Goal: Task Accomplishment & Management: Manage account settings

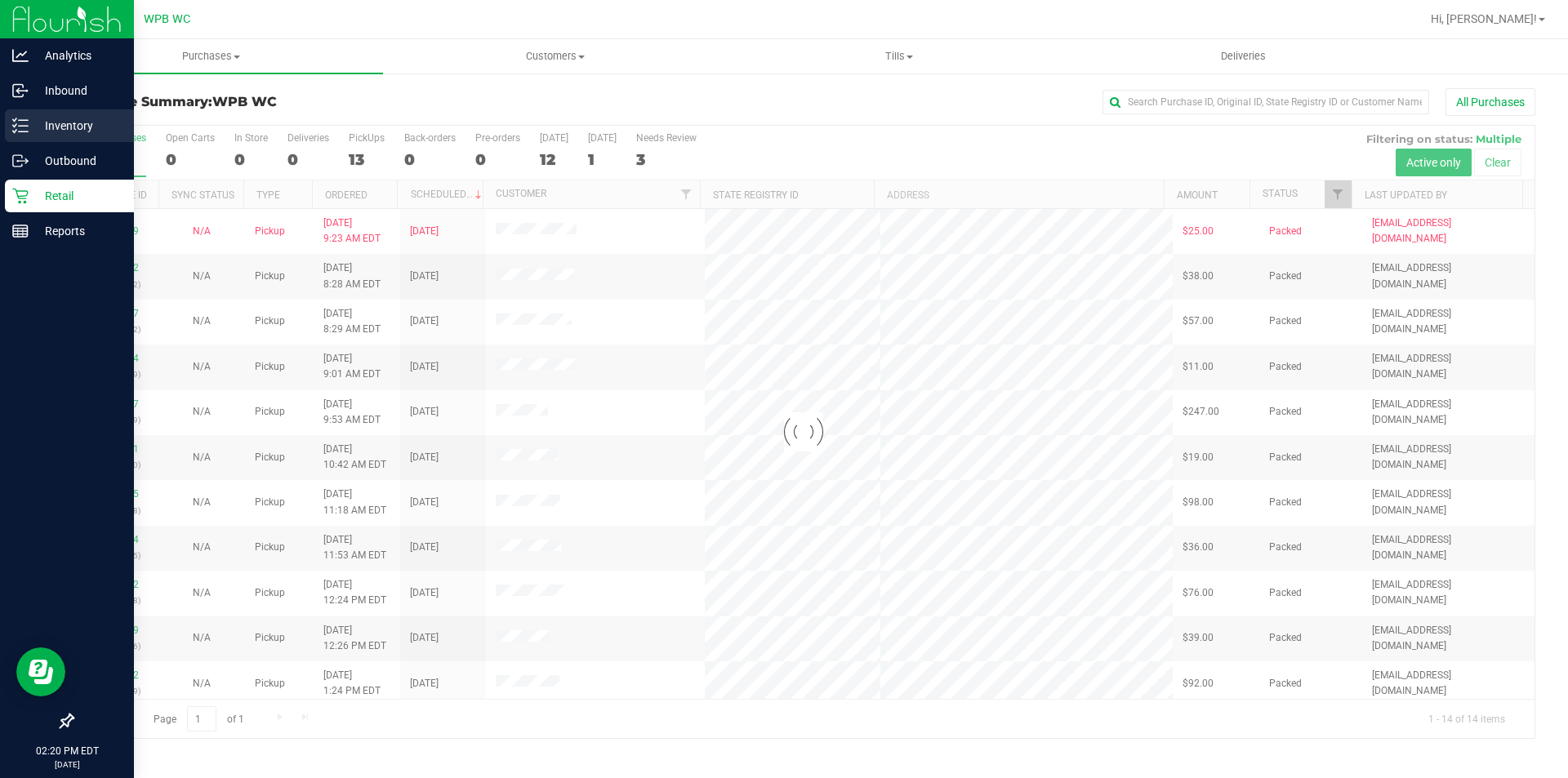
click at [79, 119] on p "Inventory" at bounding box center [77, 126] width 98 height 20
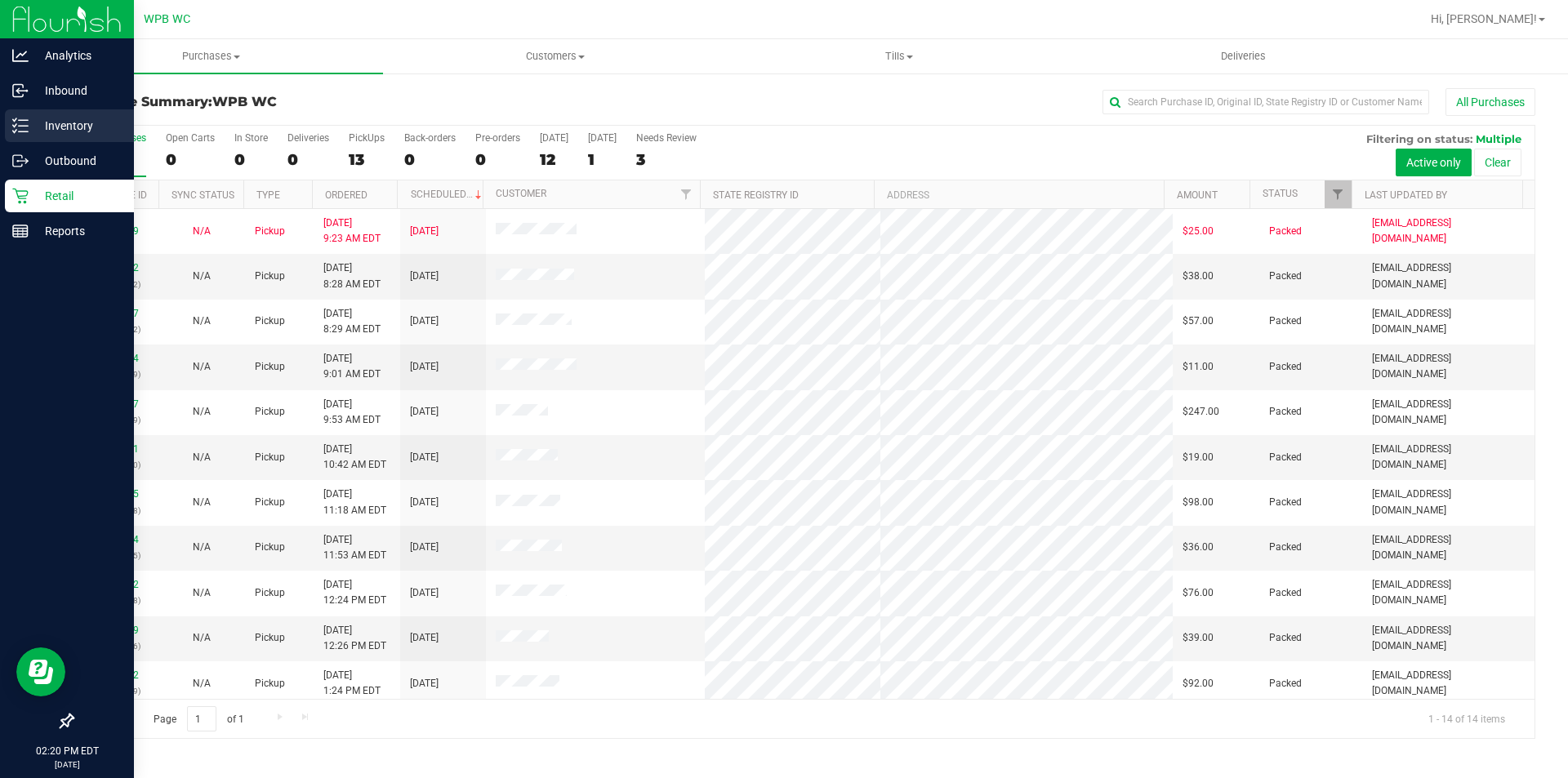
click at [68, 125] on p "Inventory" at bounding box center [77, 126] width 98 height 20
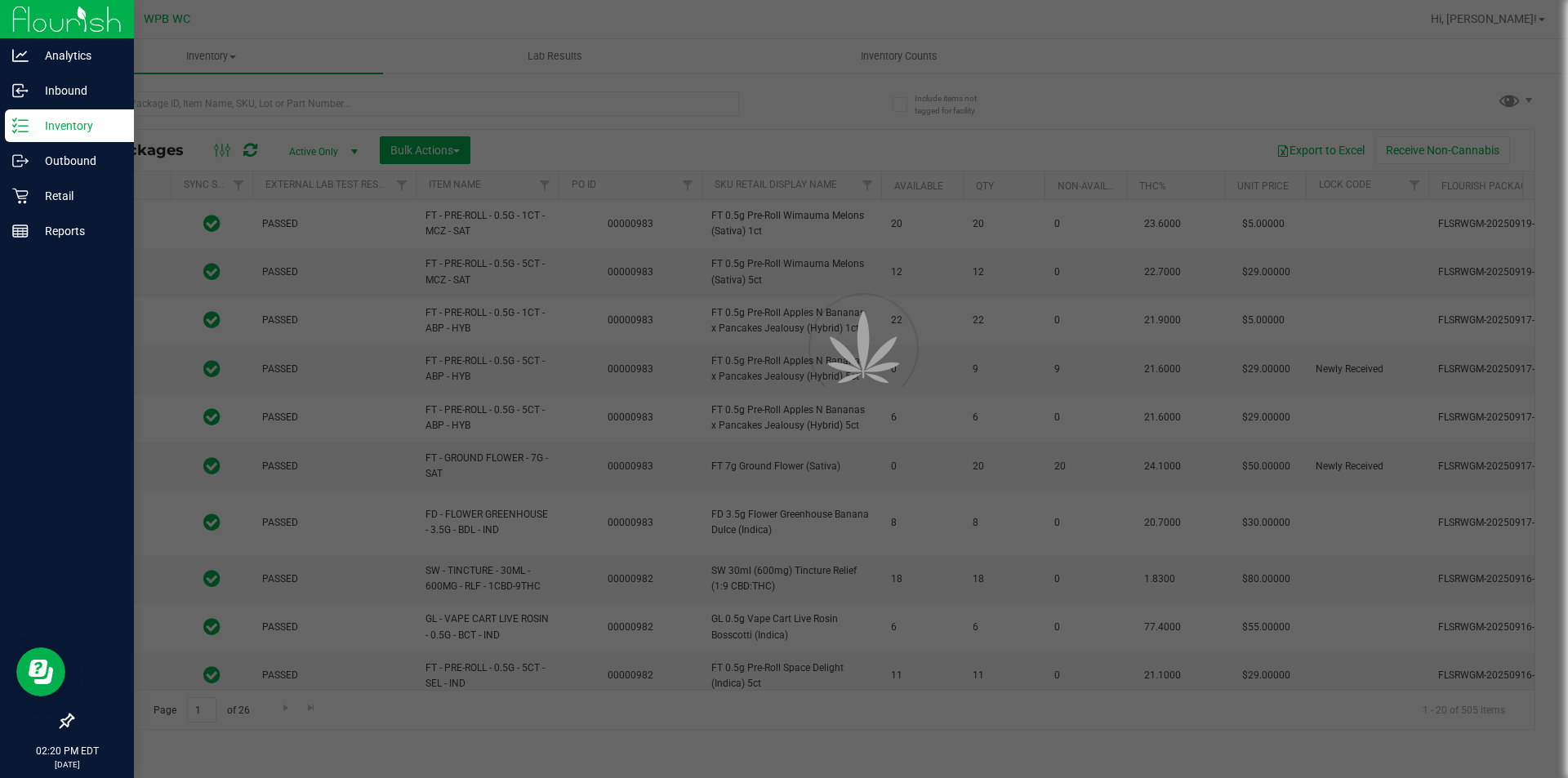
type input "[DATE]"
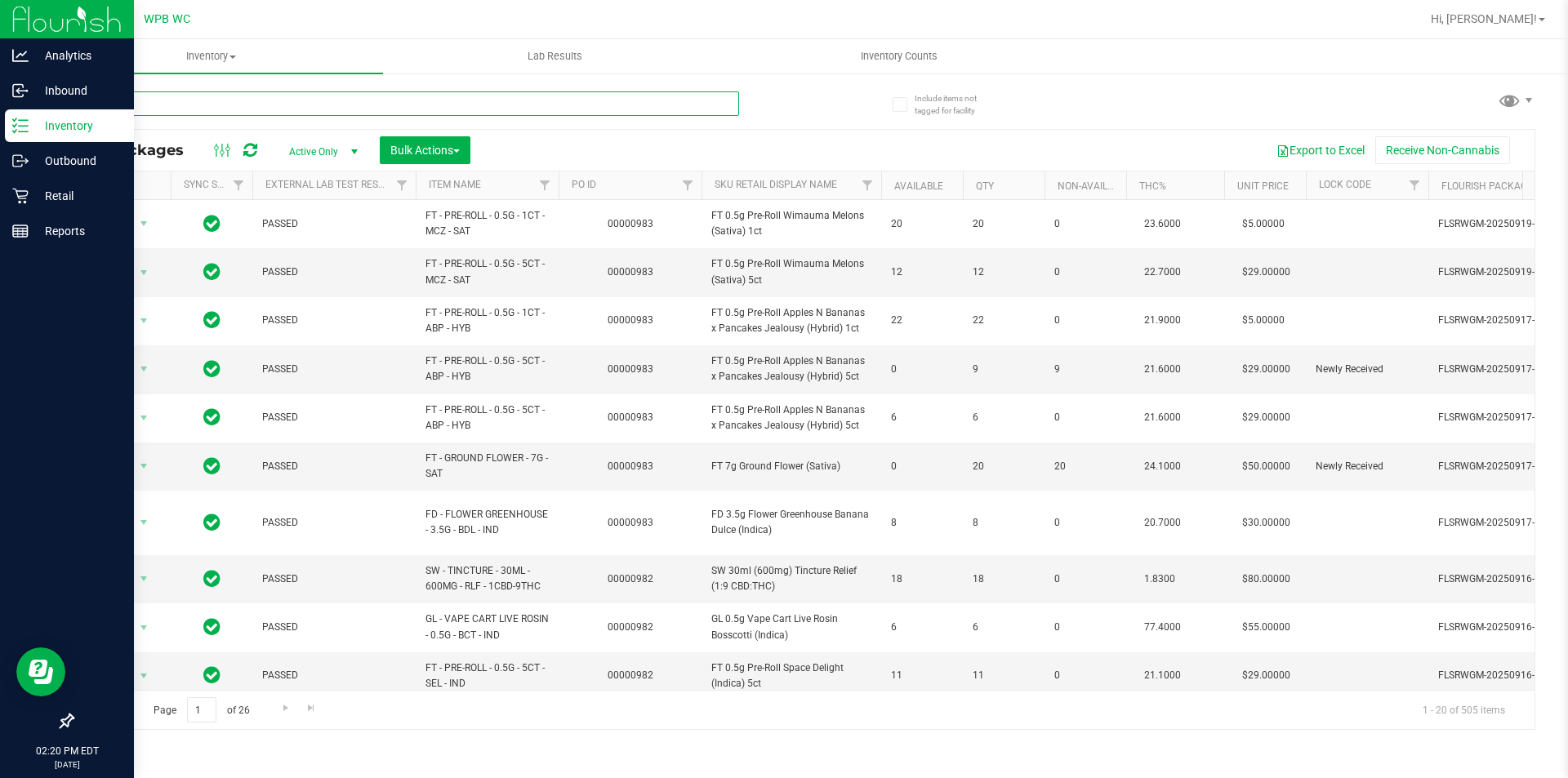
click at [165, 104] on input "text" at bounding box center [405, 104] width 667 height 25
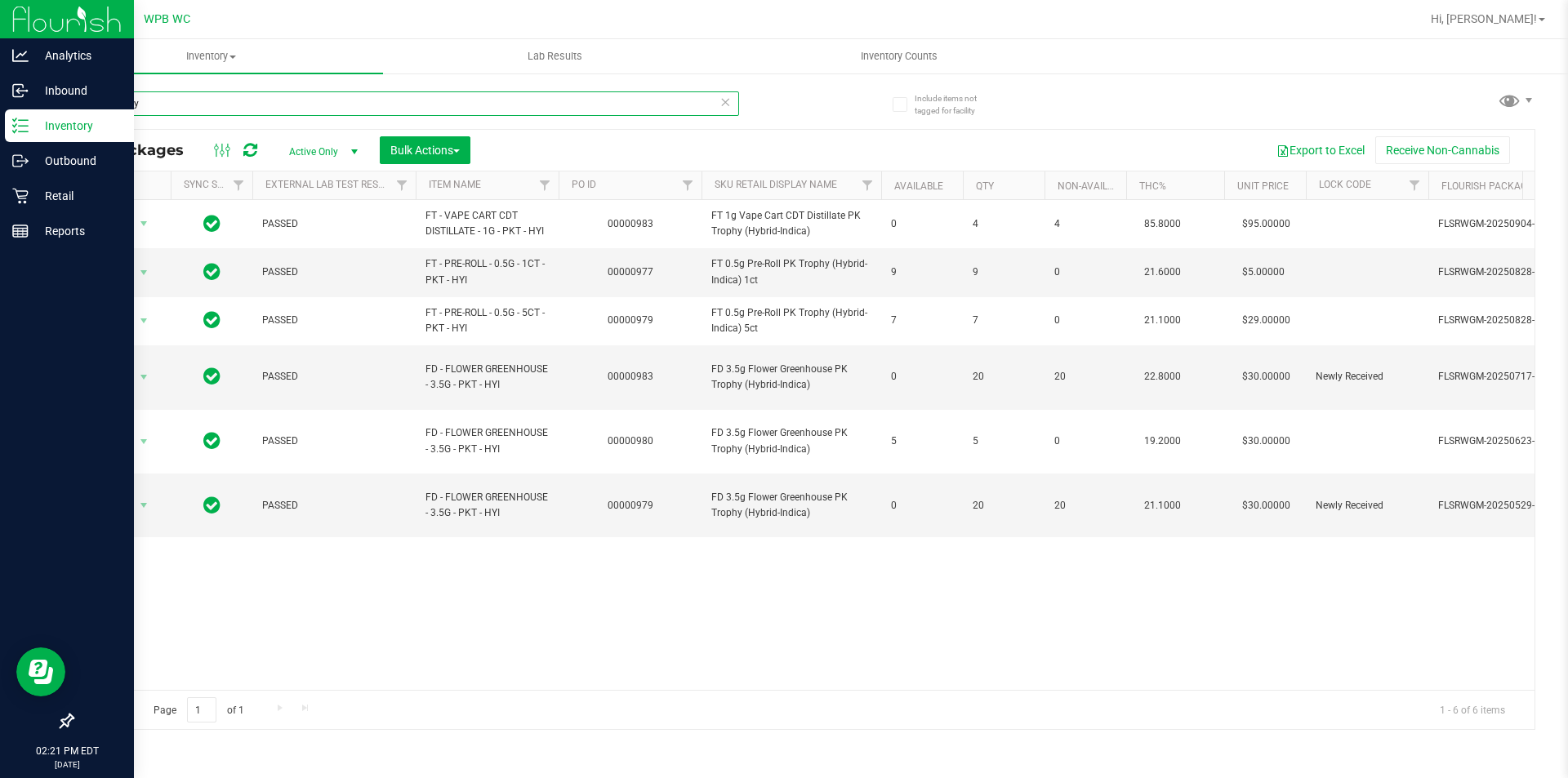
type input "pk trophy"
click at [898, 639] on div "Action Action Adjust qty Create package Edit attributes Global inventory Locate…" at bounding box center [804, 444] width 1462 height 490
click at [60, 189] on p "Retail" at bounding box center [77, 196] width 98 height 20
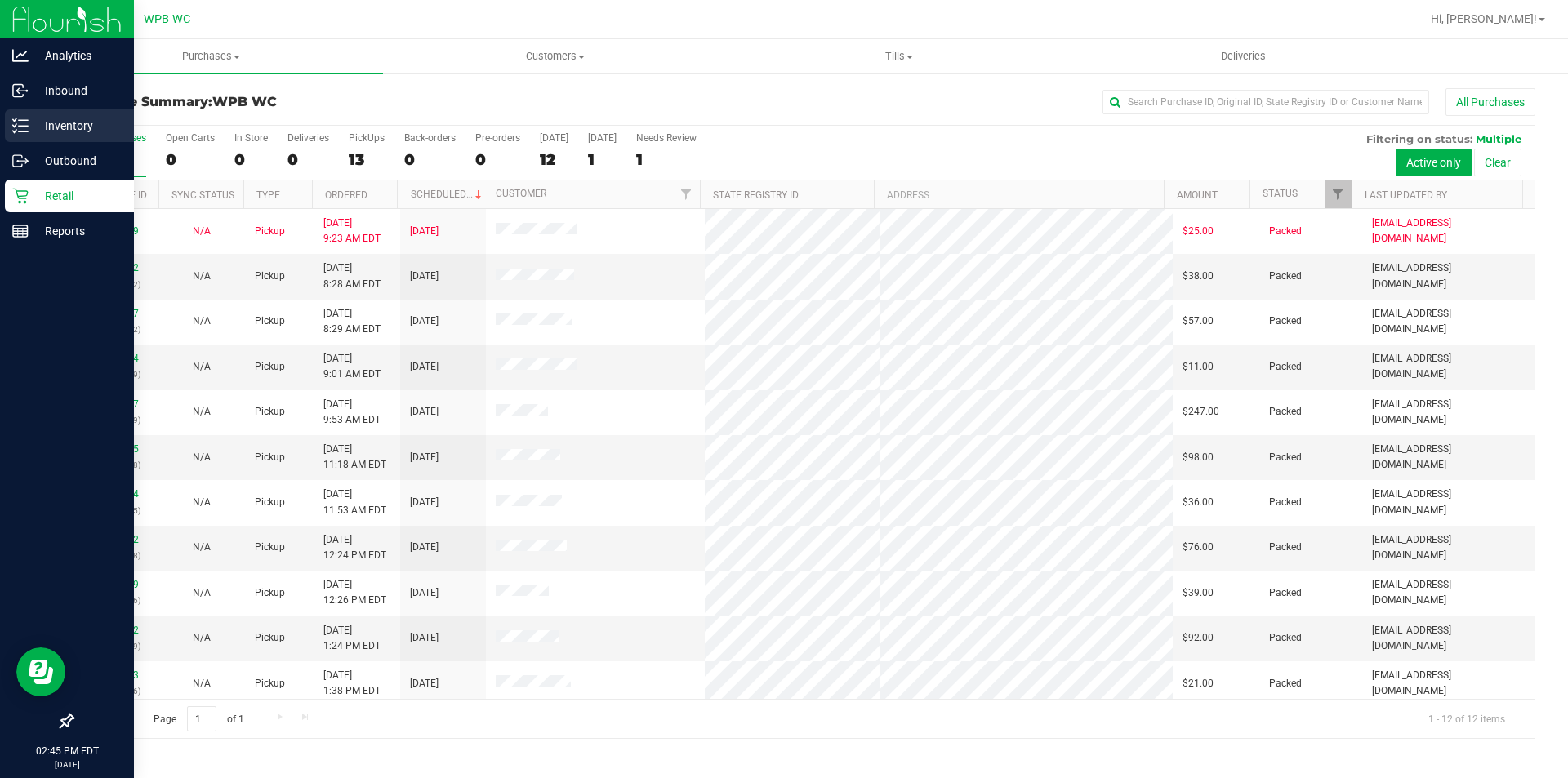
click at [58, 126] on p "Inventory" at bounding box center [77, 126] width 98 height 20
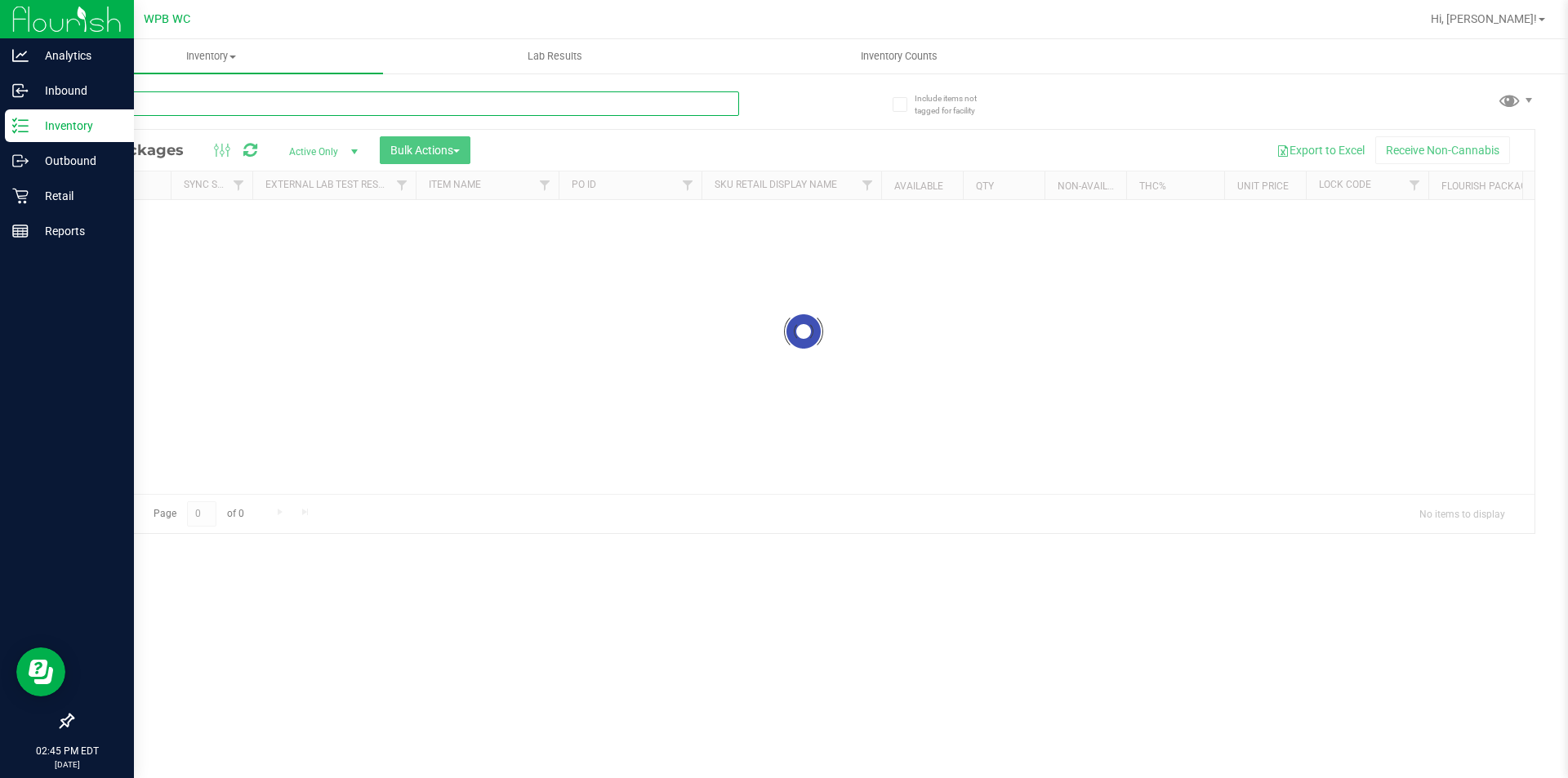
click at [156, 101] on input "text" at bounding box center [405, 104] width 667 height 25
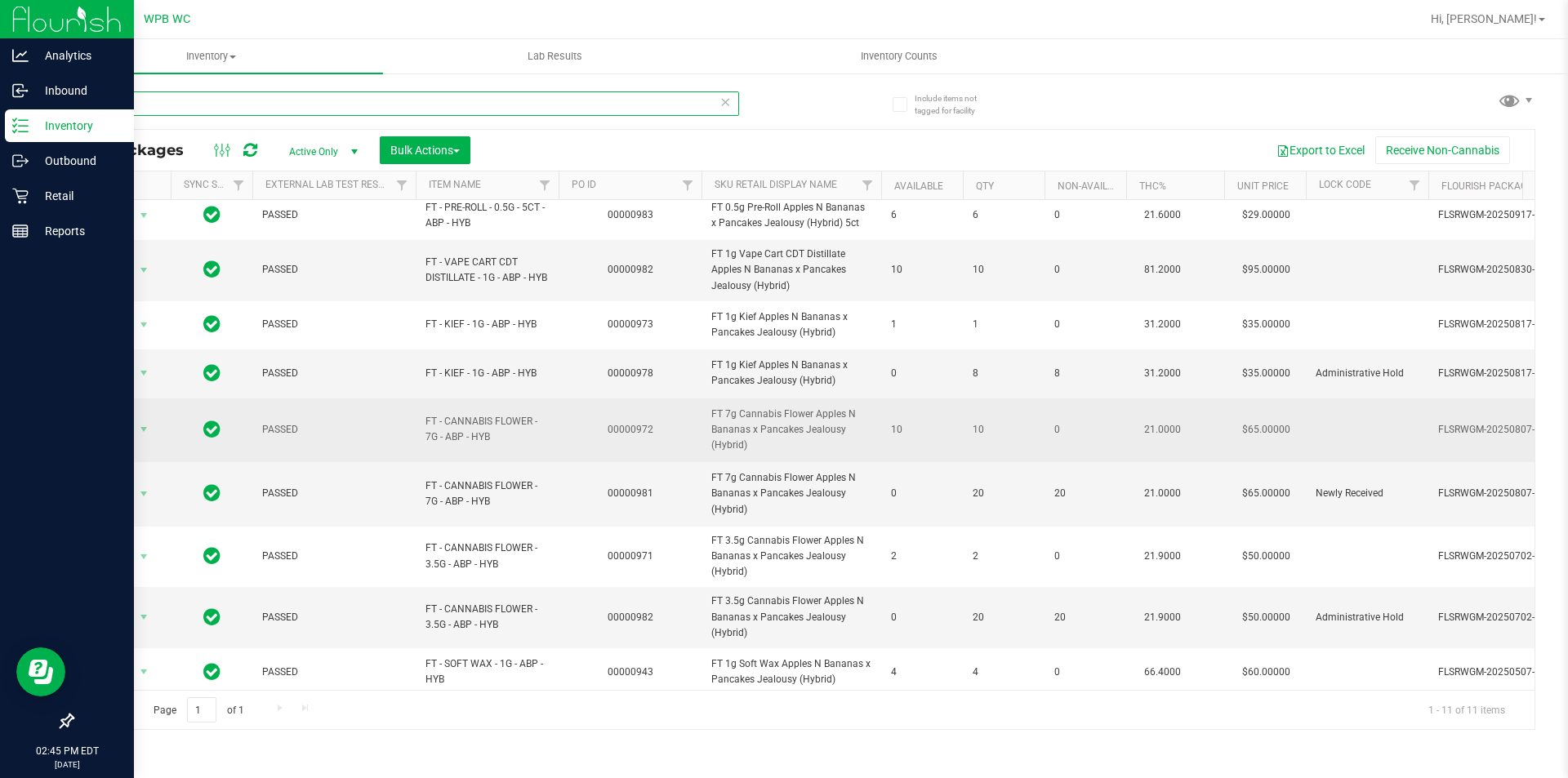
scroll to position [116, 0]
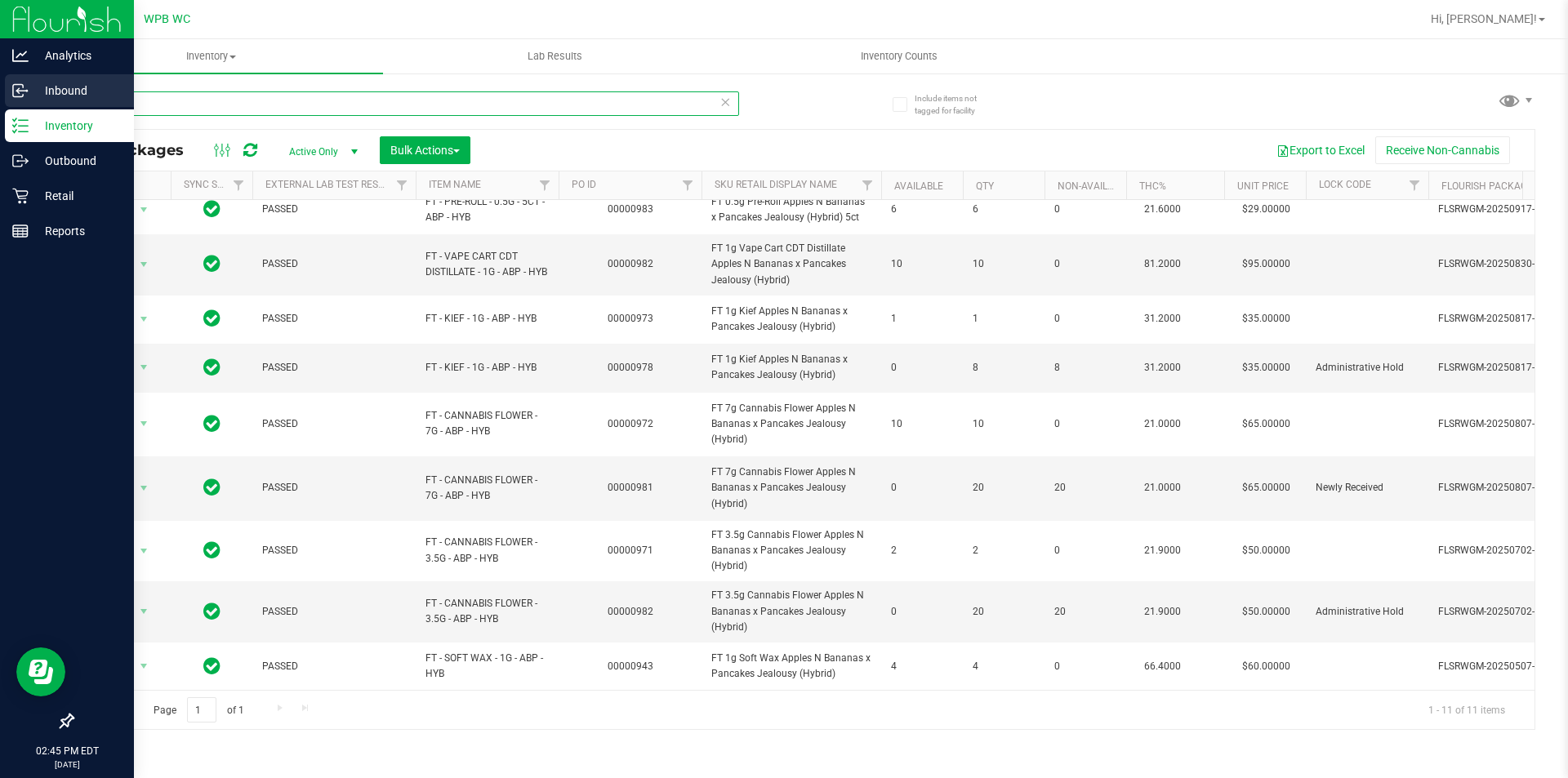
drag, startPoint x: 67, startPoint y: 103, endPoint x: 32, endPoint y: 103, distance: 35.0
click at [32, 103] on div "Analytics Inbound Inventory Outbound Retail Reports 02:45 PM EDT [DATE] 09/29 W…" at bounding box center [784, 389] width 1568 height 778
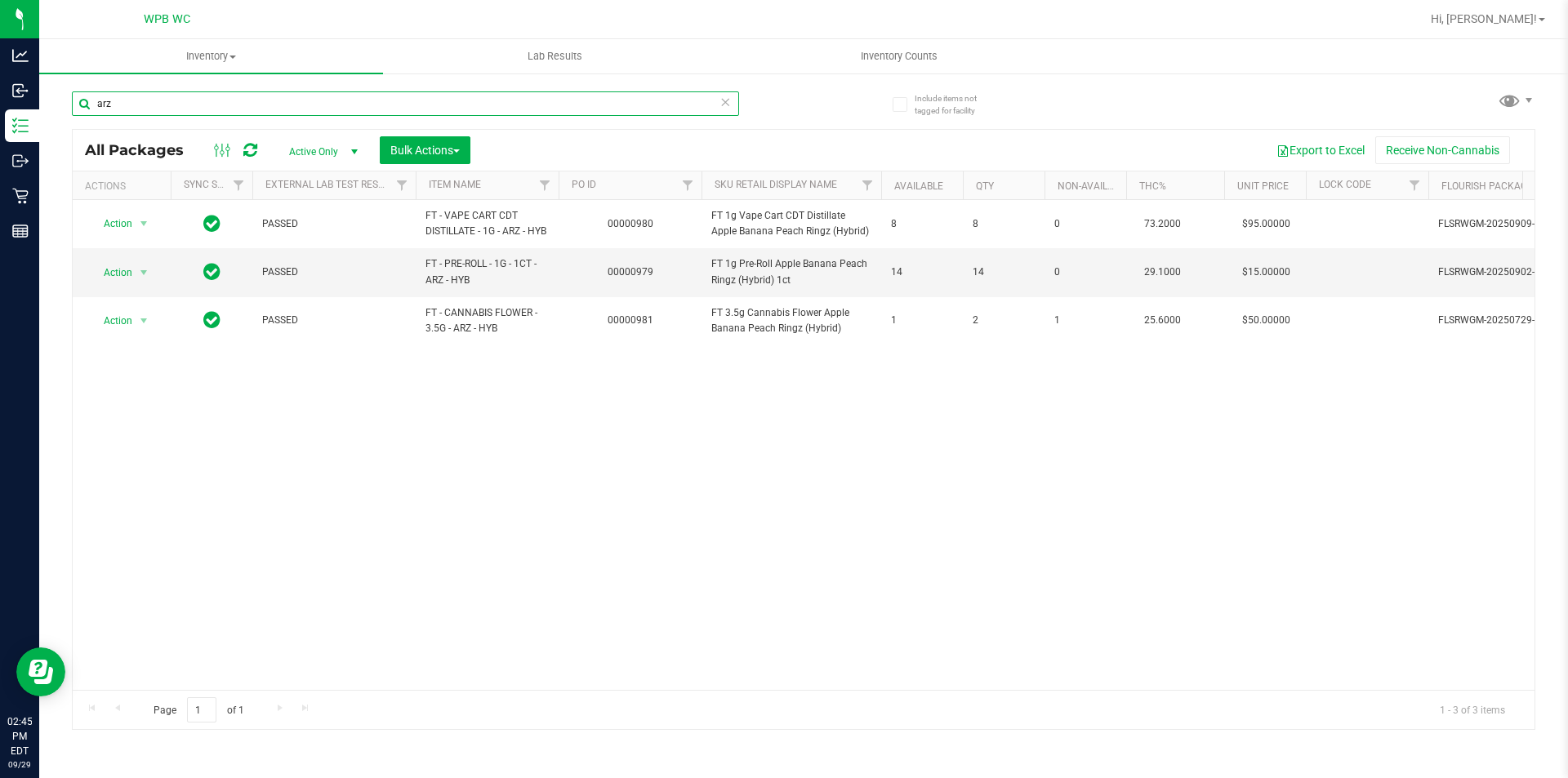
type input "arz"
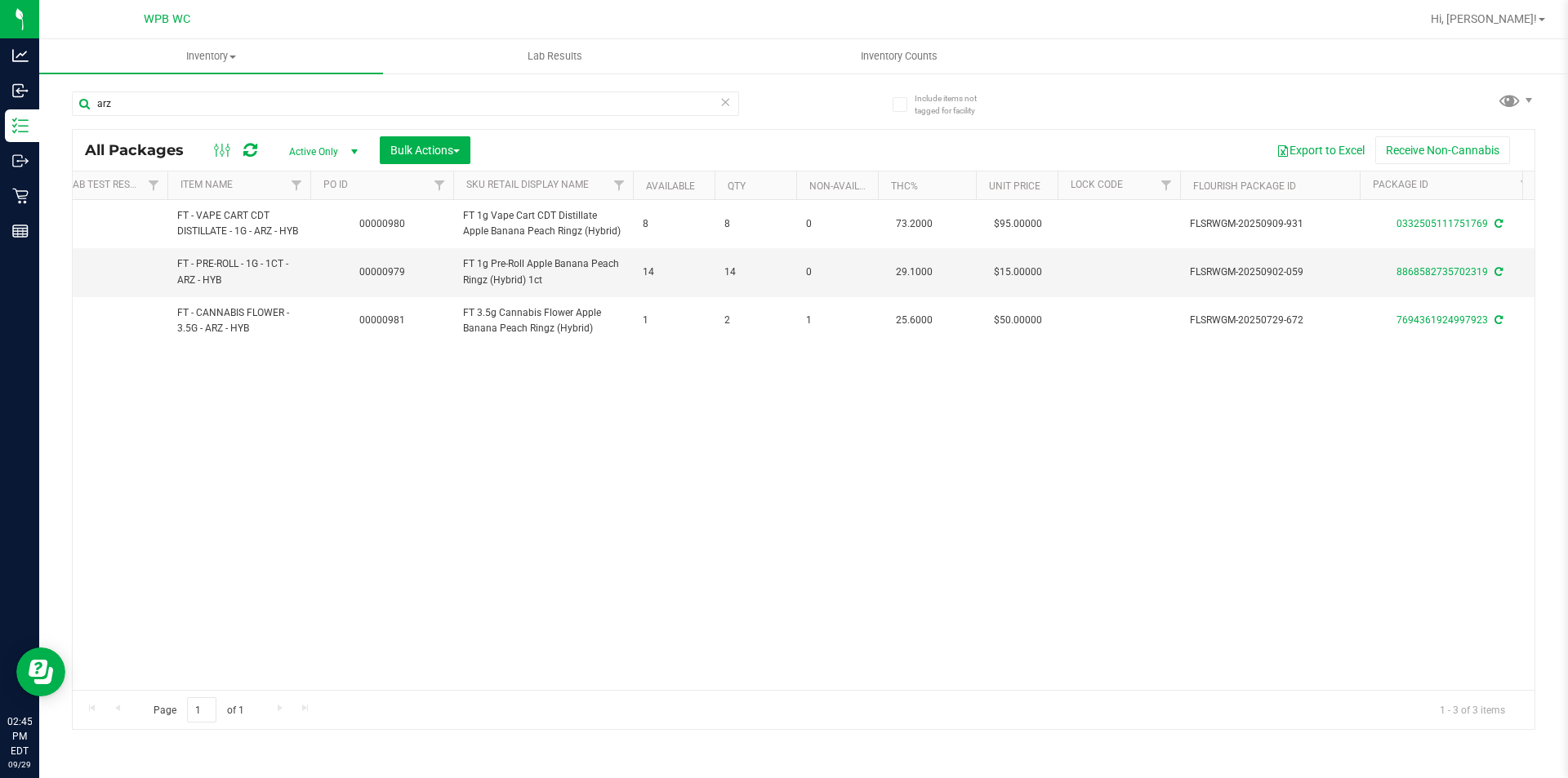
scroll to position [0, 535]
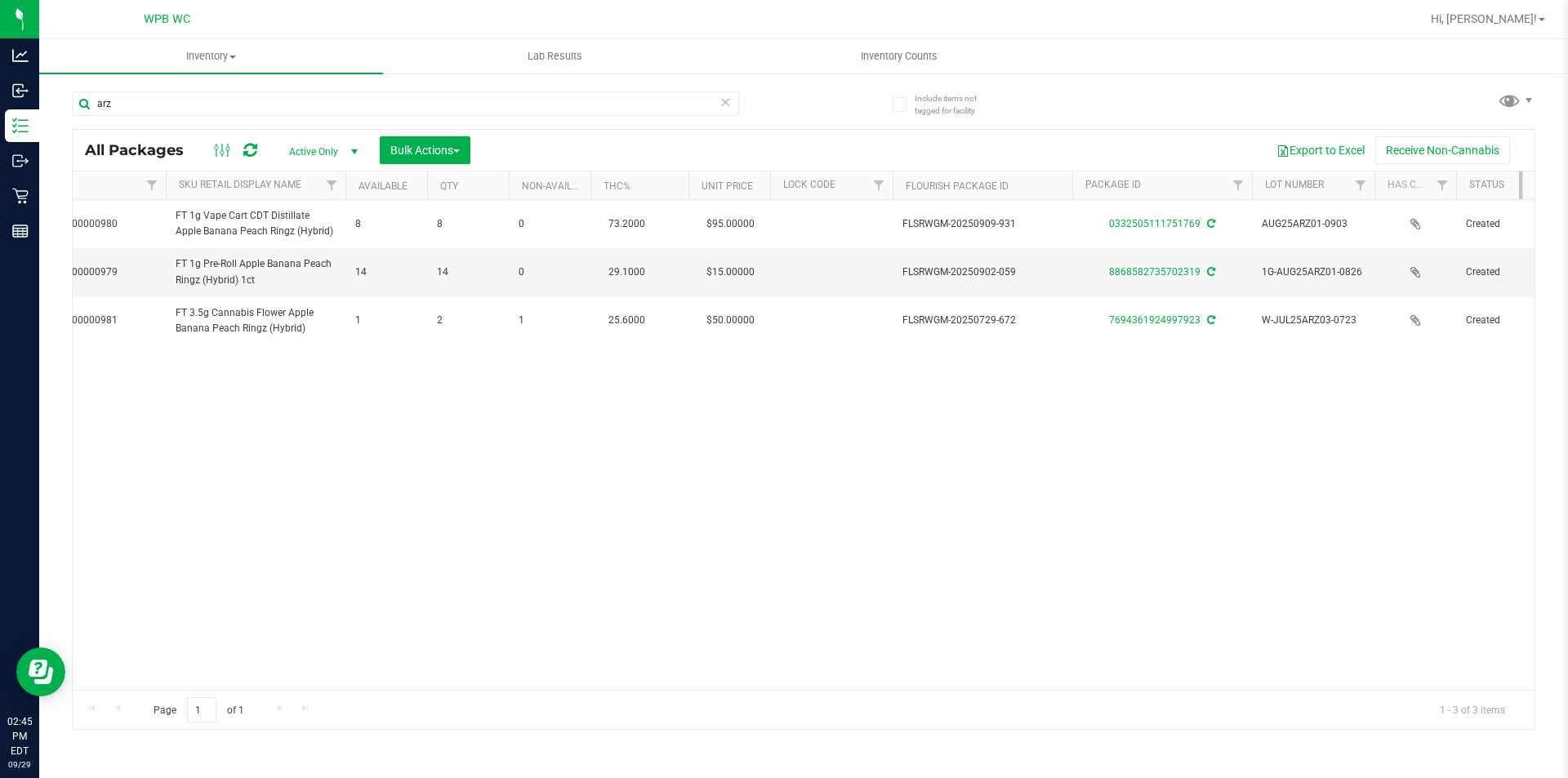
drag, startPoint x: 329, startPoint y: 366, endPoint x: 470, endPoint y: 366, distance: 141.0
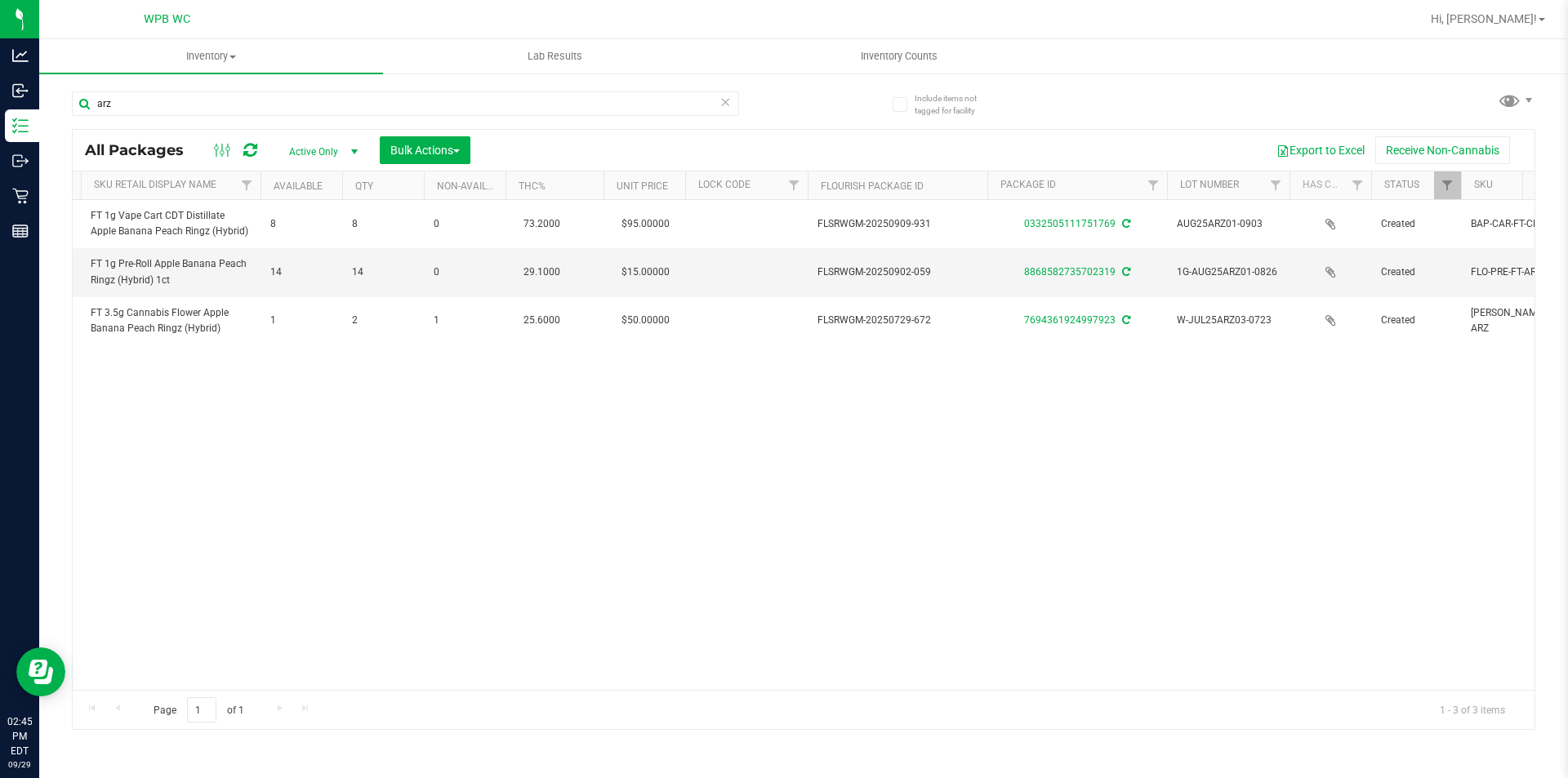
scroll to position [0, 385]
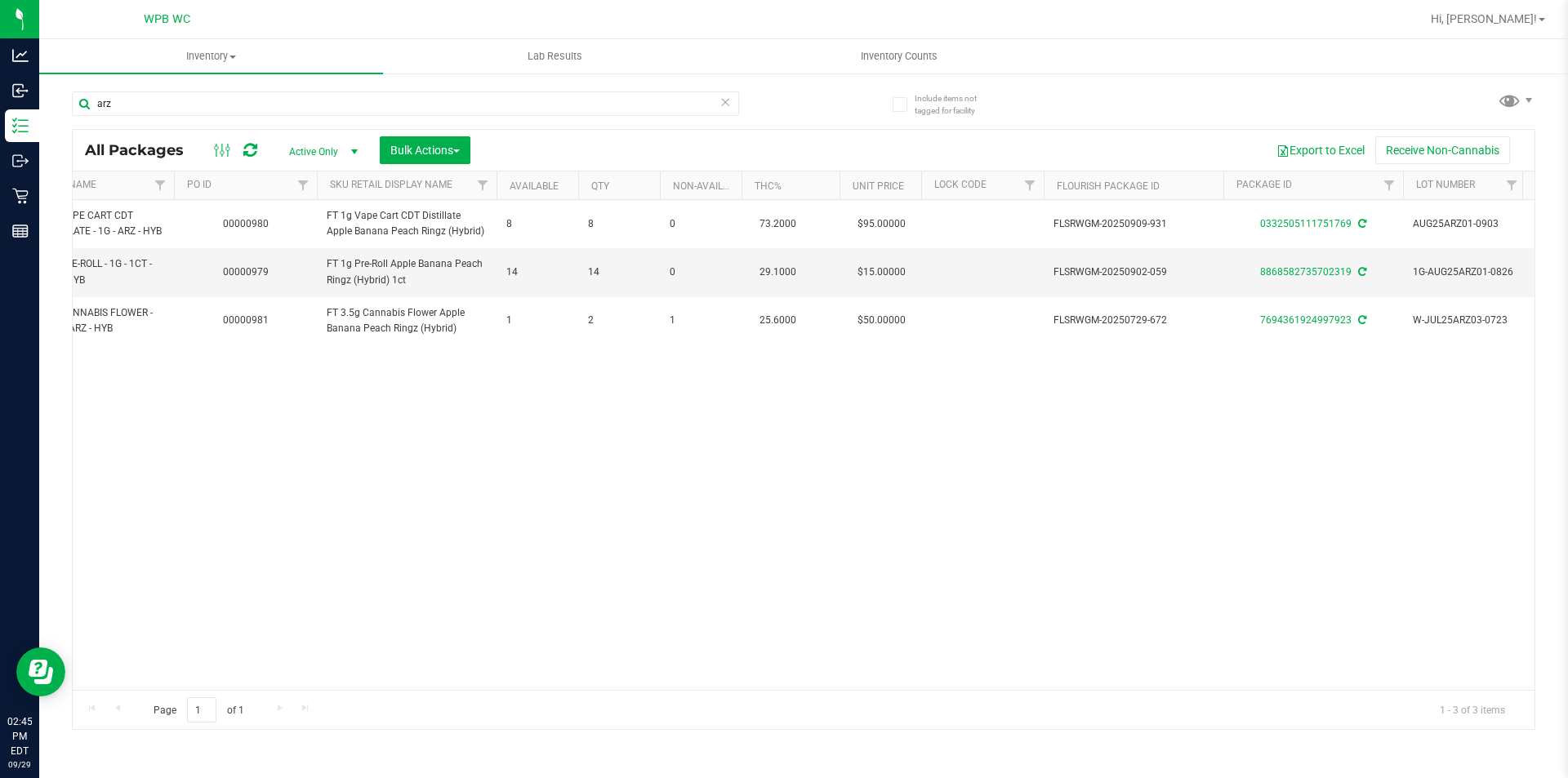
drag, startPoint x: 904, startPoint y: 393, endPoint x: 631, endPoint y: 355, distance: 275.6
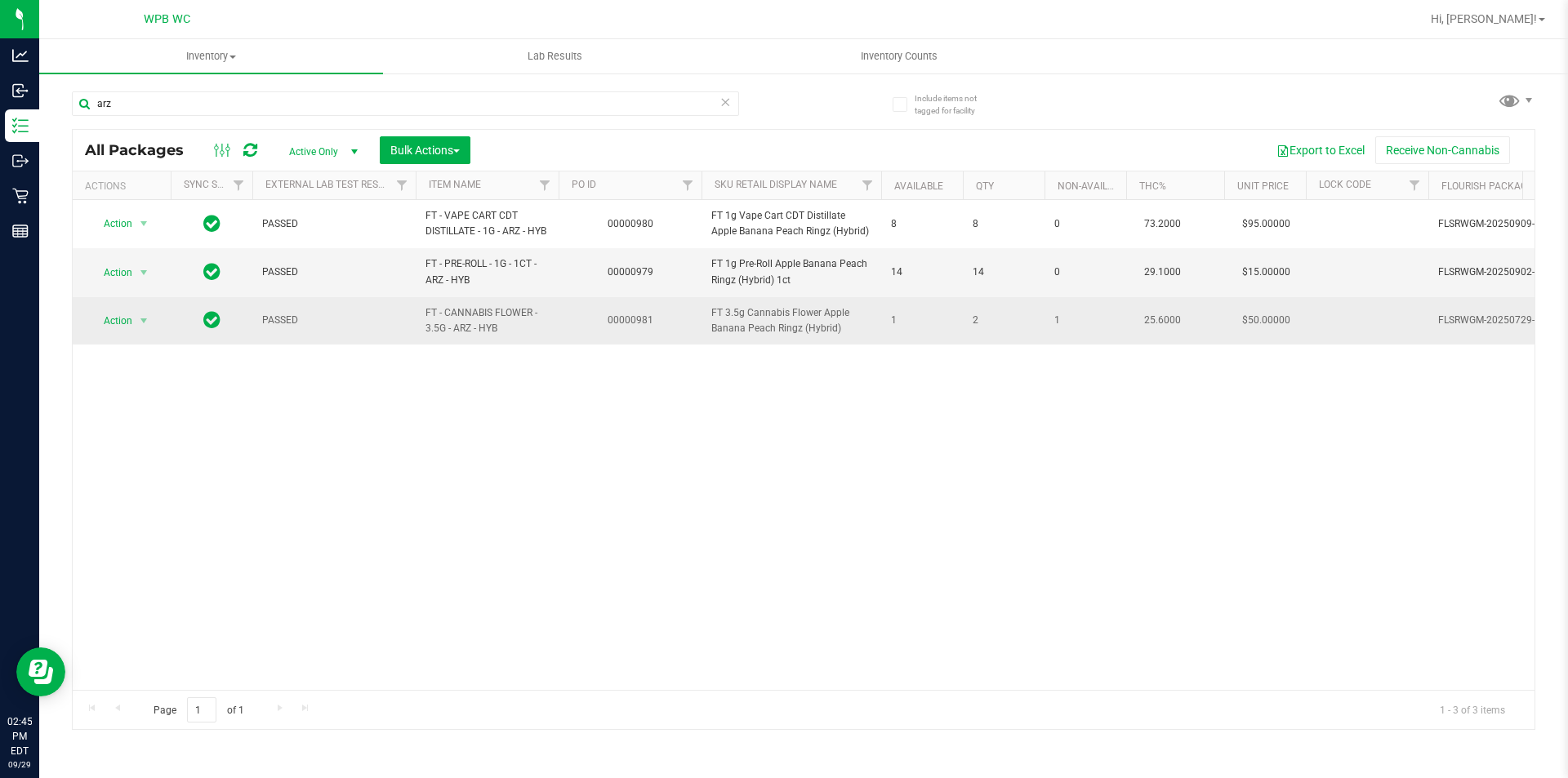
scroll to position [0, 117]
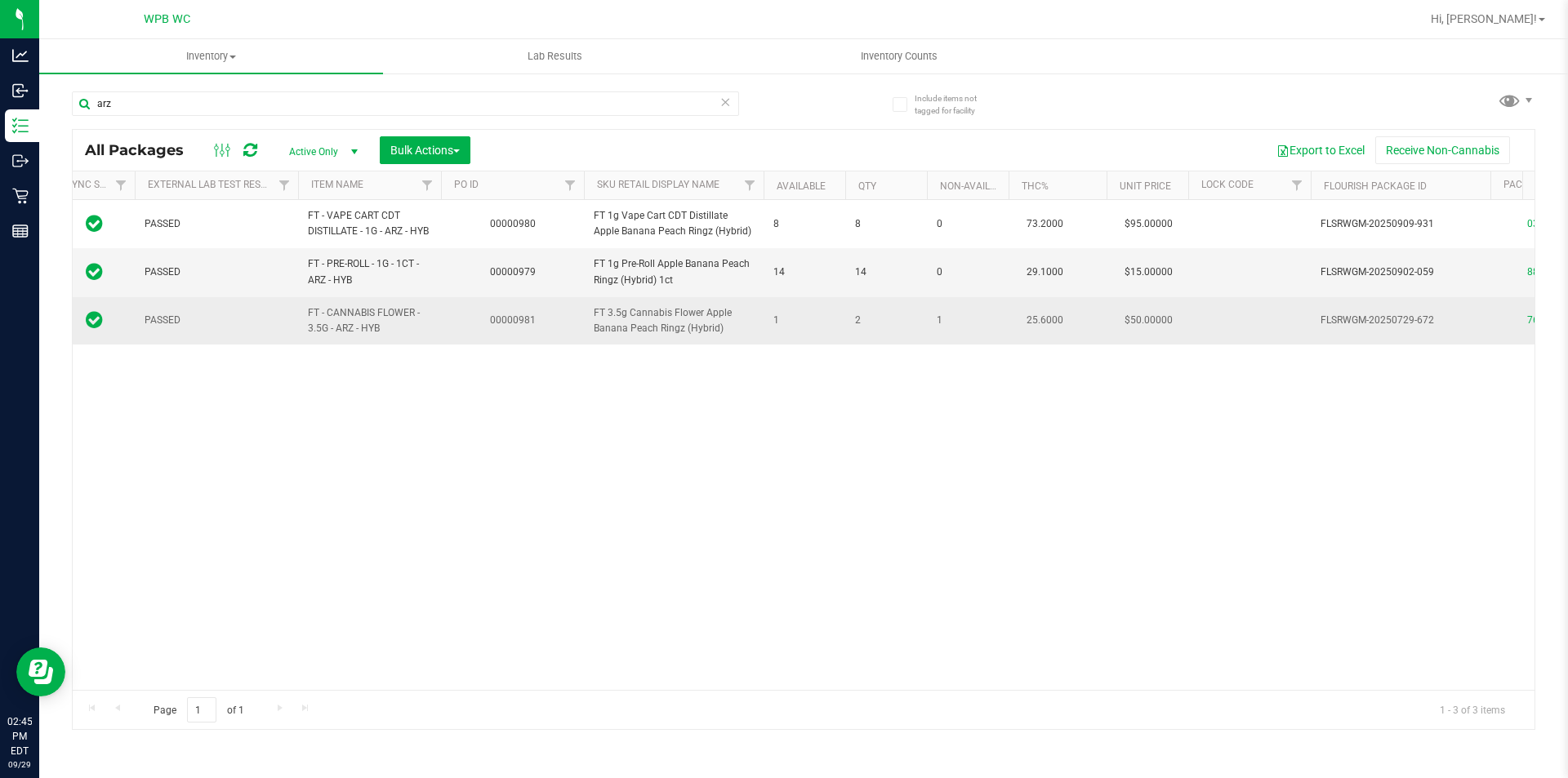
drag, startPoint x: 750, startPoint y: 341, endPoint x: 843, endPoint y: 342, distance: 93.0
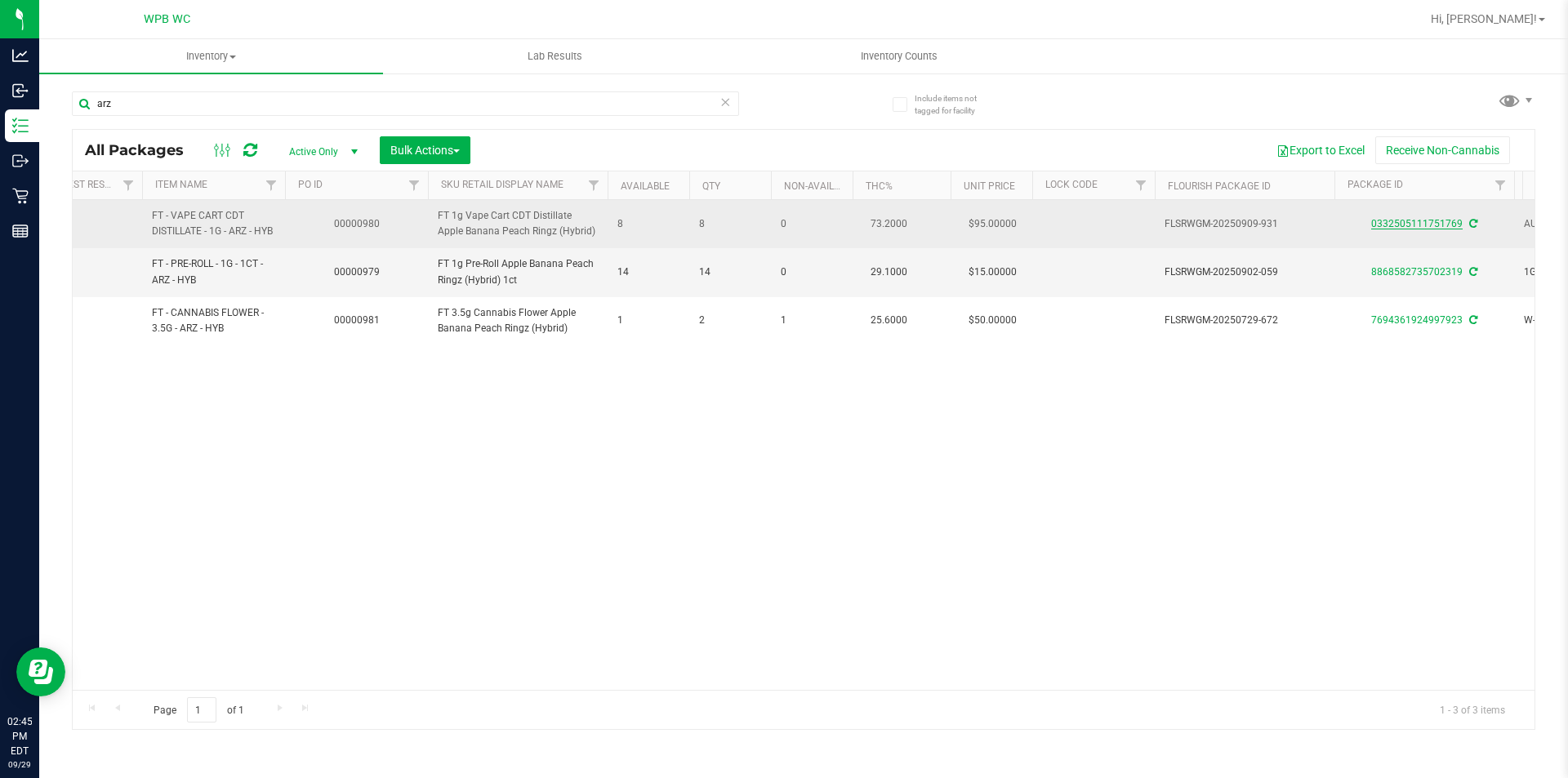
click at [1383, 224] on link "0332505111751769" at bounding box center [1416, 224] width 92 height 12
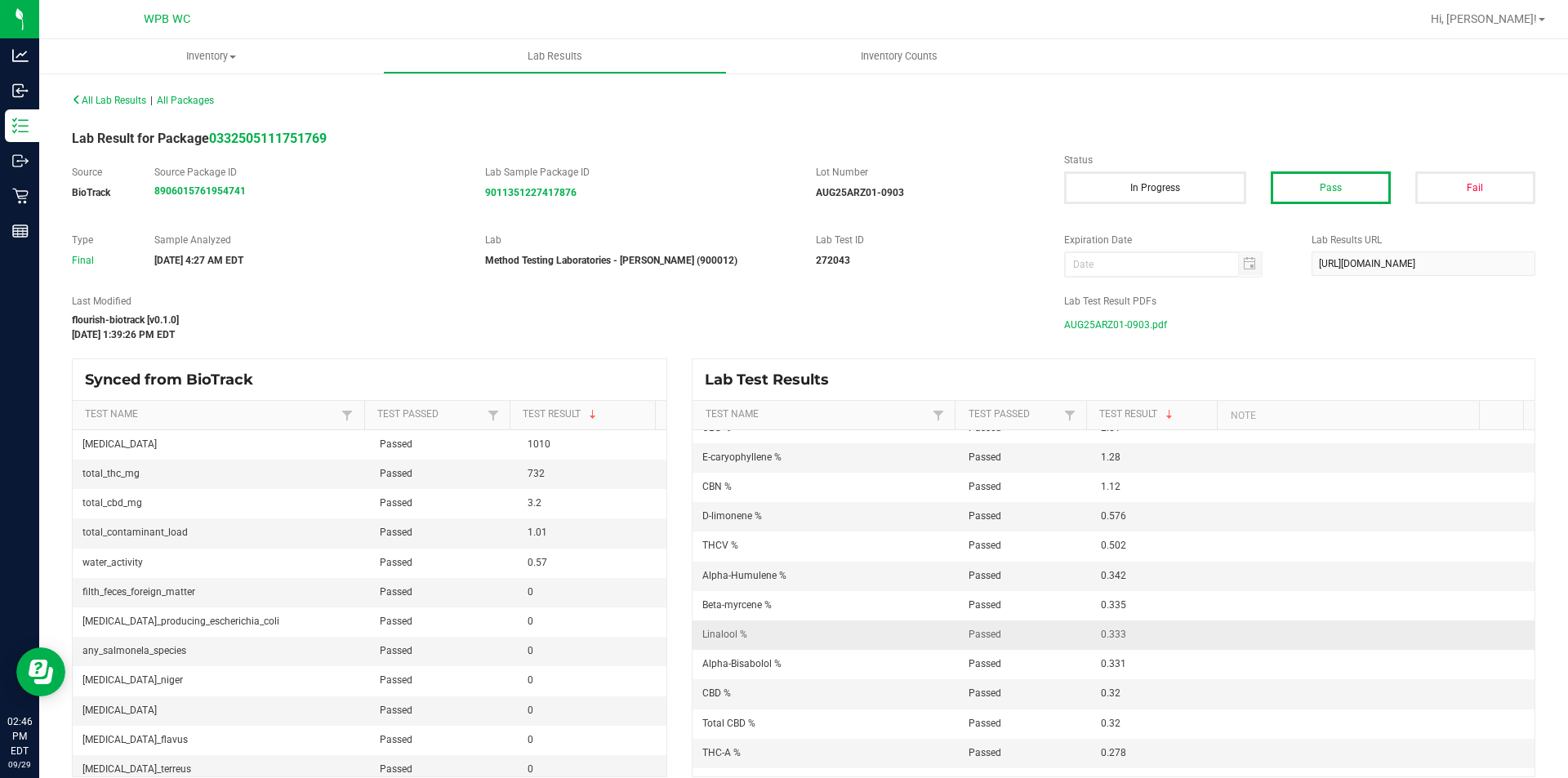
scroll to position [164, 0]
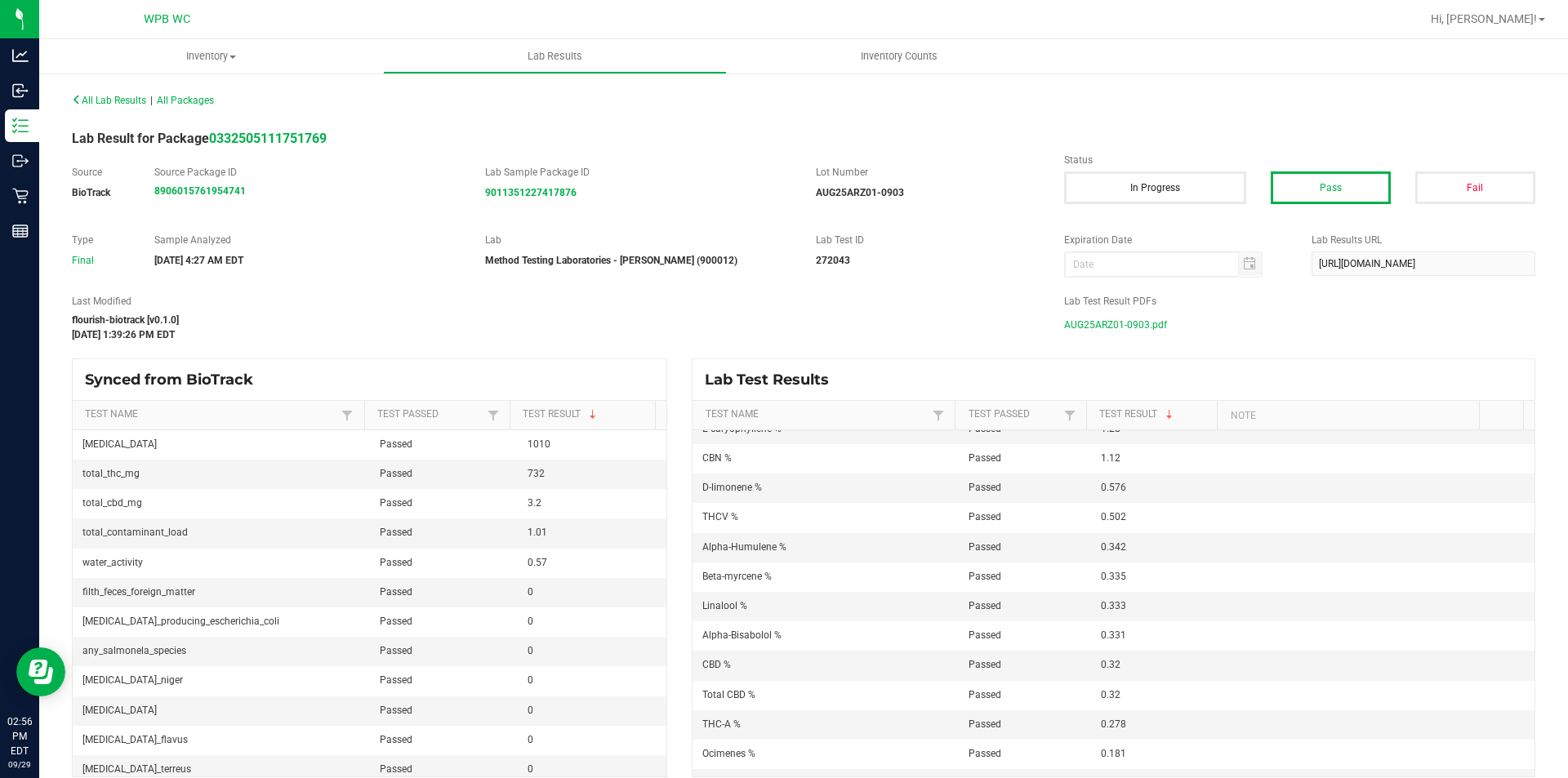
click at [740, 268] on div "Type Final Sample Analyzed [DATE] 4:27 AM EDT Lab Method Testing Laboratories -…" at bounding box center [804, 254] width 1488 height 45
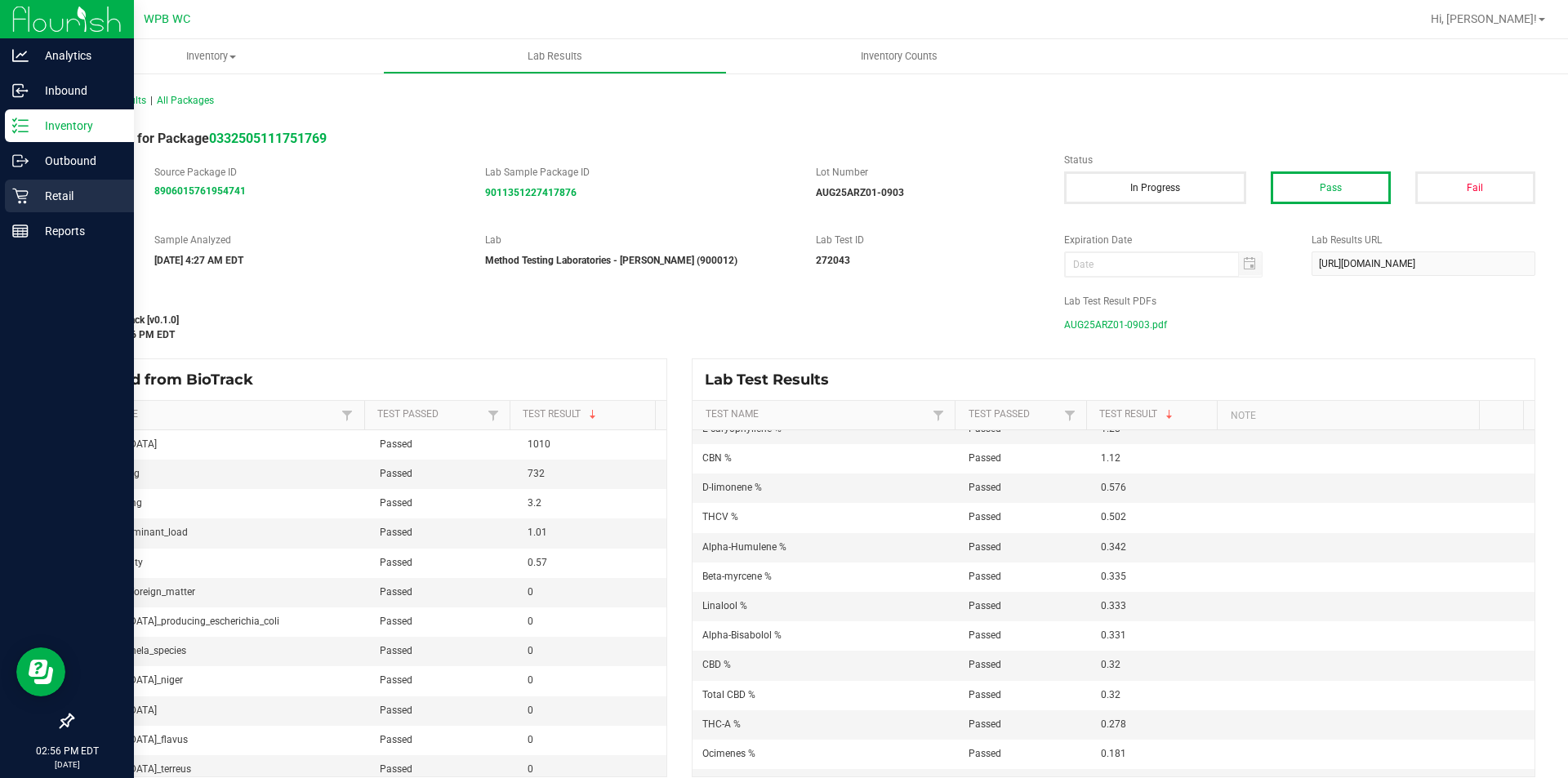
click at [18, 192] on icon at bounding box center [20, 196] width 16 height 16
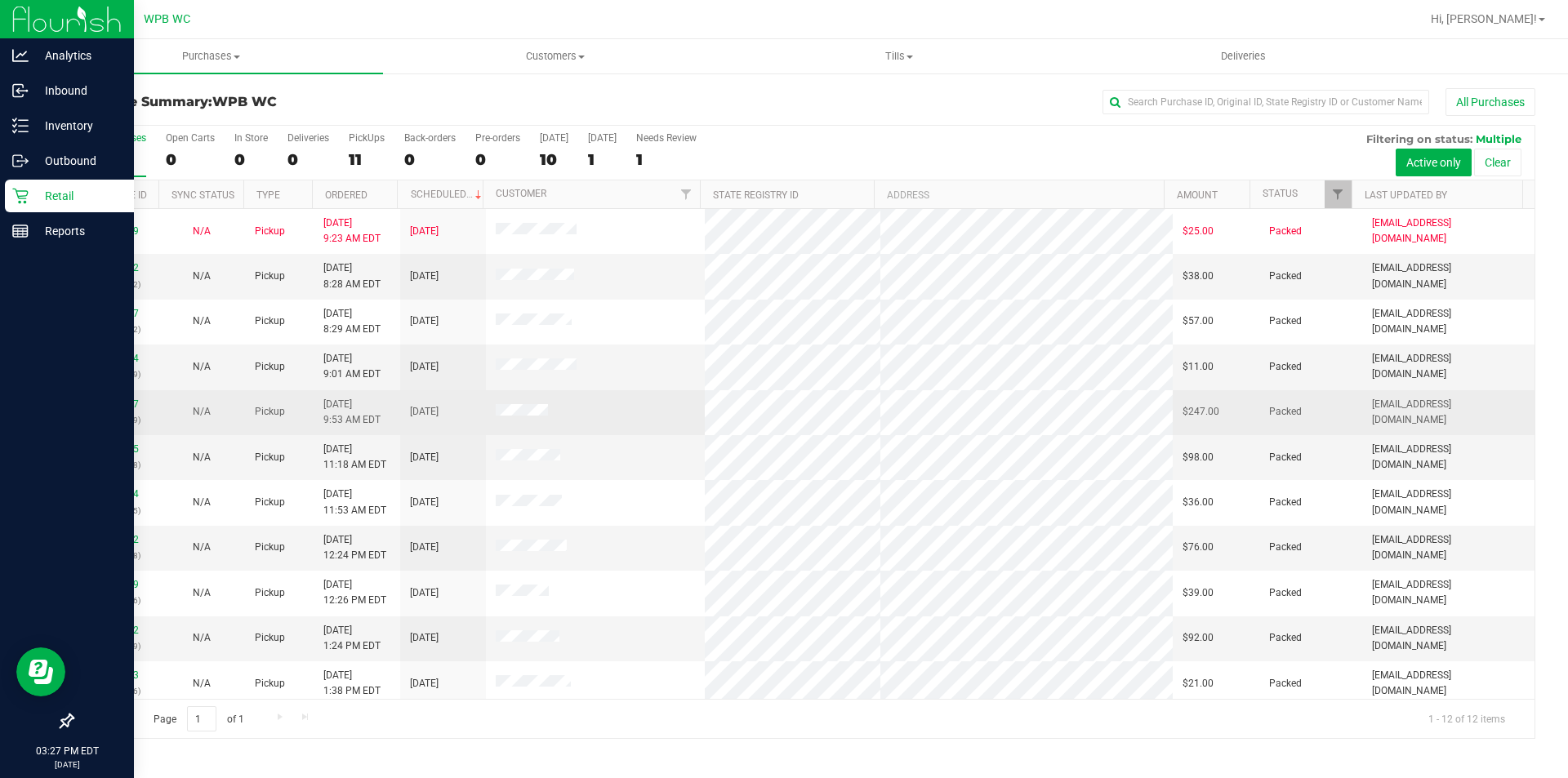
scroll to position [52, 0]
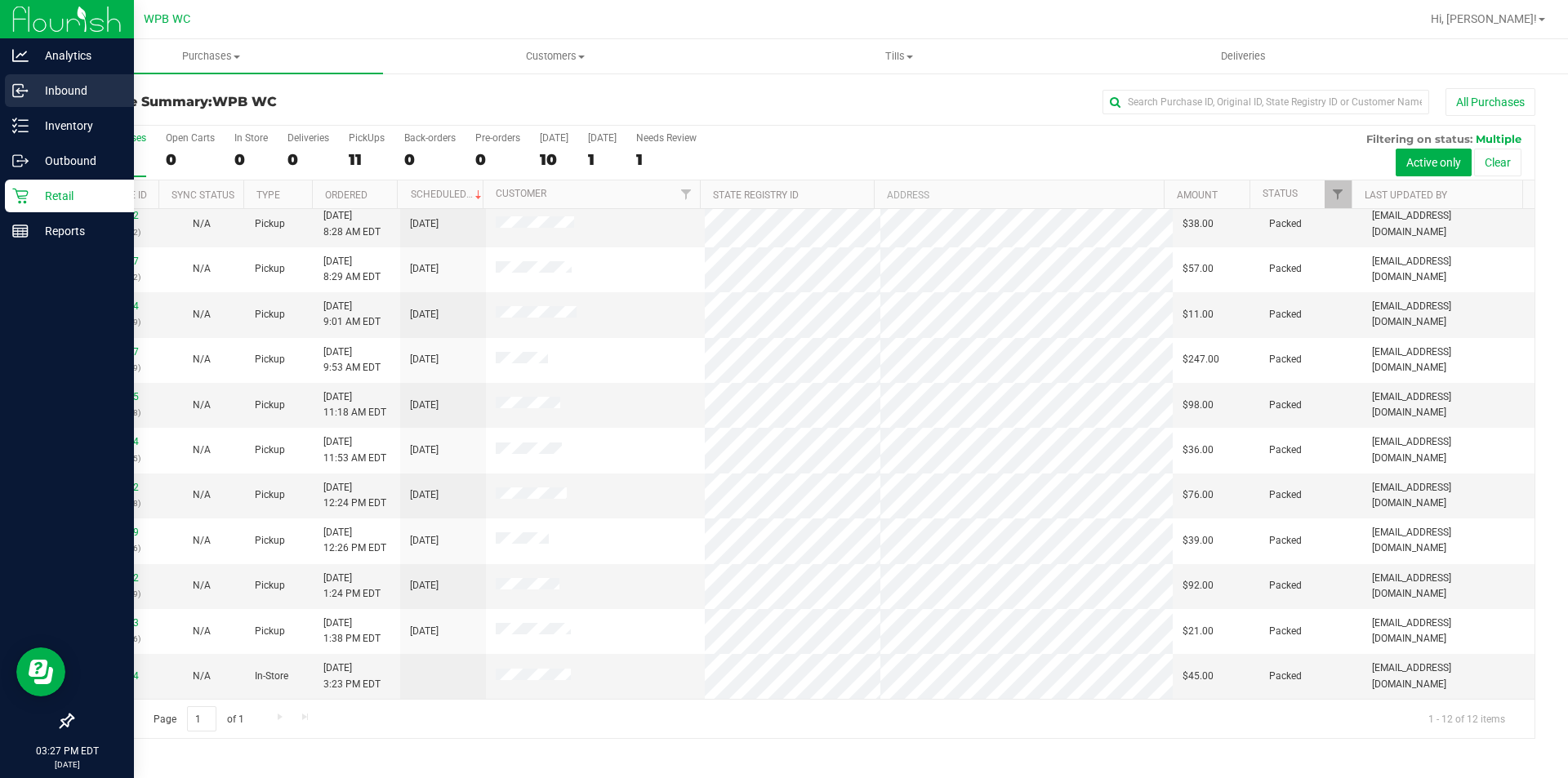
click at [48, 93] on p "Inbound" at bounding box center [77, 91] width 98 height 20
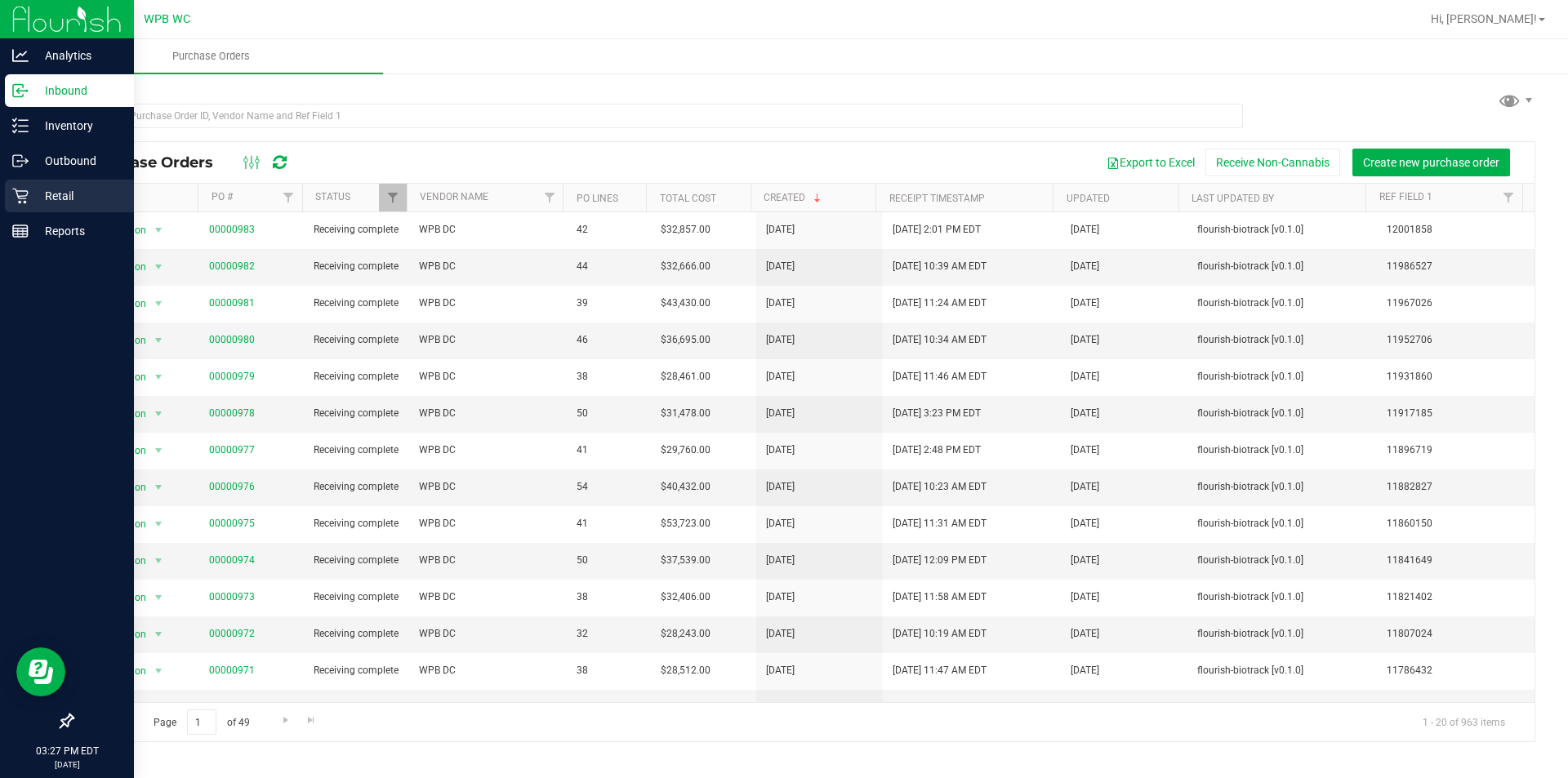
click at [30, 197] on p "Retail" at bounding box center [77, 196] width 98 height 20
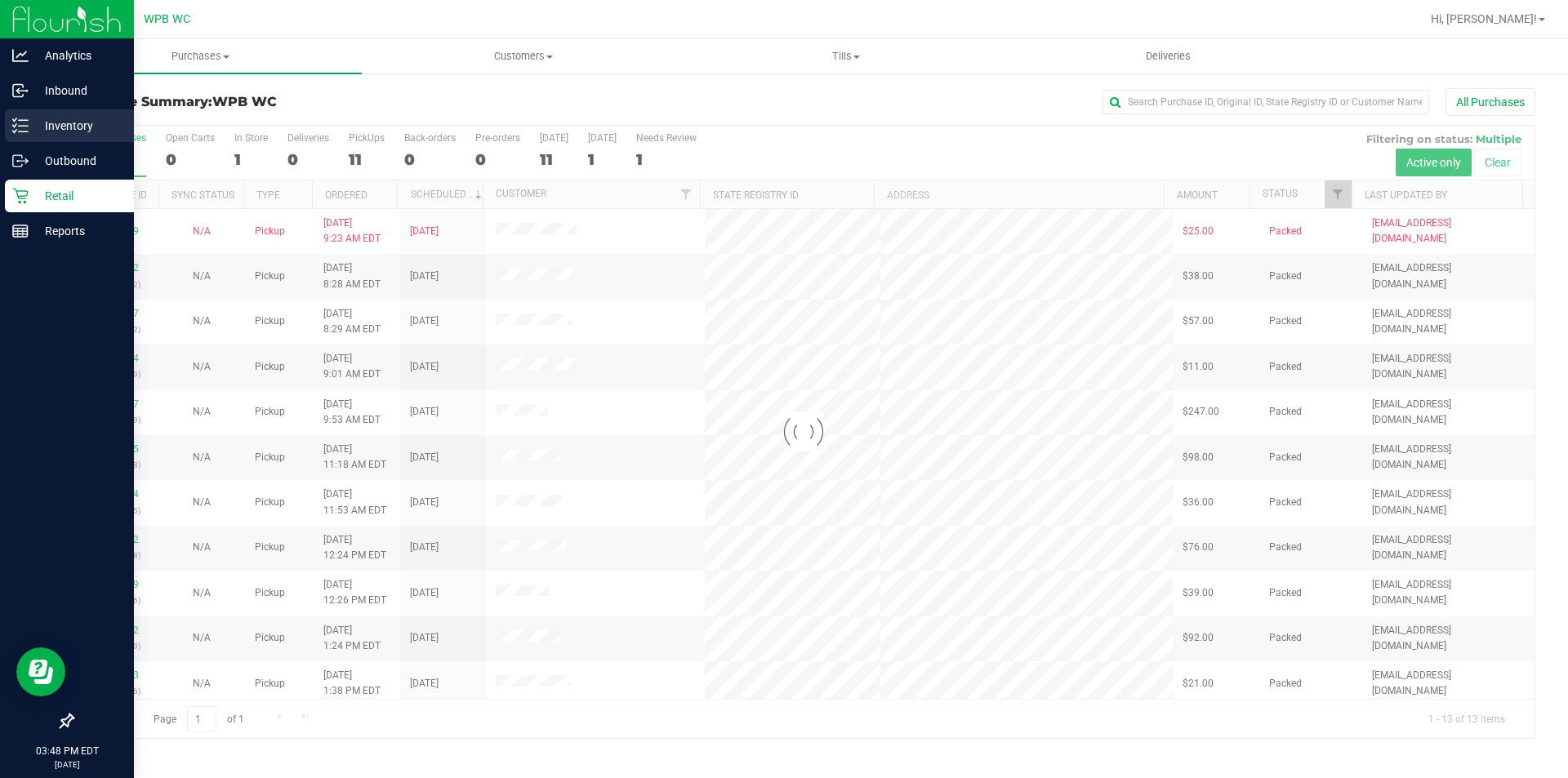
click at [68, 121] on p "Inventory" at bounding box center [77, 126] width 98 height 20
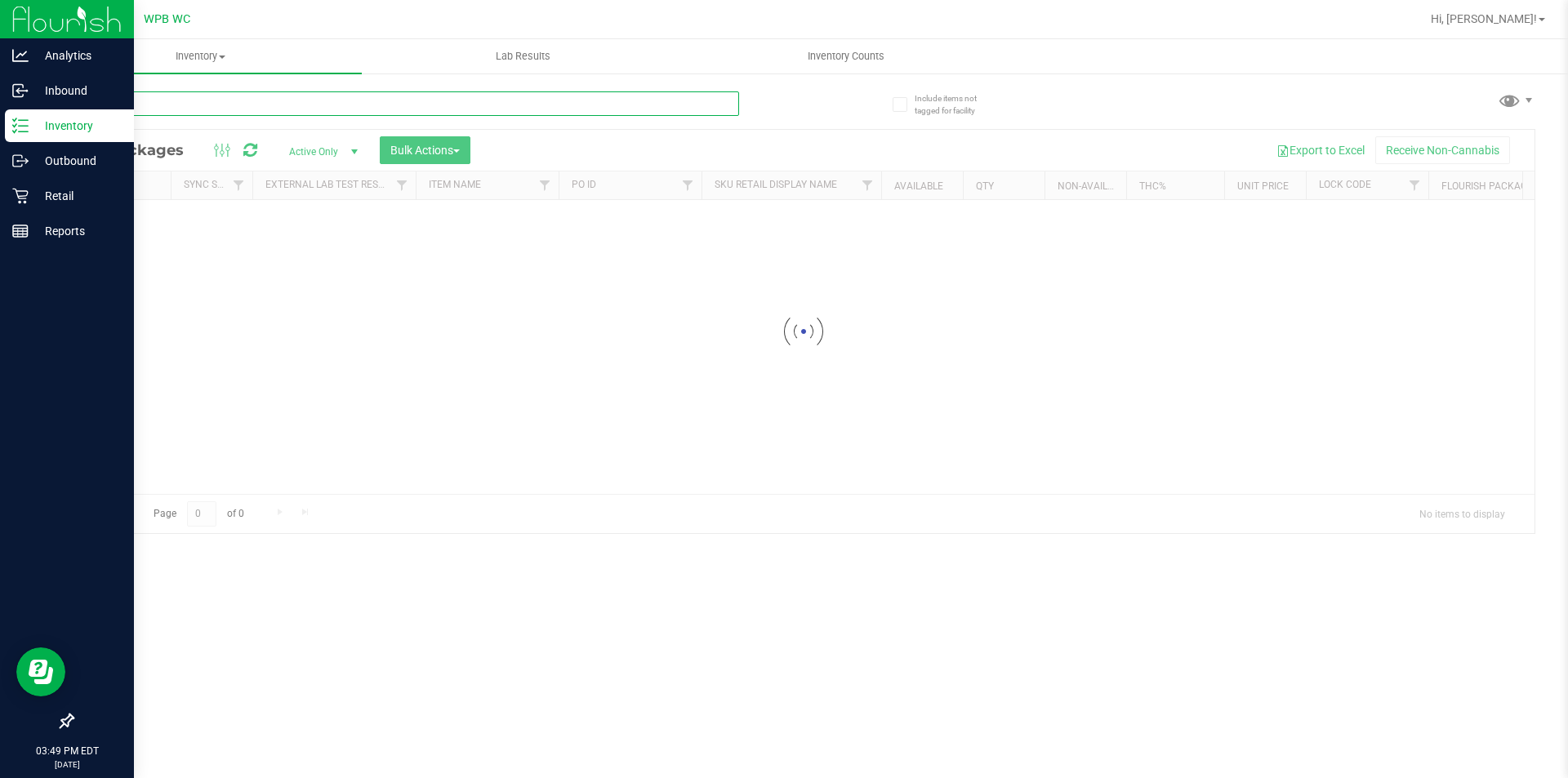
click at [178, 93] on input "text" at bounding box center [405, 104] width 667 height 25
type input "d"
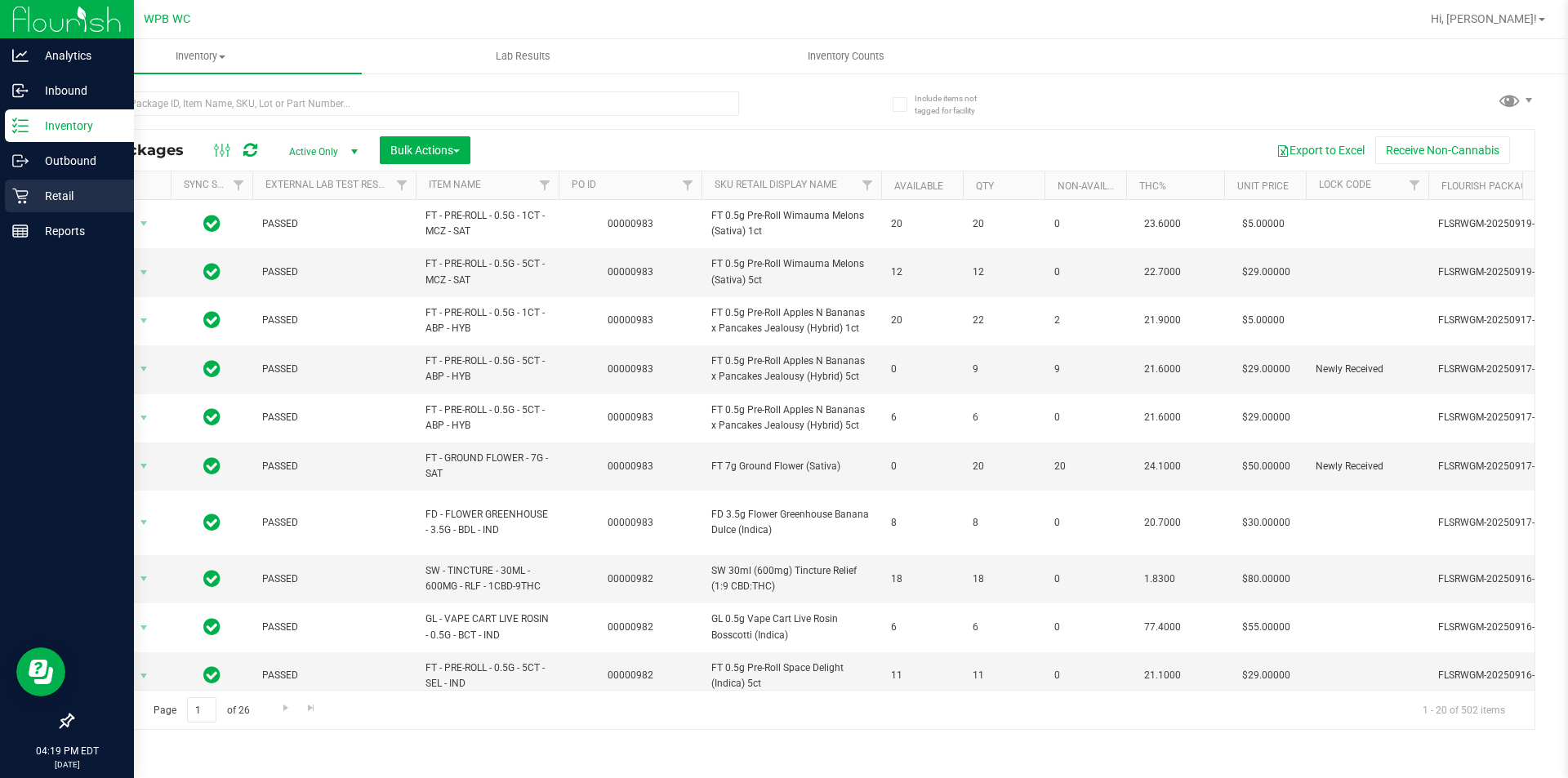
click at [68, 189] on p "Retail" at bounding box center [77, 196] width 98 height 20
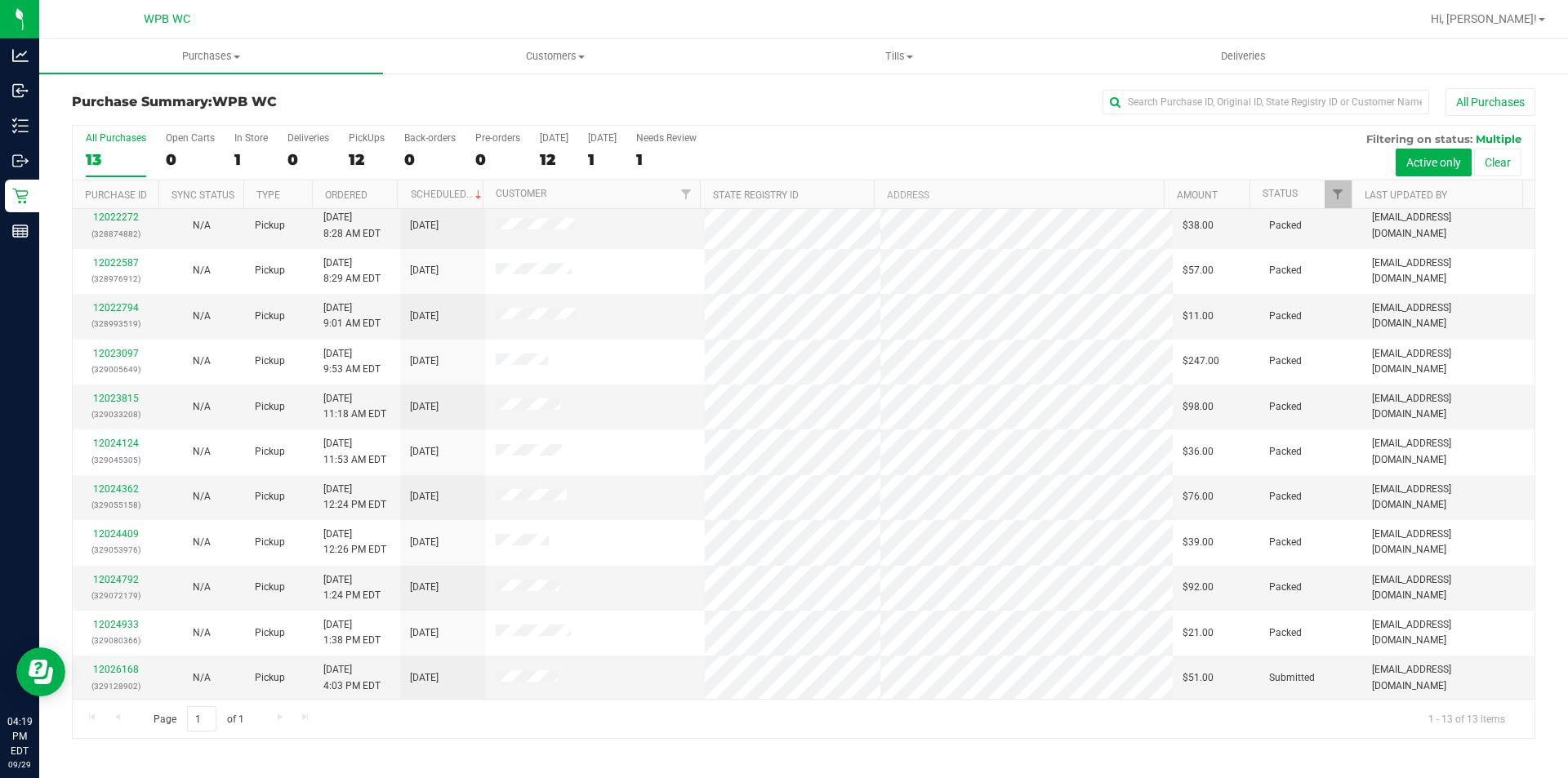
scroll to position [97, 0]
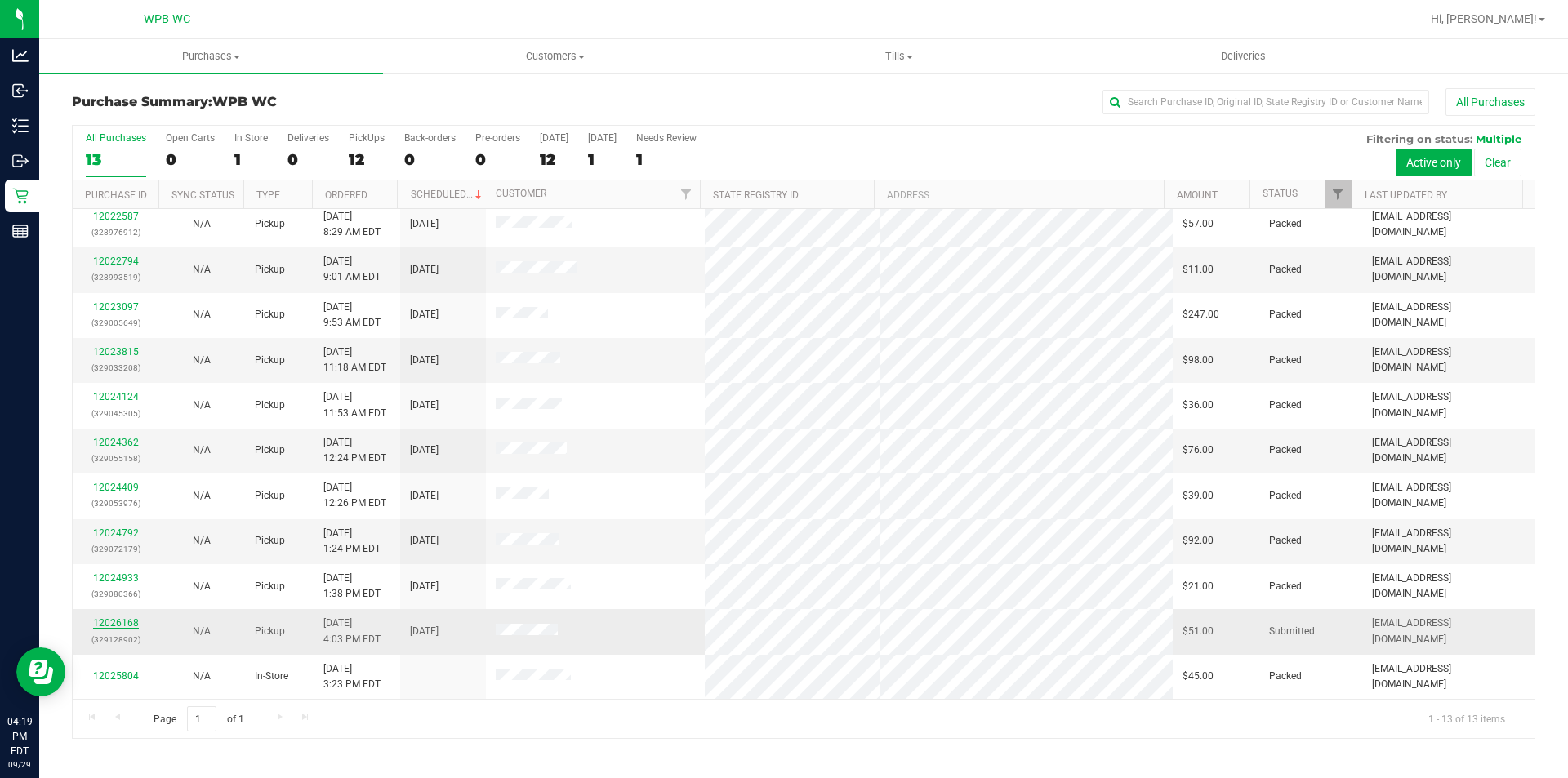
click at [119, 619] on link "12026168" at bounding box center [115, 623] width 45 height 12
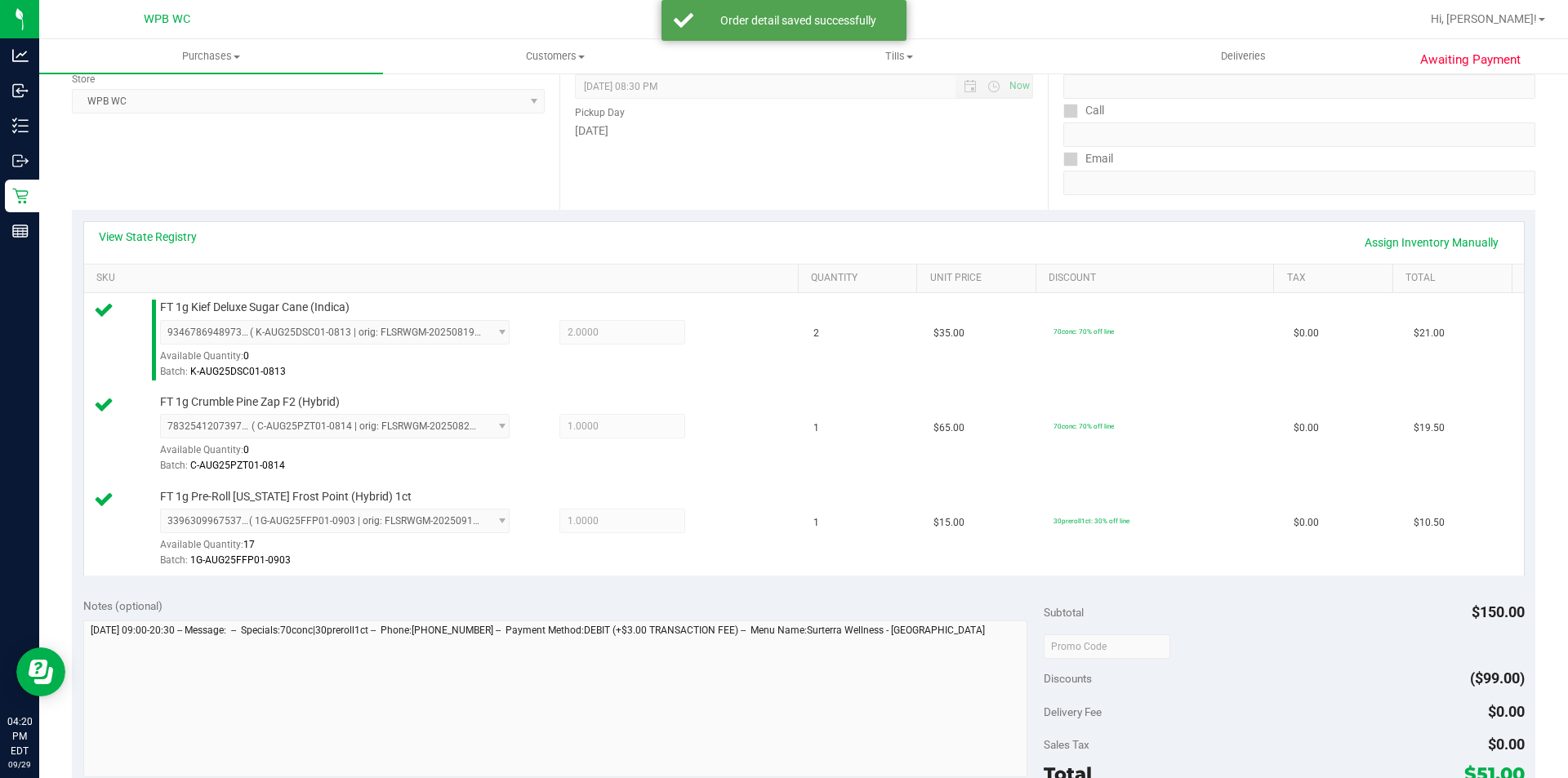
scroll to position [572, 0]
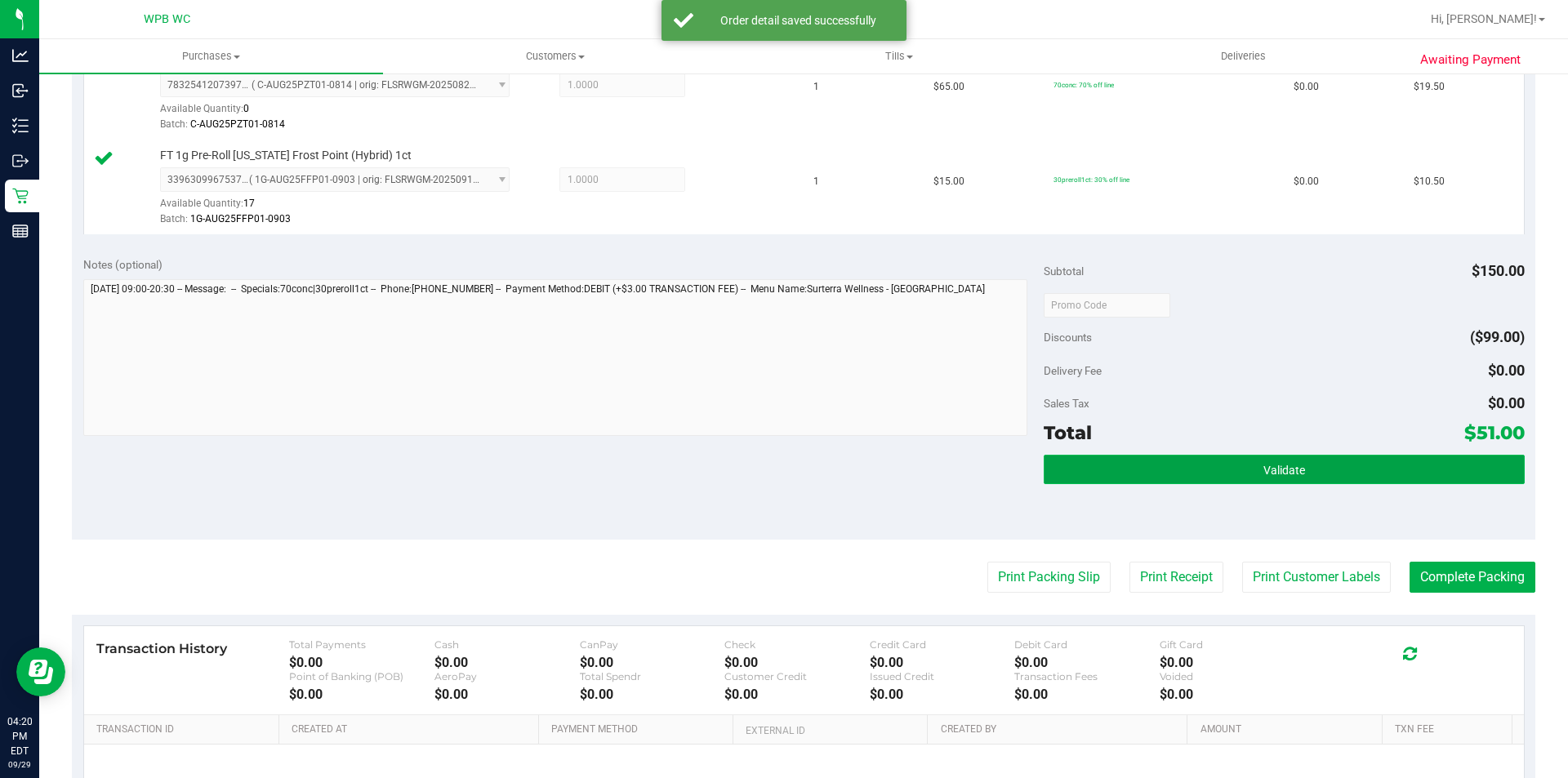
click at [1170, 480] on button "Validate" at bounding box center [1283, 469] width 480 height 29
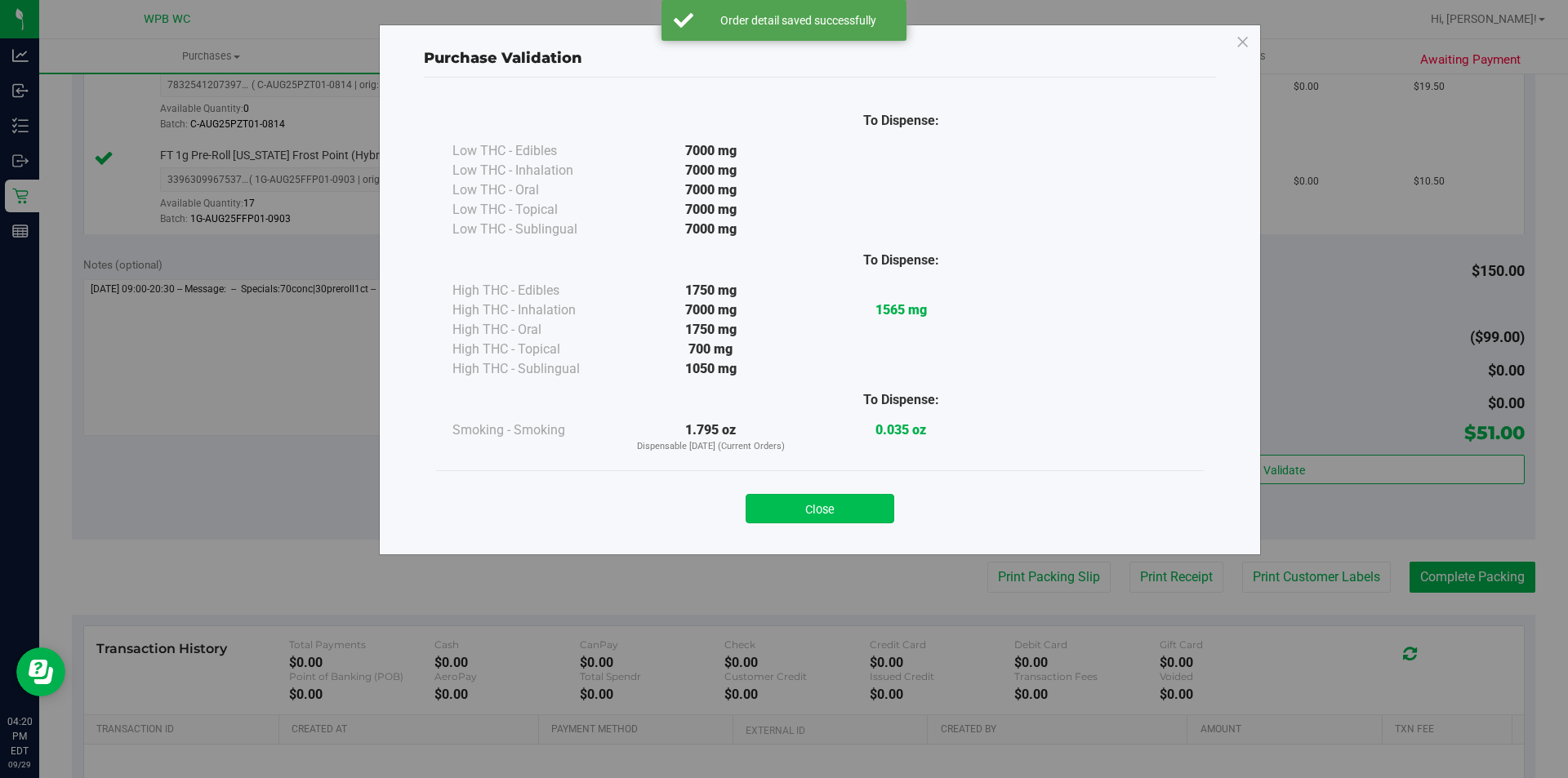
click at [846, 512] on button "Close" at bounding box center [820, 509] width 149 height 29
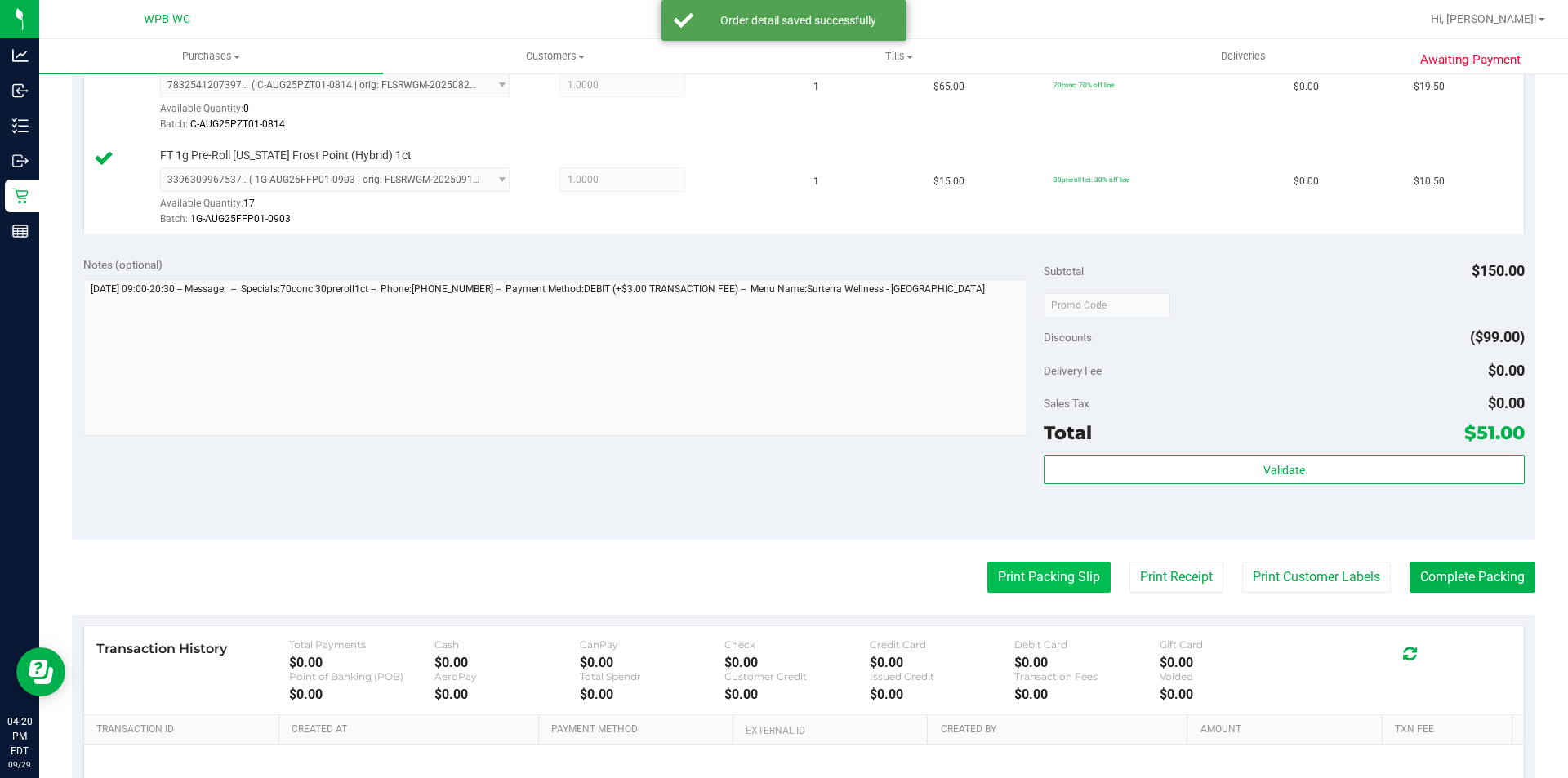
click at [1032, 582] on button "Print Packing Slip" at bounding box center [1049, 577] width 124 height 31
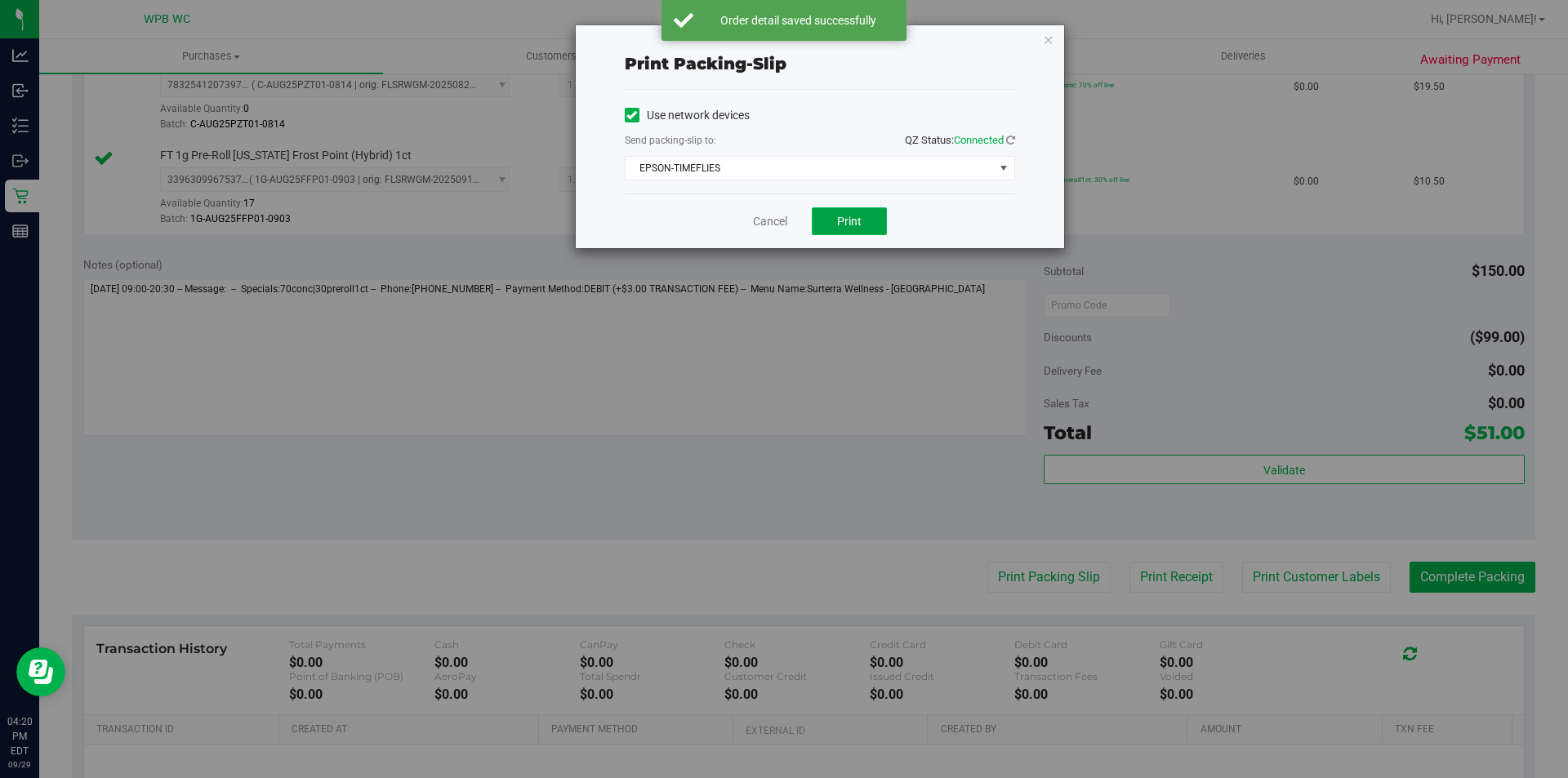
click at [853, 228] on button "Print" at bounding box center [849, 221] width 75 height 28
click at [753, 222] on link "Cancel" at bounding box center [770, 221] width 35 height 17
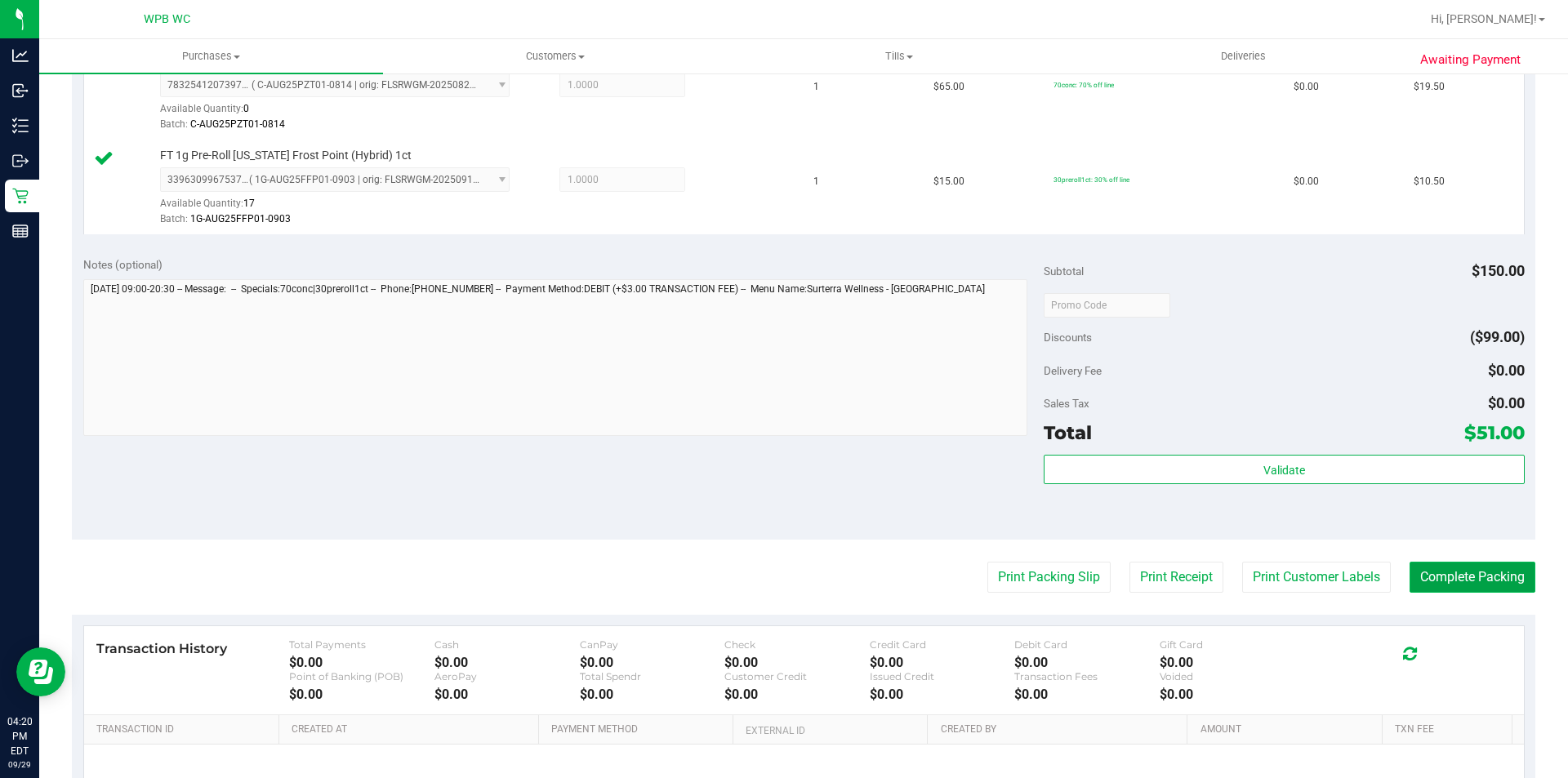
click at [1460, 574] on button "Complete Packing" at bounding box center [1473, 577] width 125 height 31
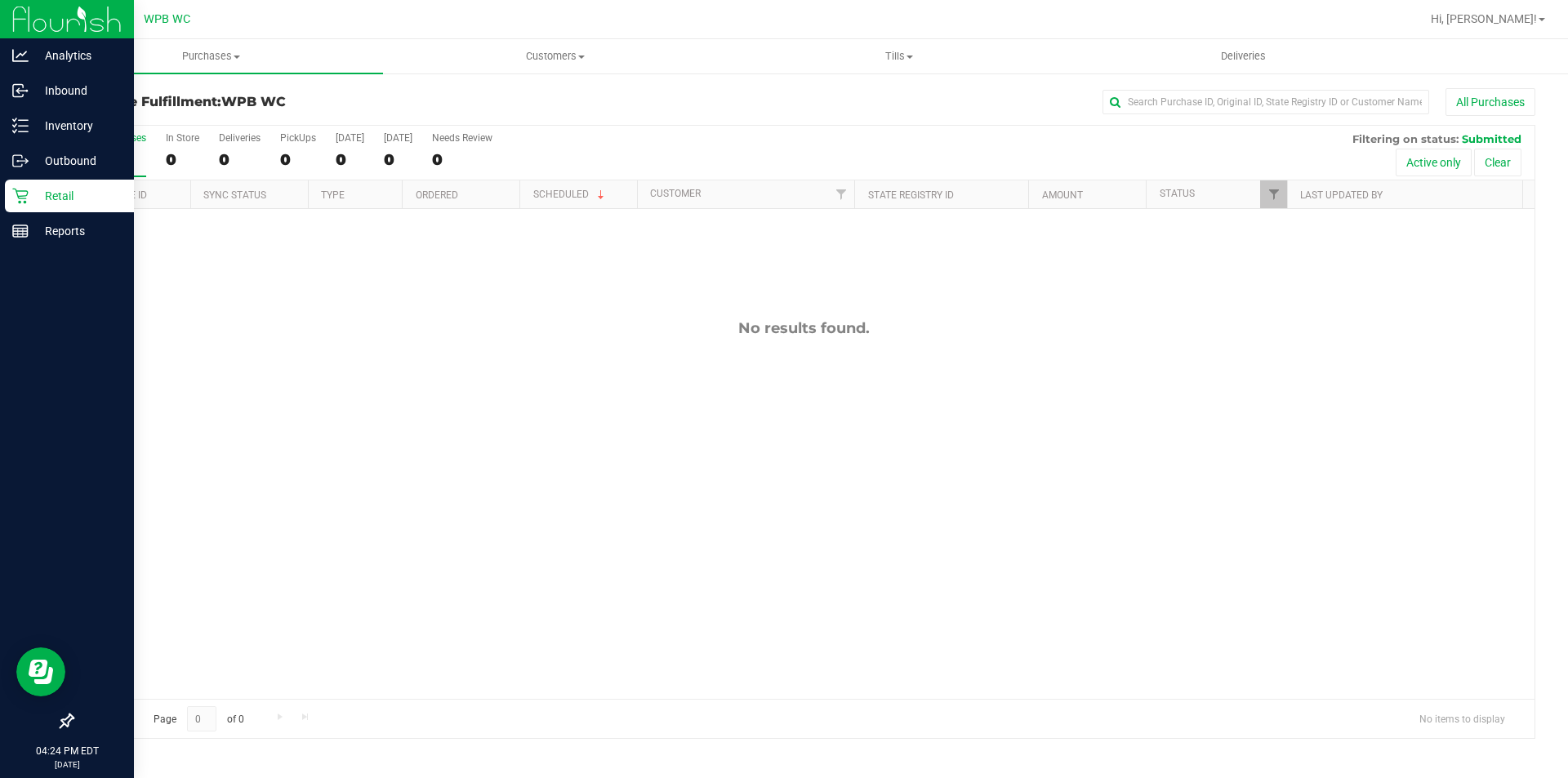
click at [39, 203] on p "Retail" at bounding box center [77, 196] width 98 height 20
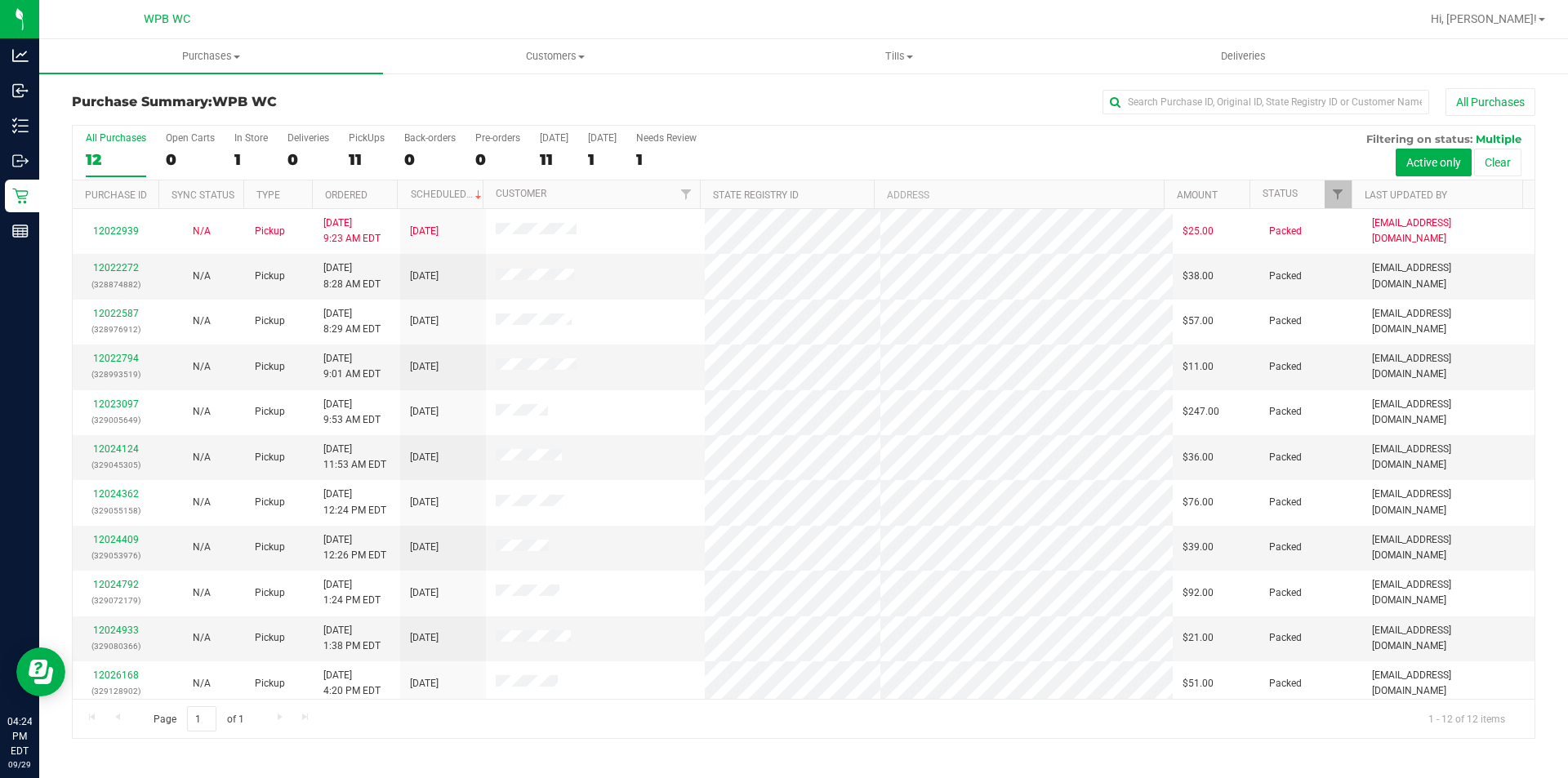
click at [952, 129] on div "All Purchases 12 Open Carts 0 In Store 1 Deliveries 0 PickUps 11 Back-orders 0 …" at bounding box center [804, 132] width 1462 height 13
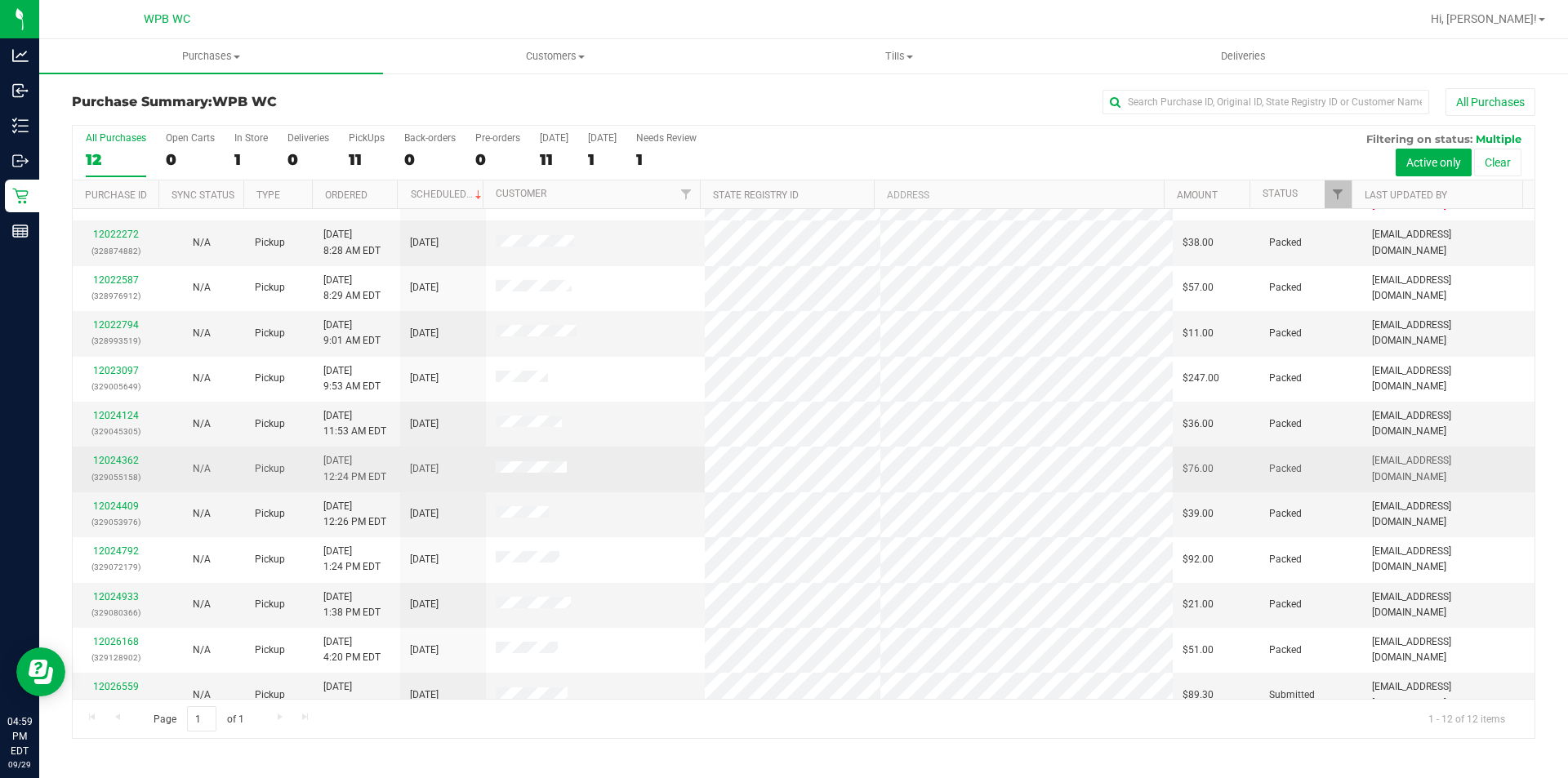
scroll to position [52, 0]
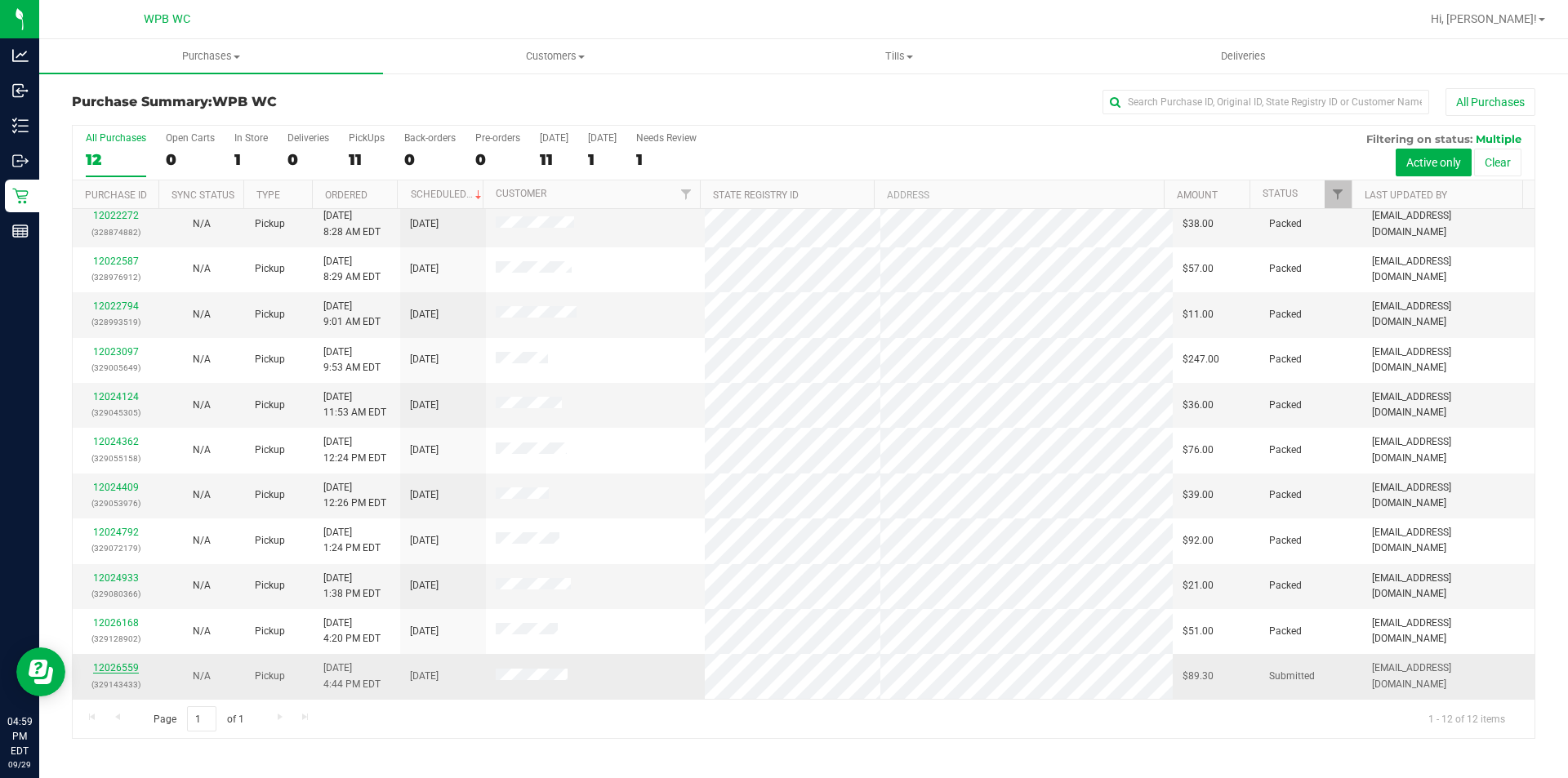
click at [121, 665] on link "12026559" at bounding box center [115, 668] width 45 height 12
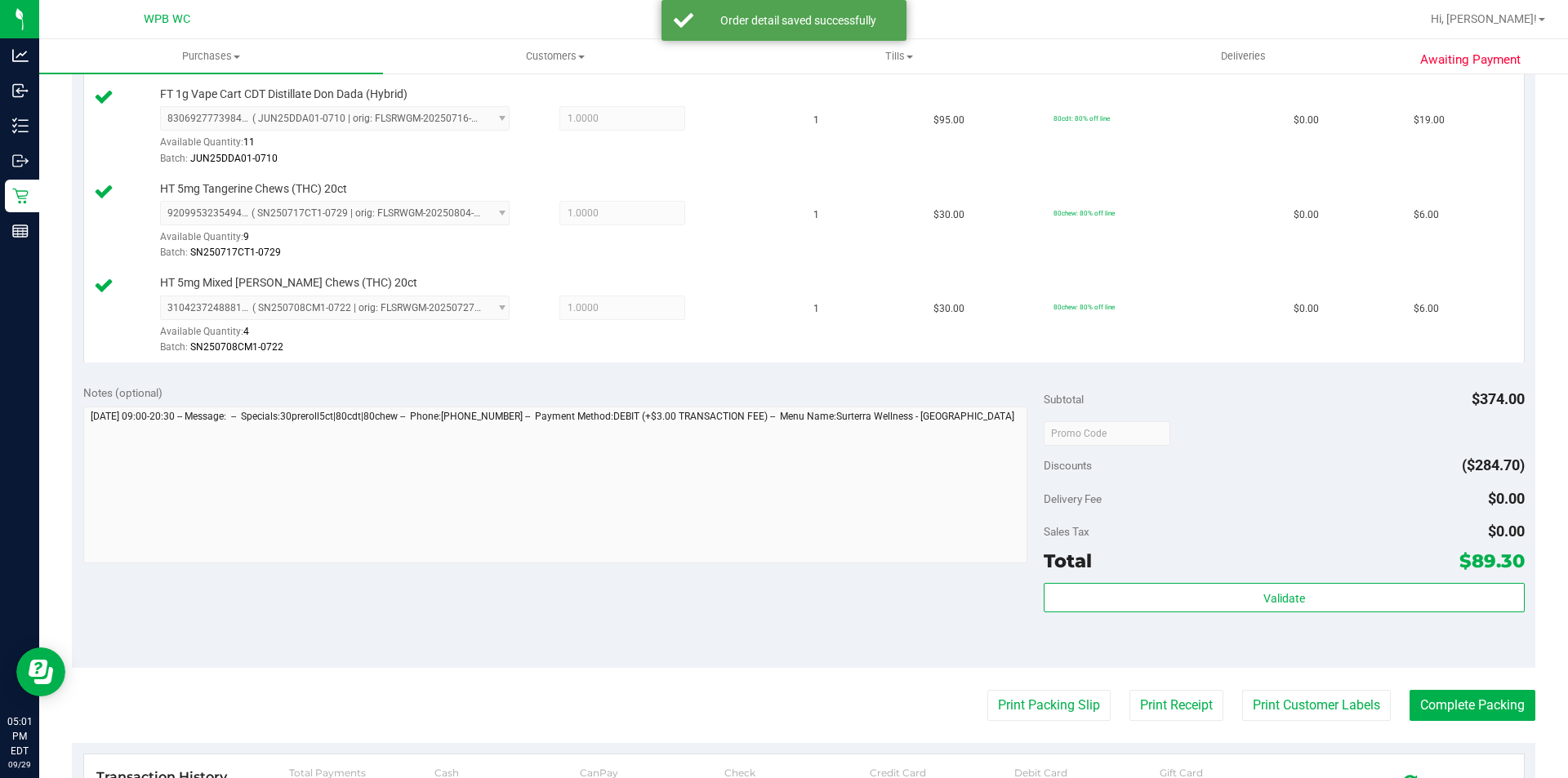
scroll to position [816, 0]
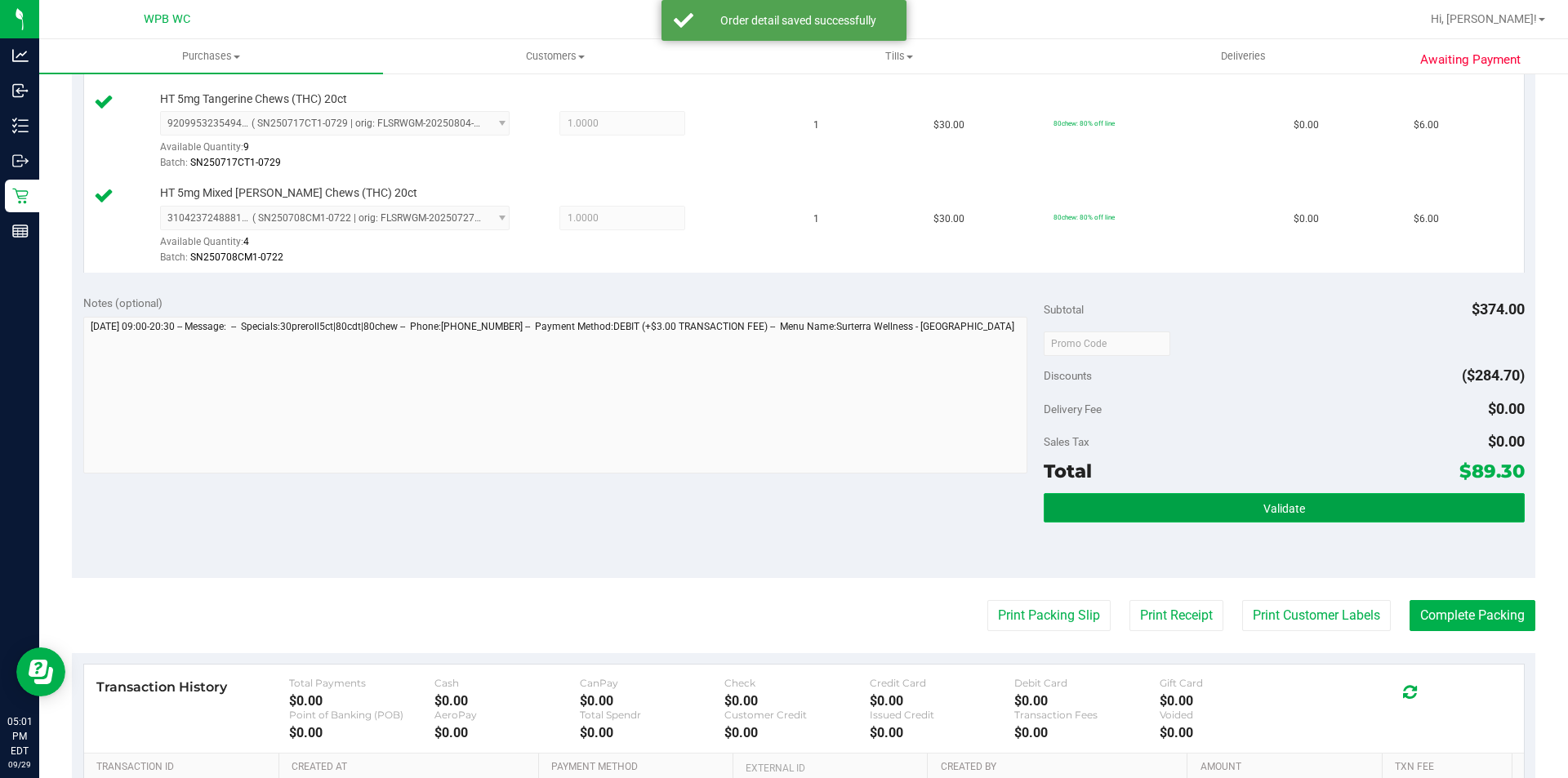
click at [1346, 508] on button "Validate" at bounding box center [1283, 508] width 480 height 29
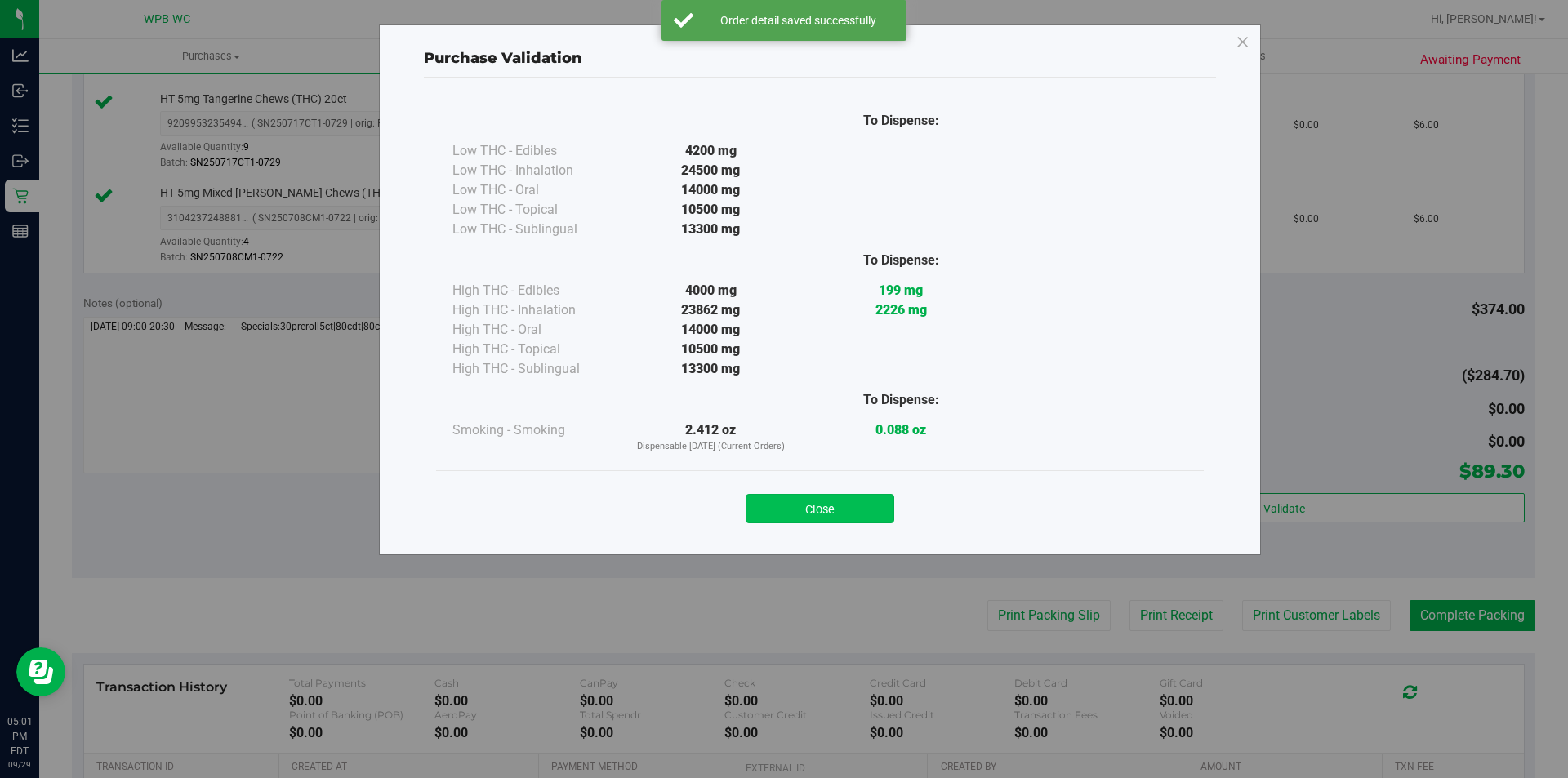
click at [832, 510] on button "Close" at bounding box center [820, 509] width 149 height 29
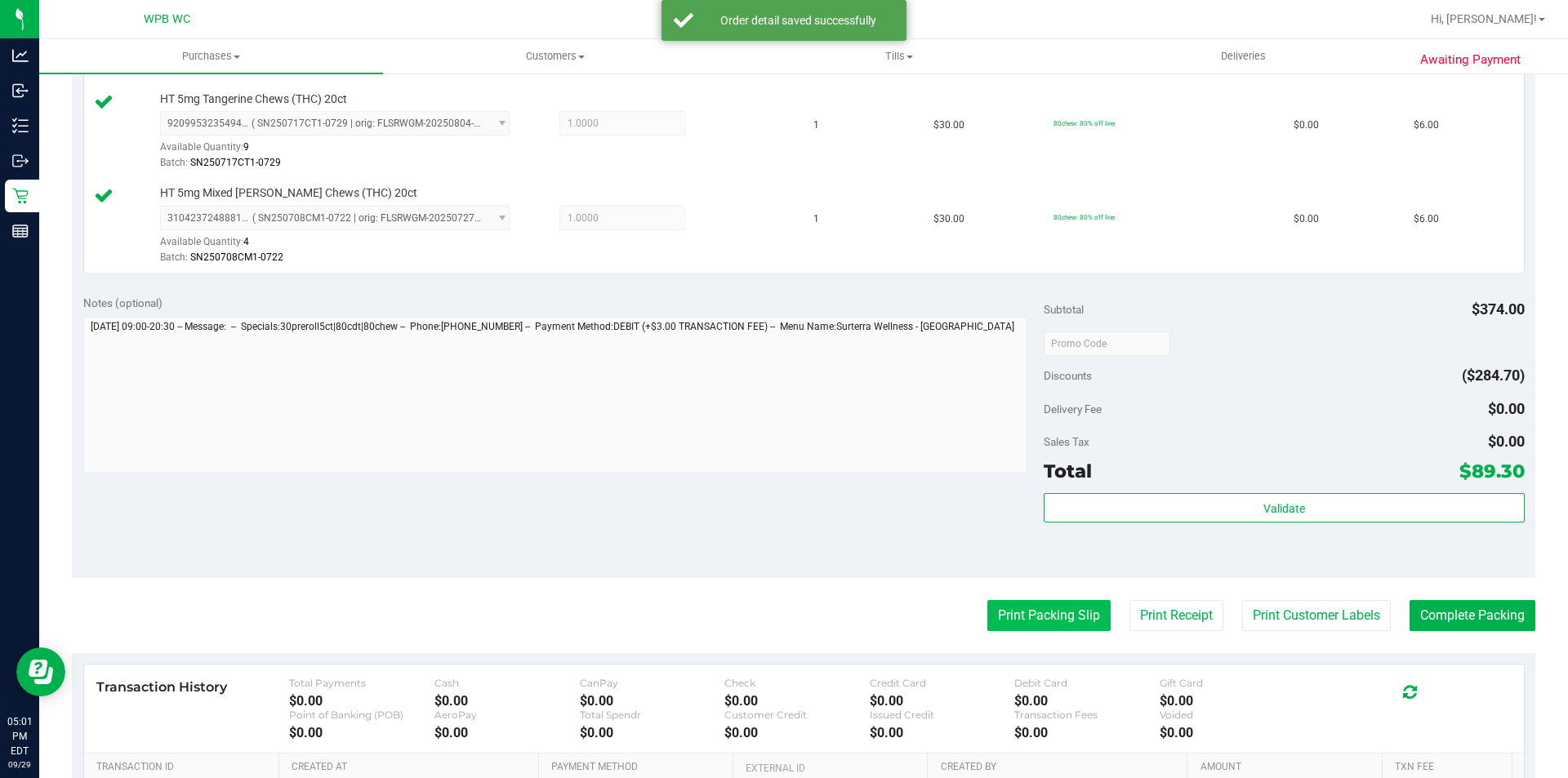
click at [1008, 616] on button "Print Packing Slip" at bounding box center [1049, 615] width 124 height 31
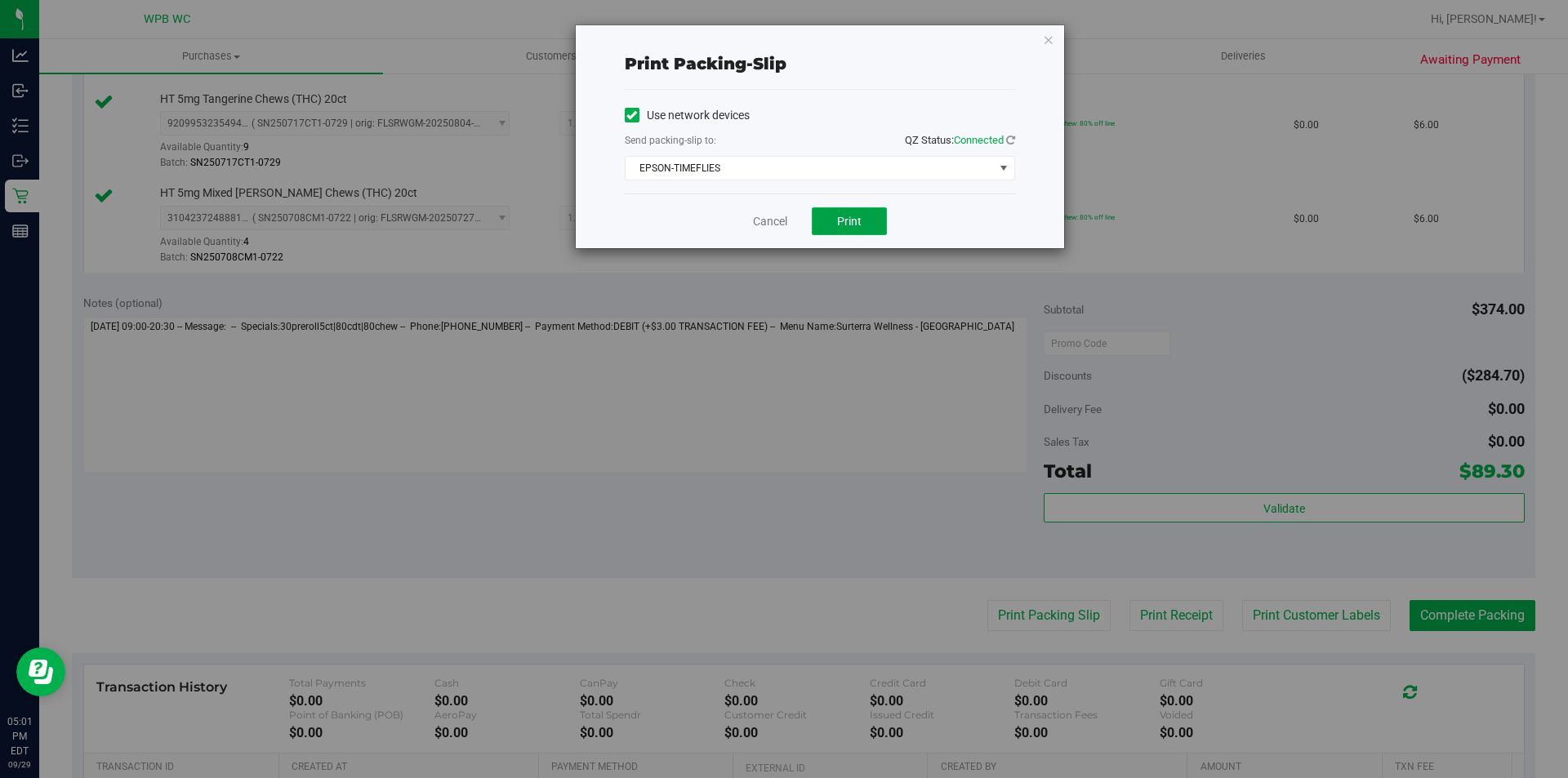
click at [849, 223] on span "Print" at bounding box center [849, 221] width 25 height 13
click at [774, 225] on link "Cancel" at bounding box center [770, 221] width 35 height 17
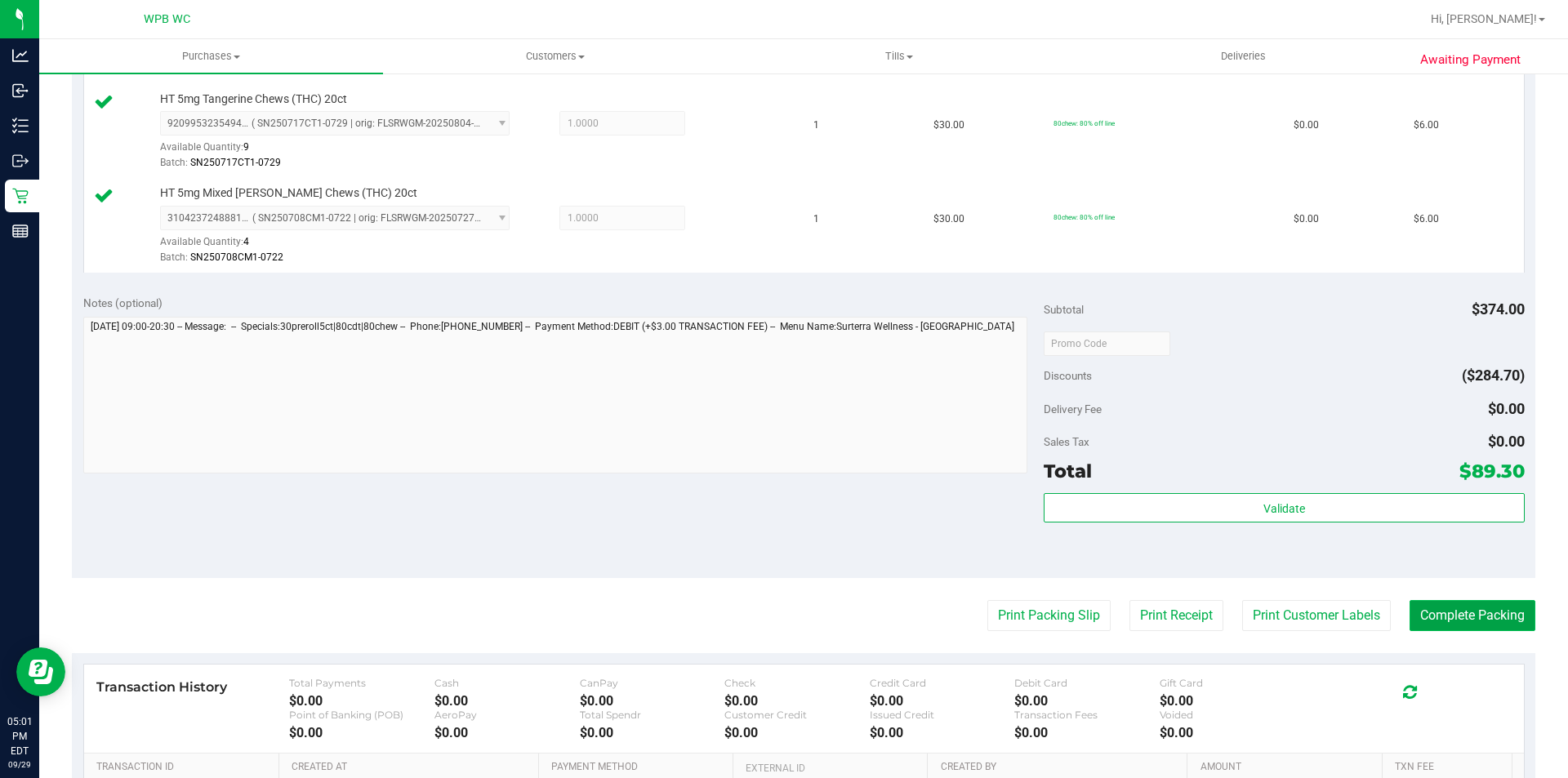
click at [1434, 620] on button "Complete Packing" at bounding box center [1473, 615] width 125 height 31
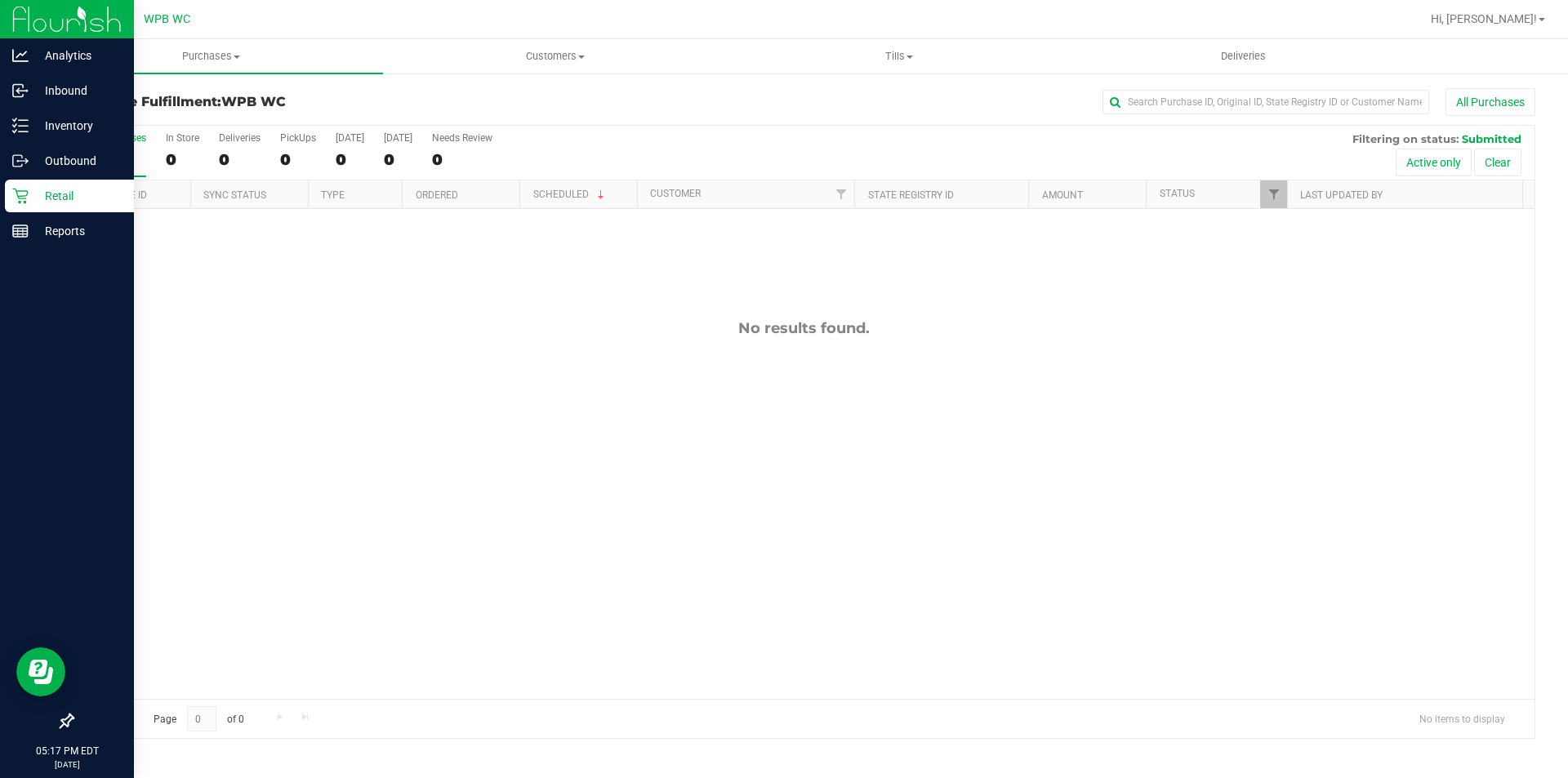
click at [32, 201] on p "Retail" at bounding box center [77, 196] width 98 height 20
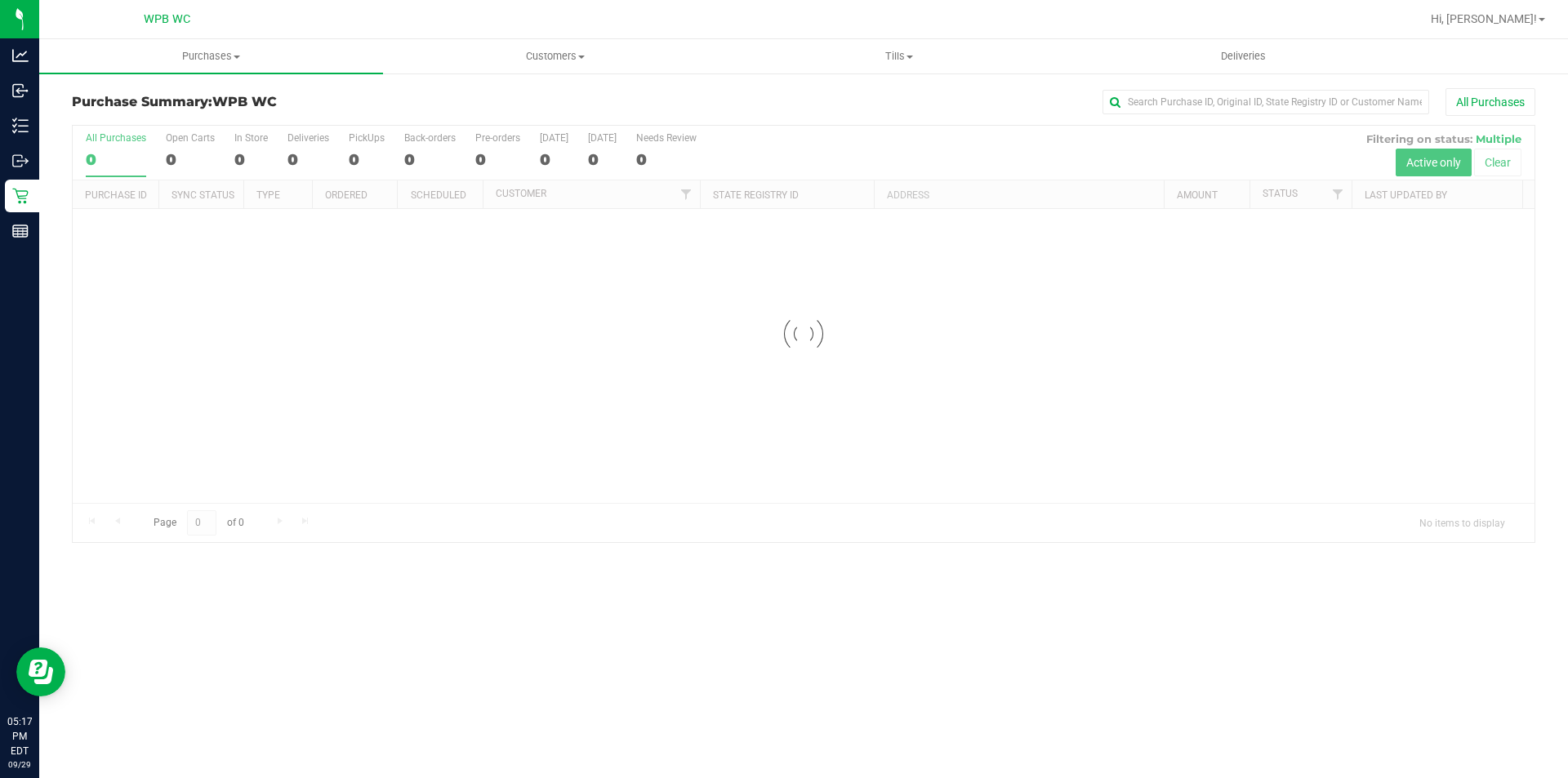
click at [374, 450] on div at bounding box center [804, 334] width 1462 height 416
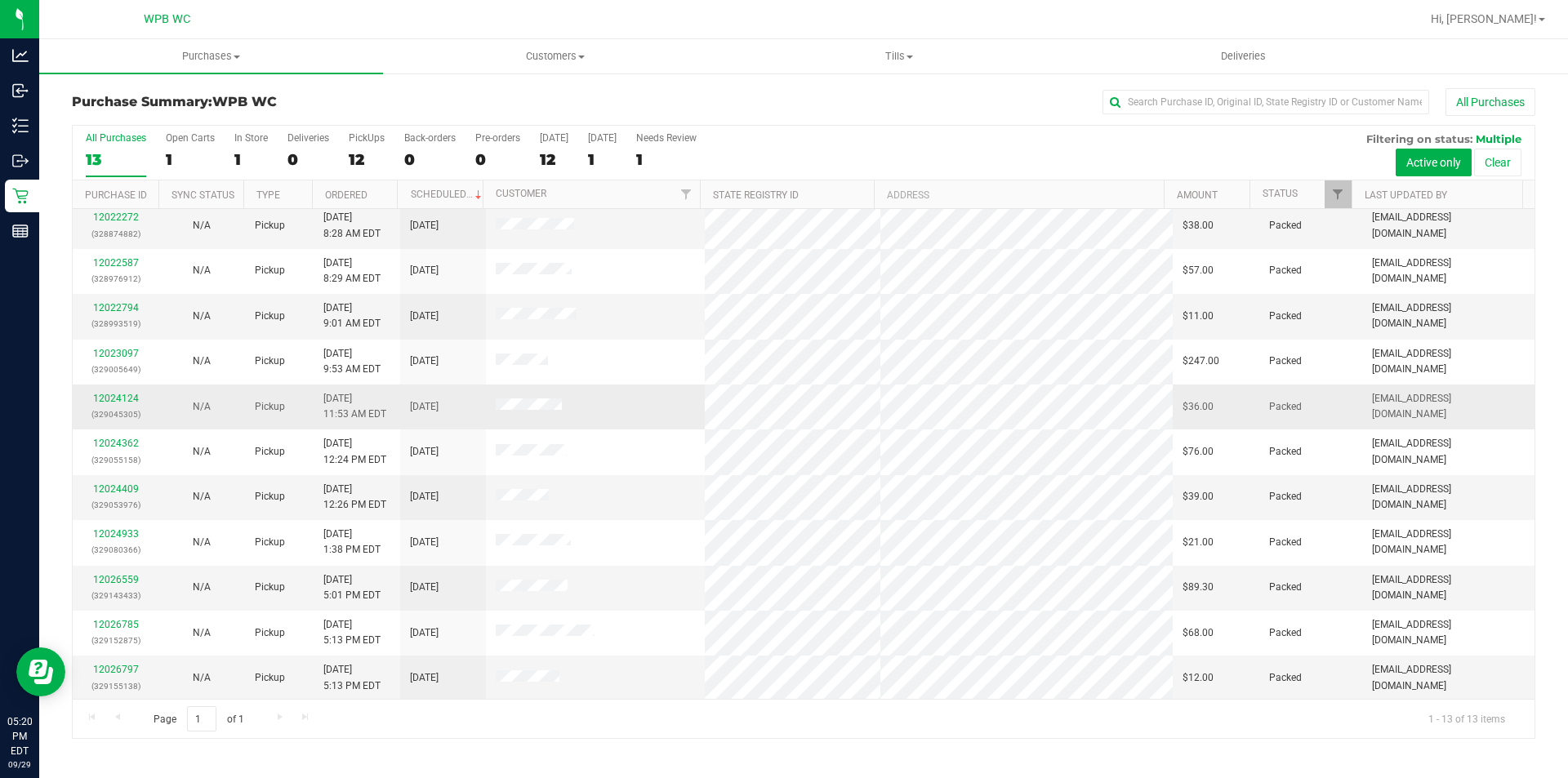
scroll to position [97, 0]
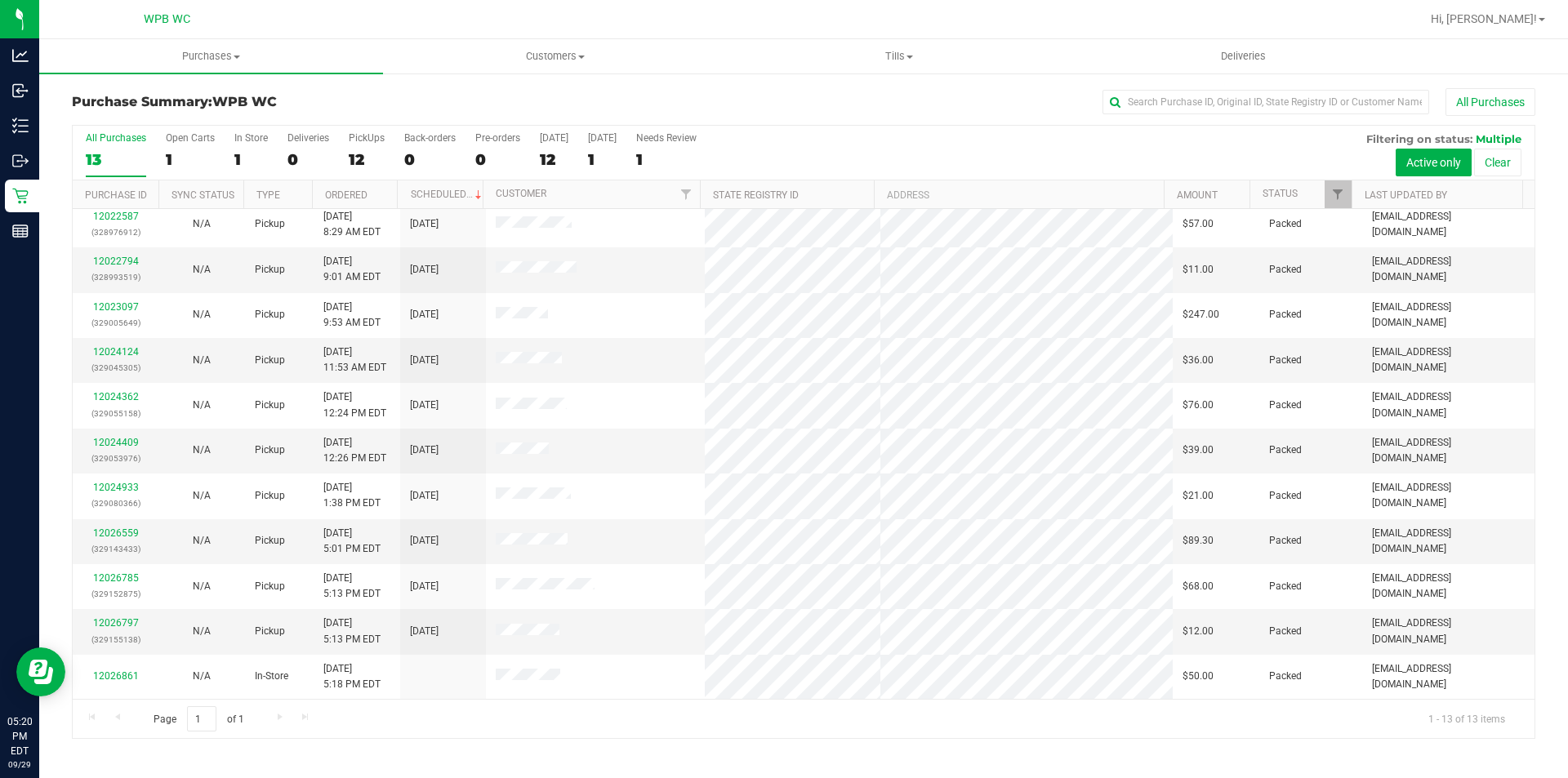
click at [821, 717] on div "Page 1 of 1 1 - 13 of 13 items" at bounding box center [804, 718] width 1462 height 39
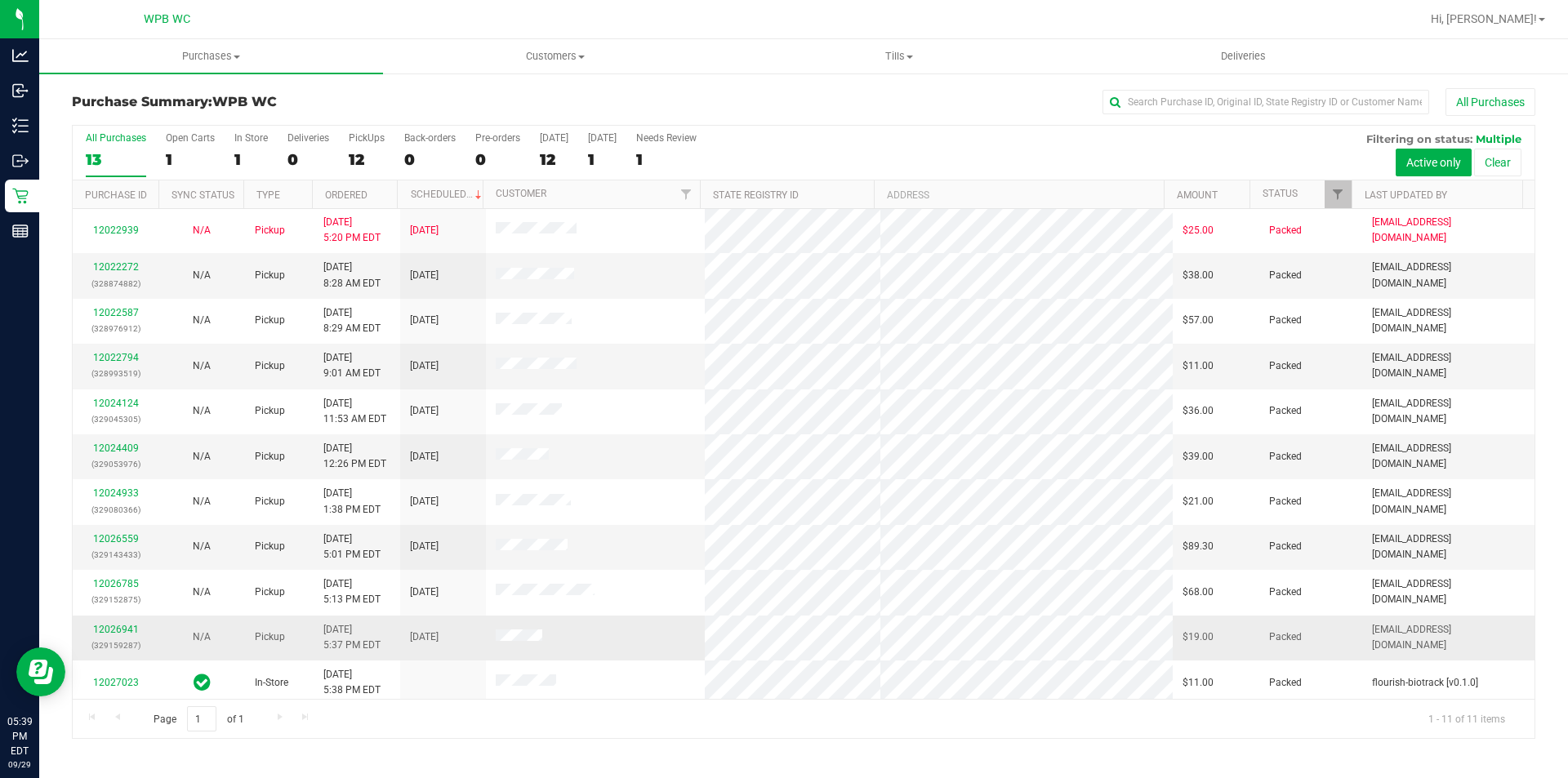
scroll to position [0, 0]
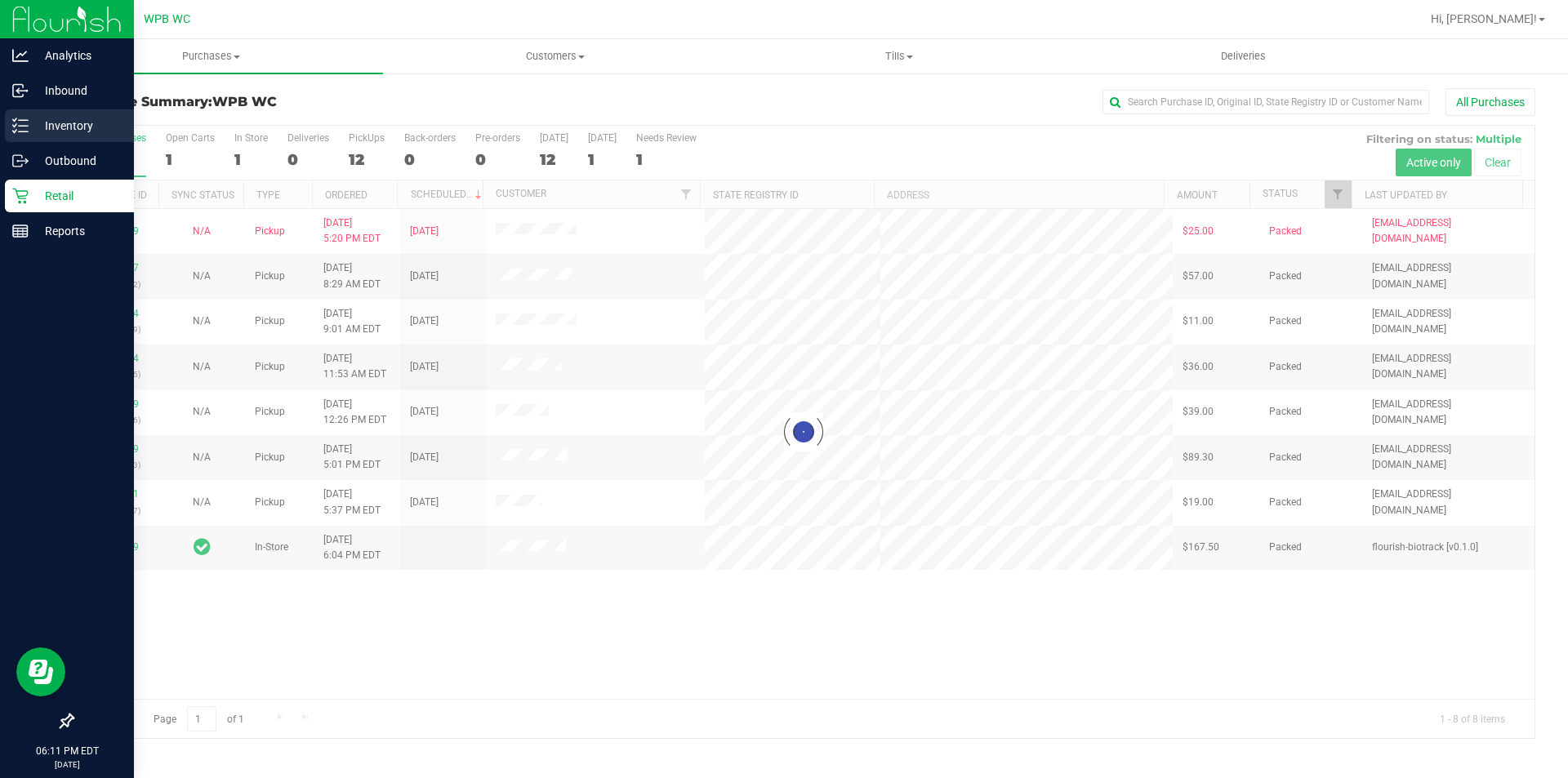
click at [44, 131] on p "Inventory" at bounding box center [77, 126] width 98 height 20
click at [33, 123] on p "Inventory" at bounding box center [77, 126] width 98 height 20
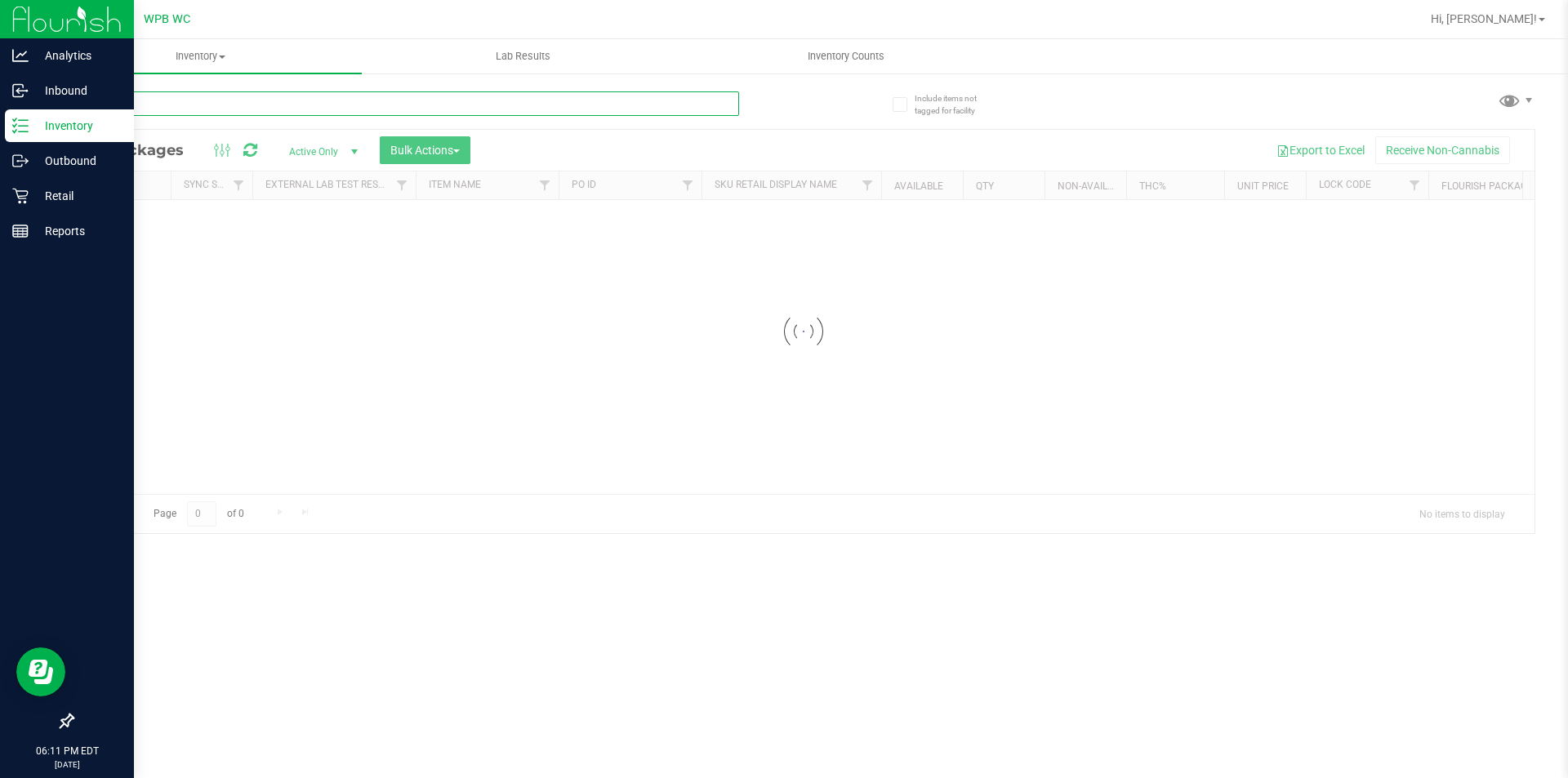
click at [174, 95] on input "text" at bounding box center [405, 104] width 667 height 25
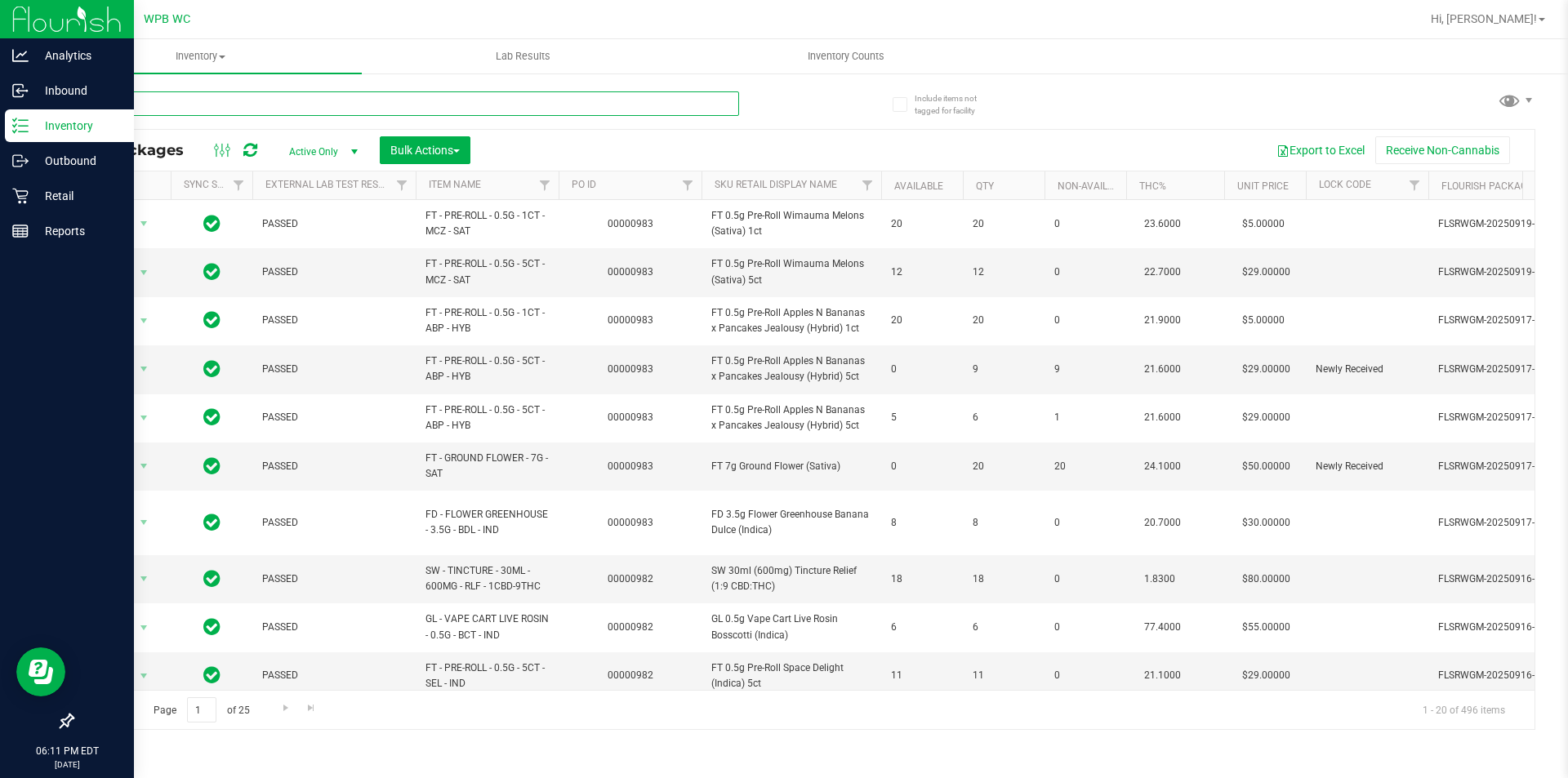
type input "zkr"
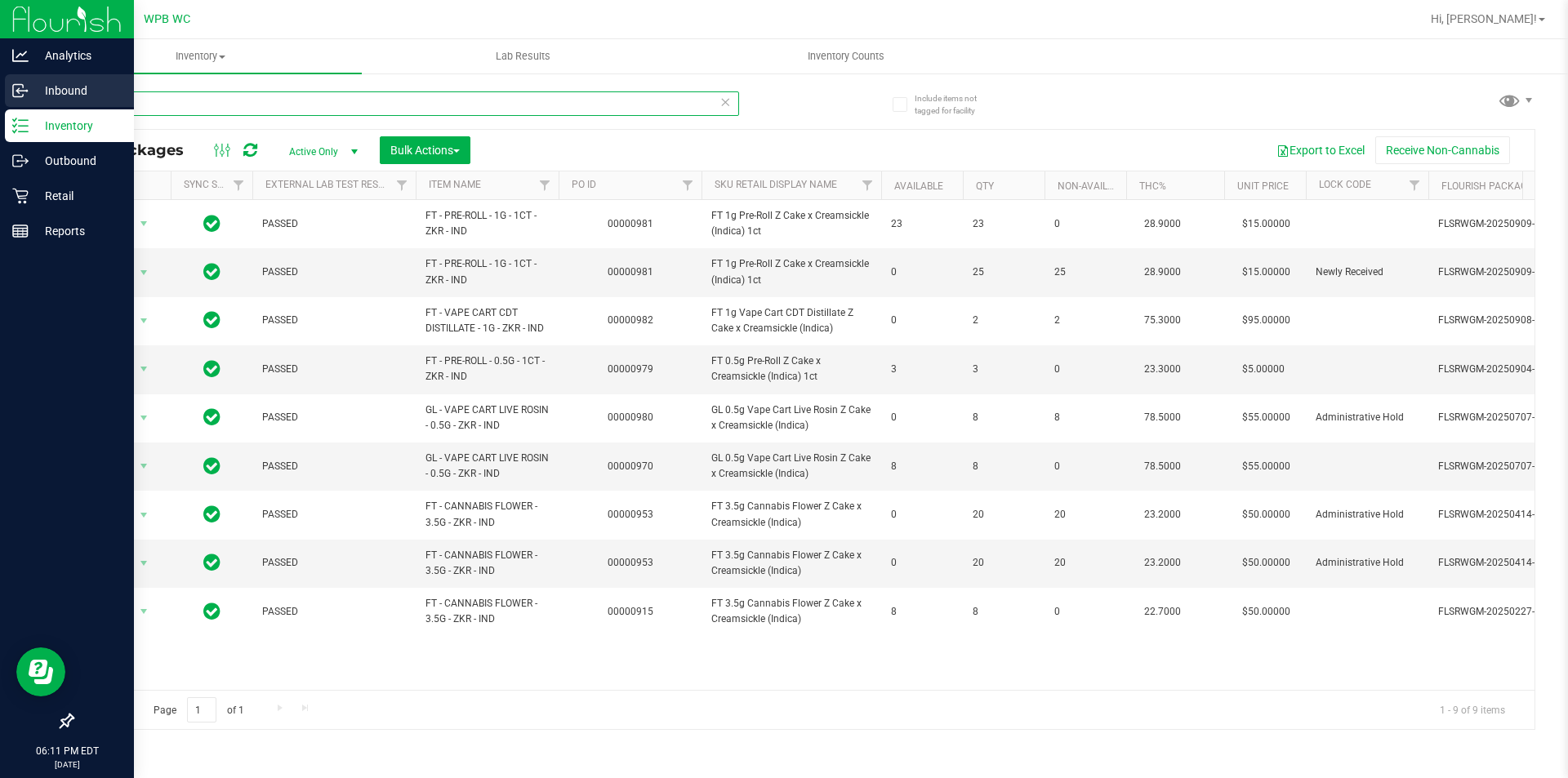
drag, startPoint x: 193, startPoint y: 110, endPoint x: 0, endPoint y: 76, distance: 196.0
click at [0, 86] on div "Analytics Inbound Inventory Outbound Retail Reports 06:11 PM EDT [DATE] 09/29 W…" at bounding box center [784, 389] width 1568 height 778
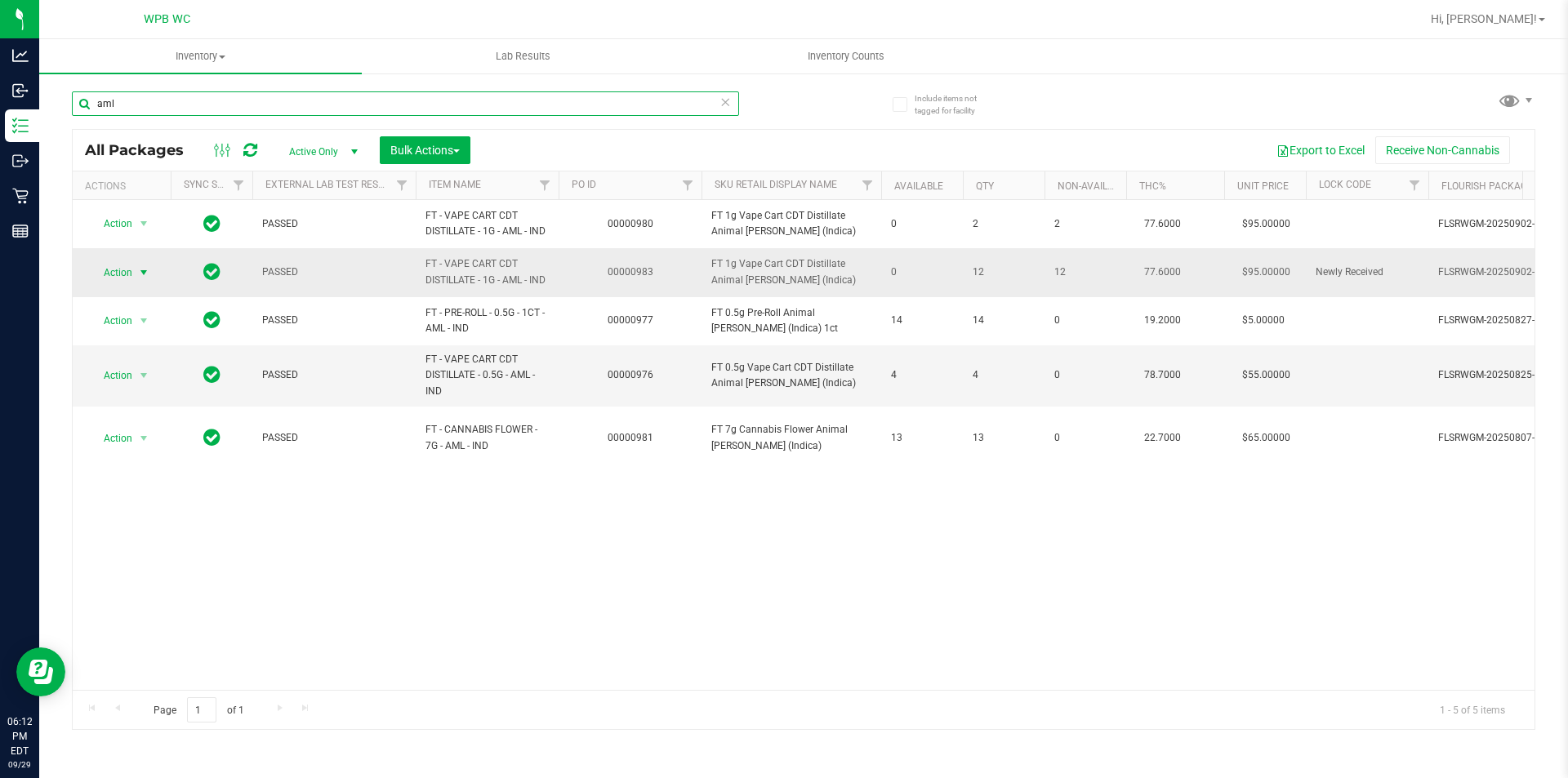
type input "aml"
click at [140, 268] on span "select" at bounding box center [144, 273] width 13 height 13
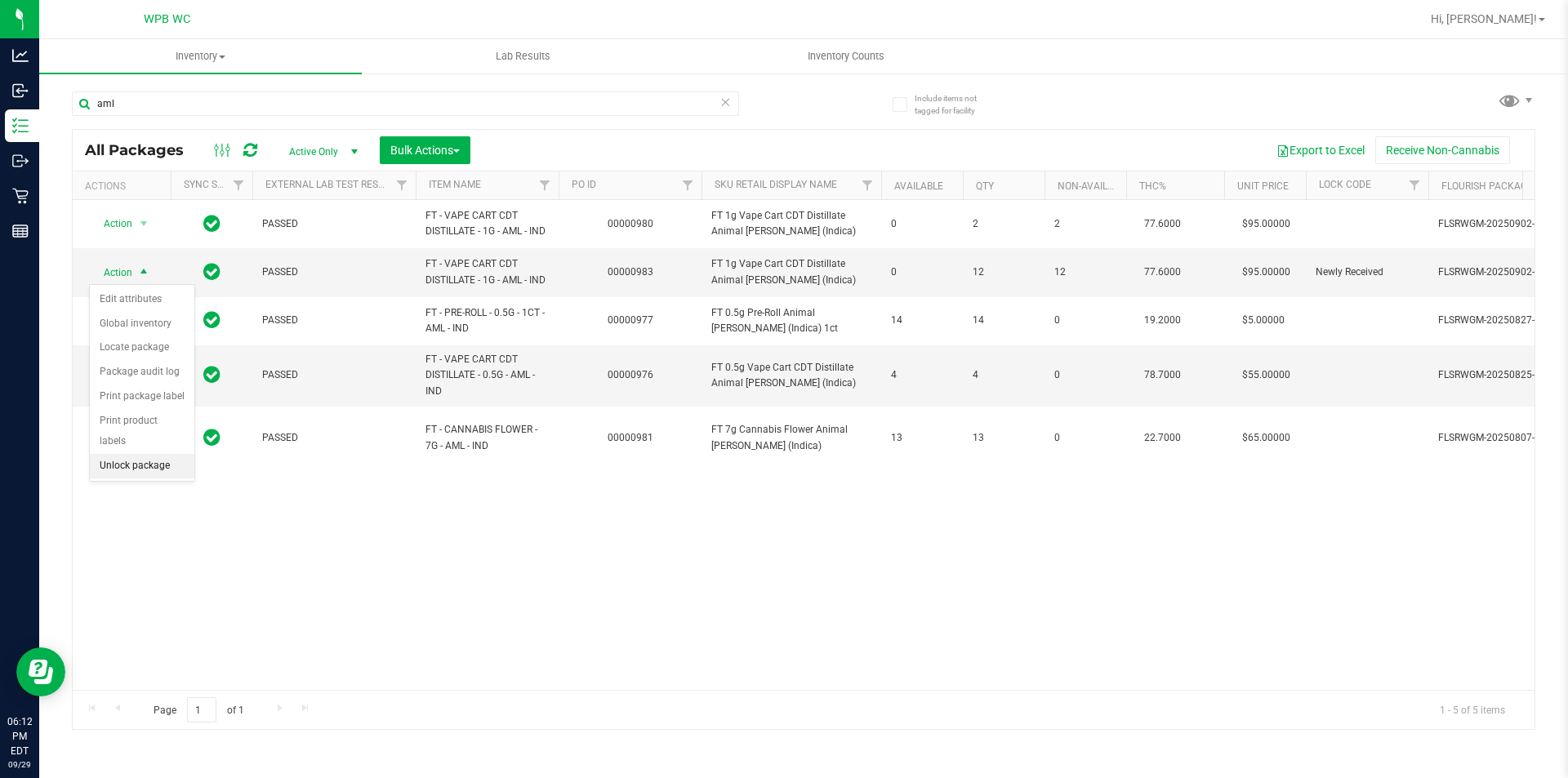
click at [121, 454] on li "Unlock package" at bounding box center [142, 465] width 105 height 25
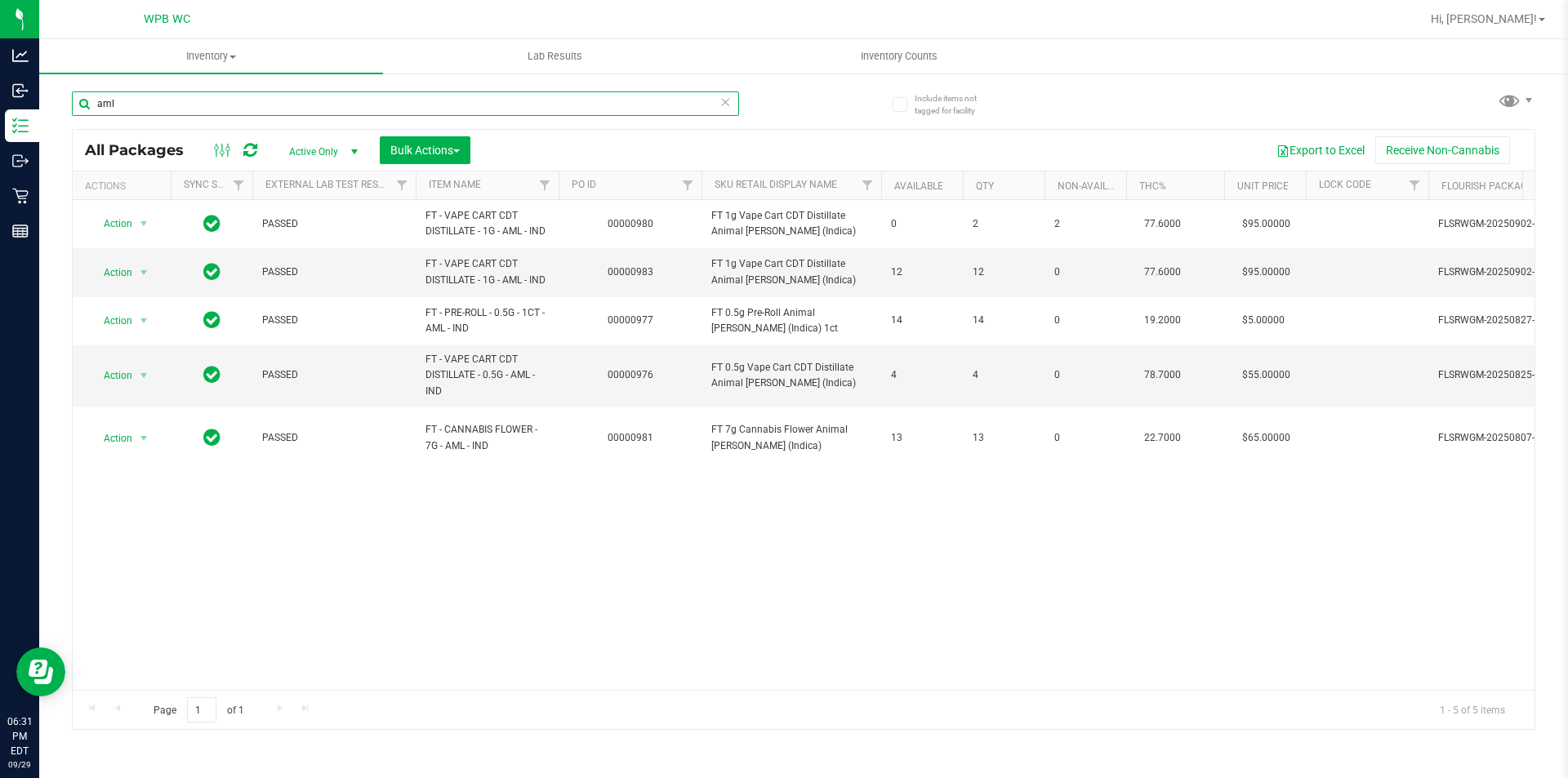
click at [328, 104] on input "aml" at bounding box center [405, 104] width 667 height 25
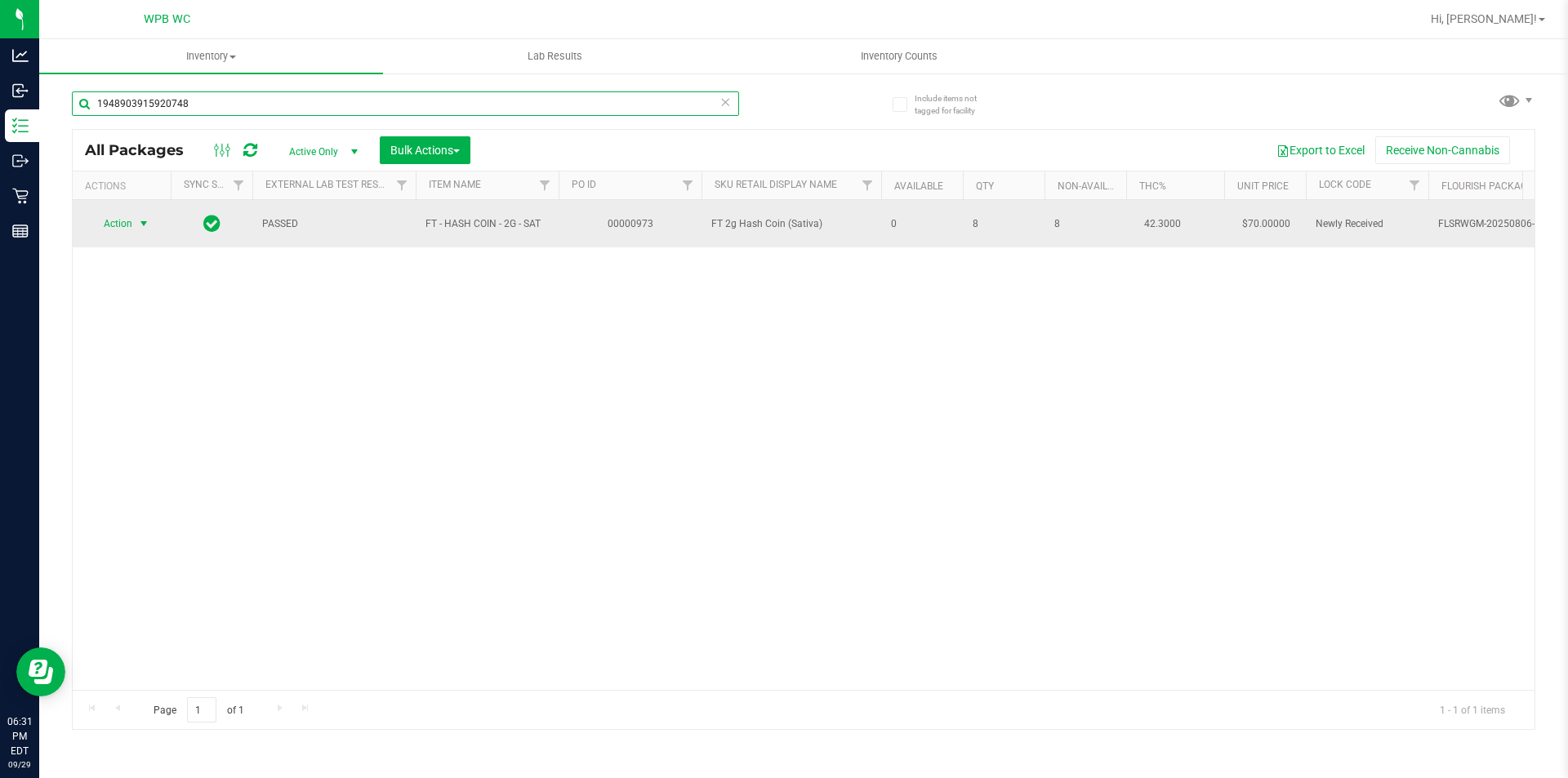
type input "1948903915920748"
click at [114, 220] on span "Action" at bounding box center [111, 224] width 45 height 23
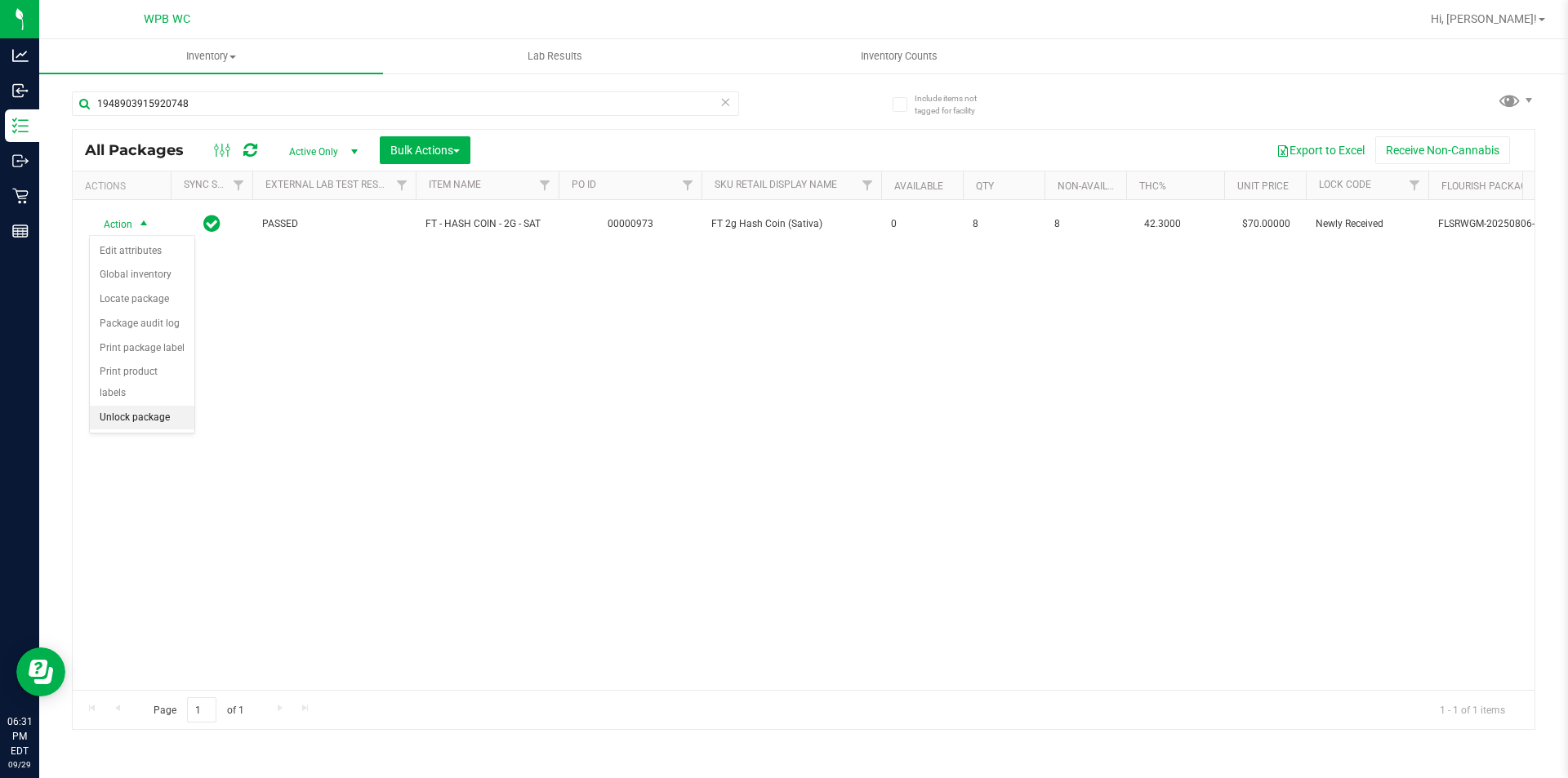
click at [149, 406] on li "Unlock package" at bounding box center [142, 417] width 105 height 25
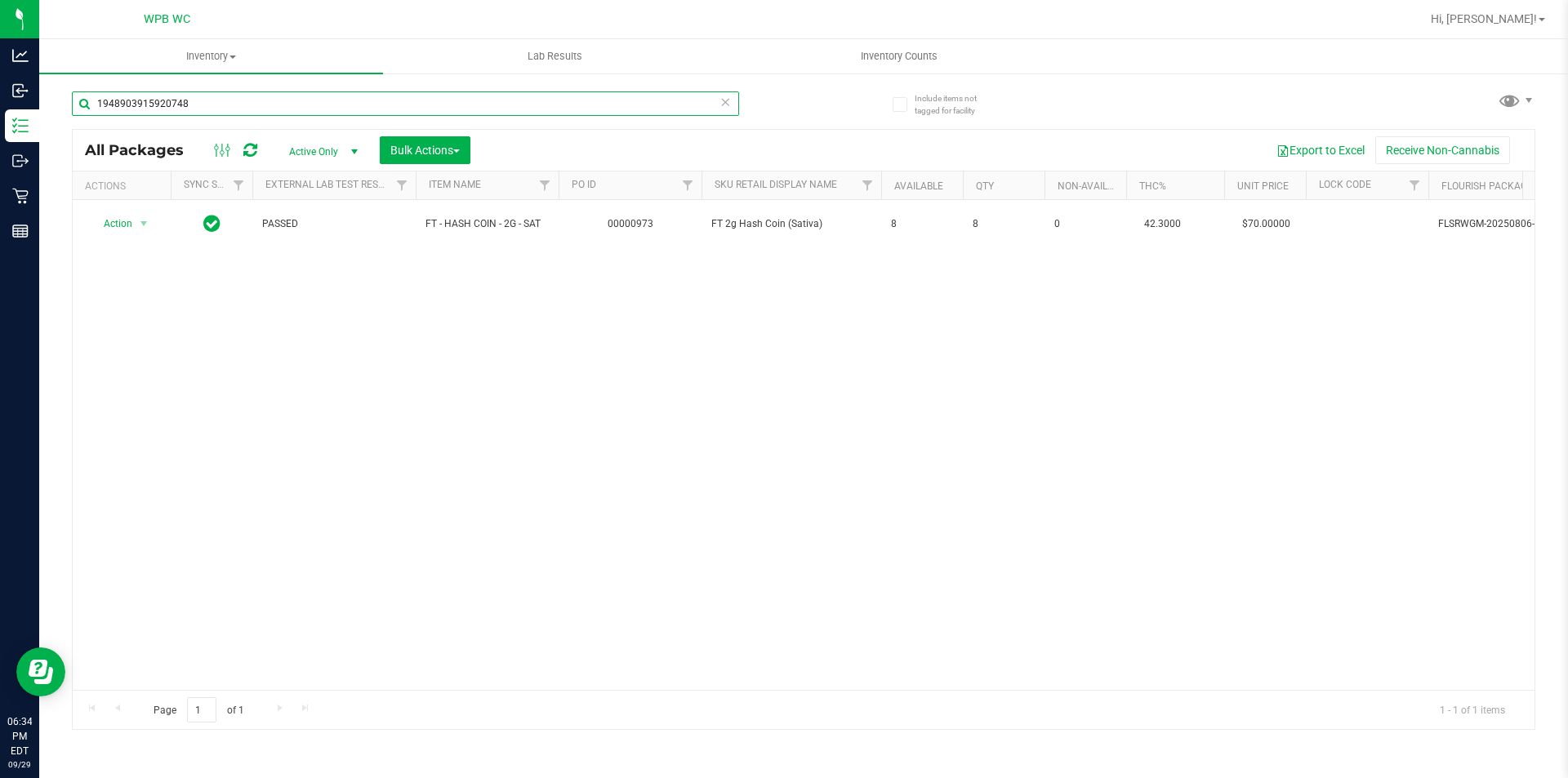
click at [291, 104] on input "1948903915920748" at bounding box center [405, 104] width 667 height 25
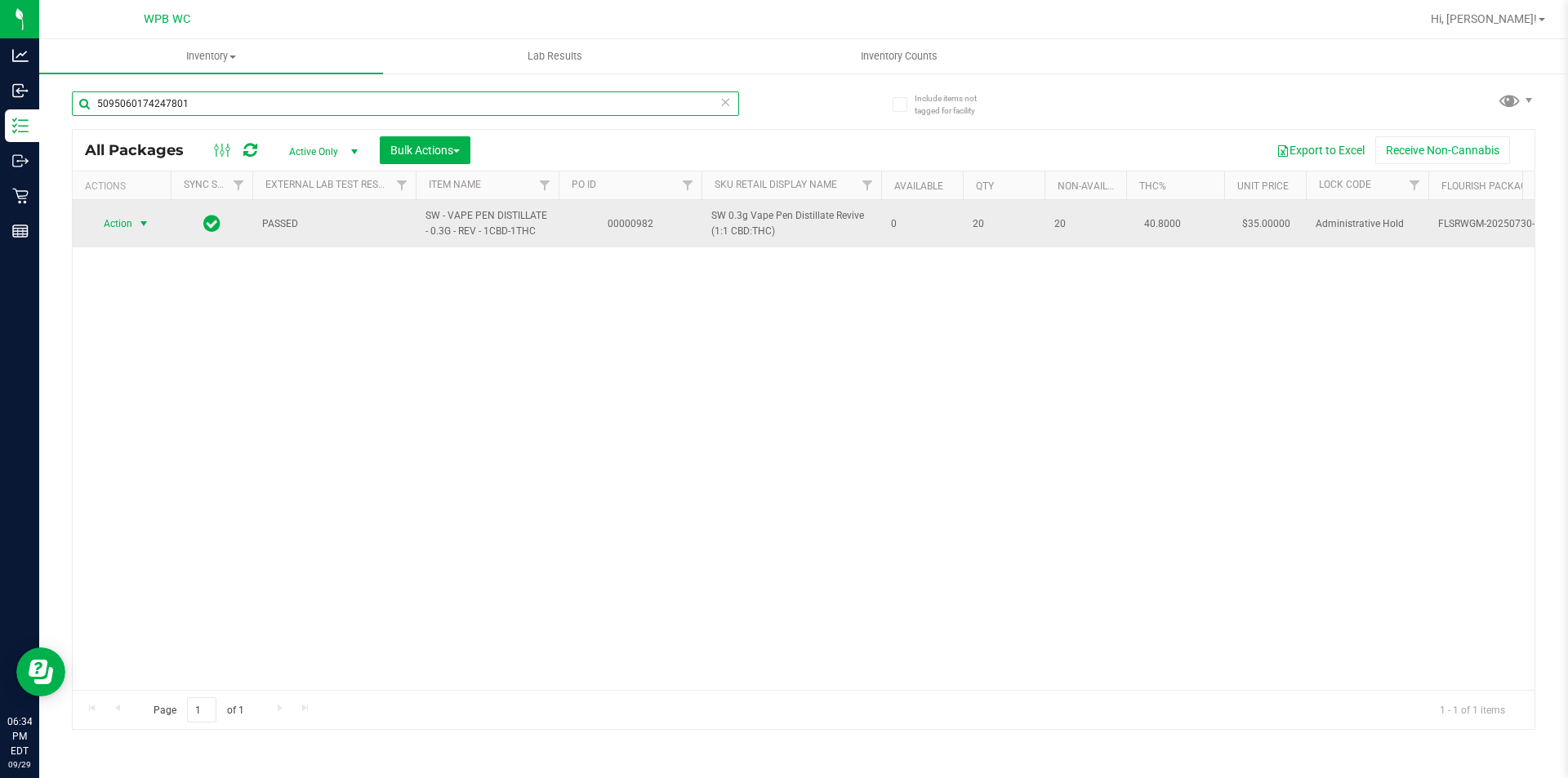
type input "5095060174247801"
click at [129, 226] on span "Action" at bounding box center [111, 224] width 45 height 23
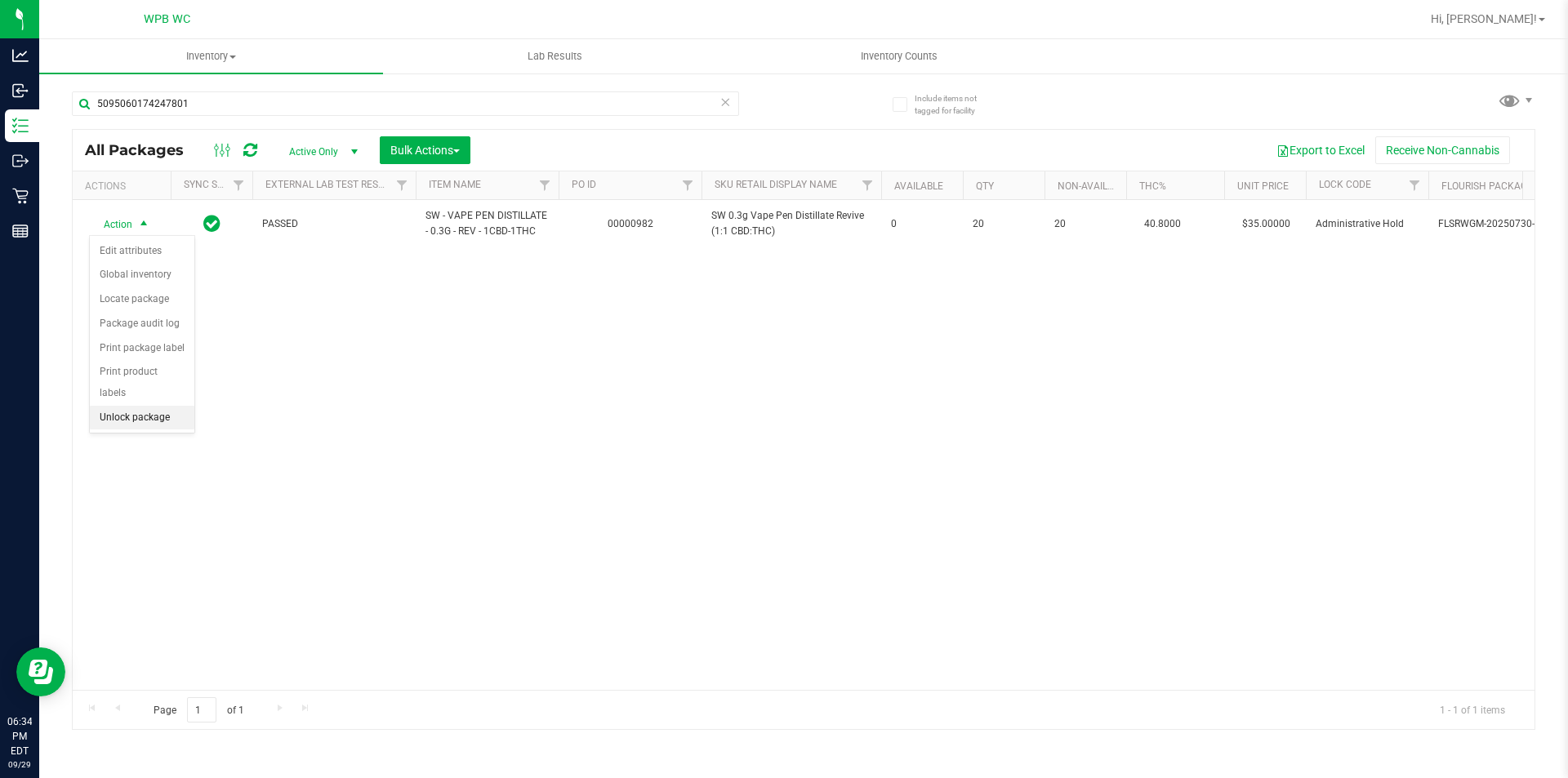
click at [122, 405] on li "Unlock package" at bounding box center [142, 417] width 105 height 25
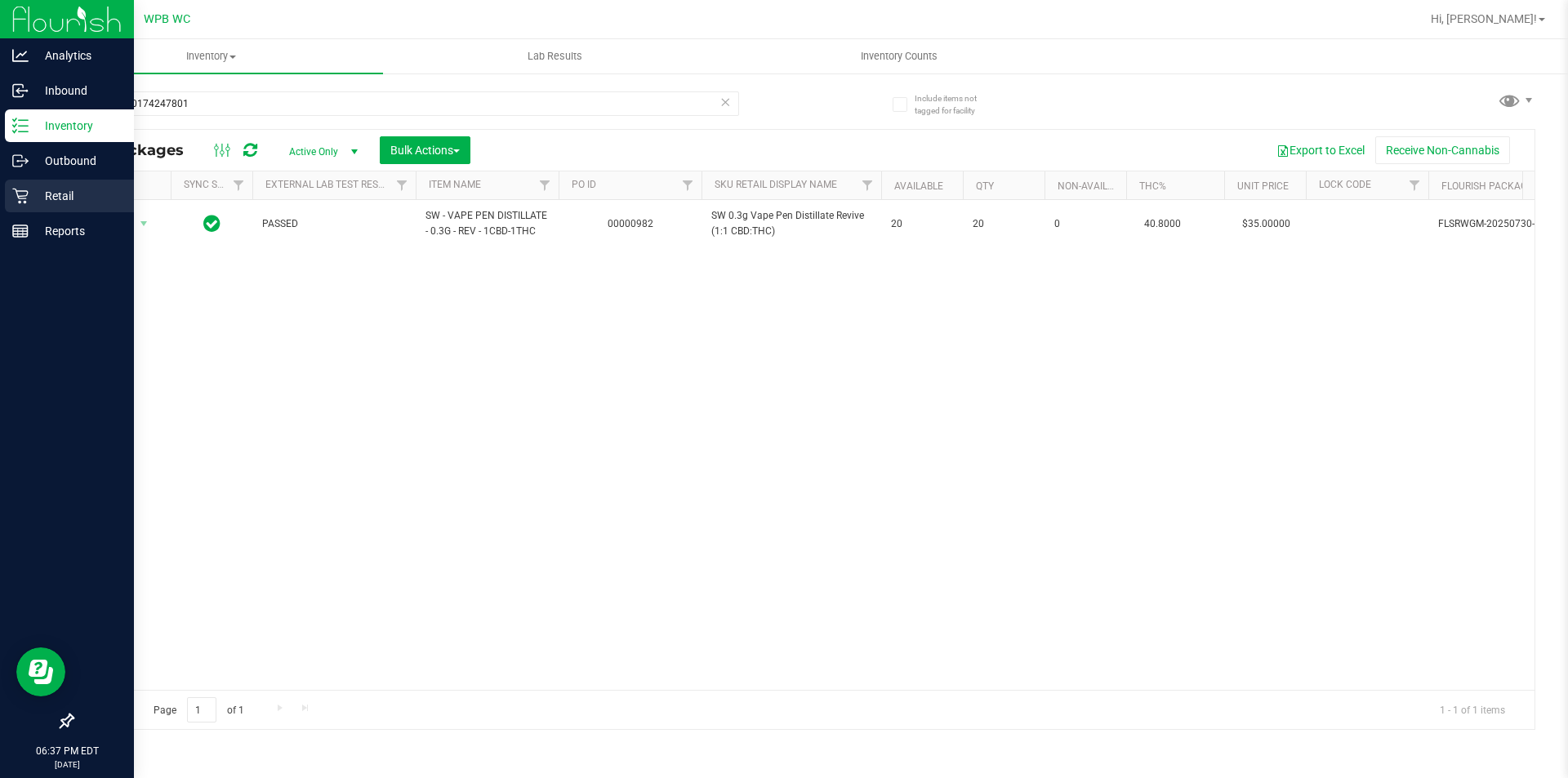
click at [38, 198] on p "Retail" at bounding box center [77, 196] width 98 height 20
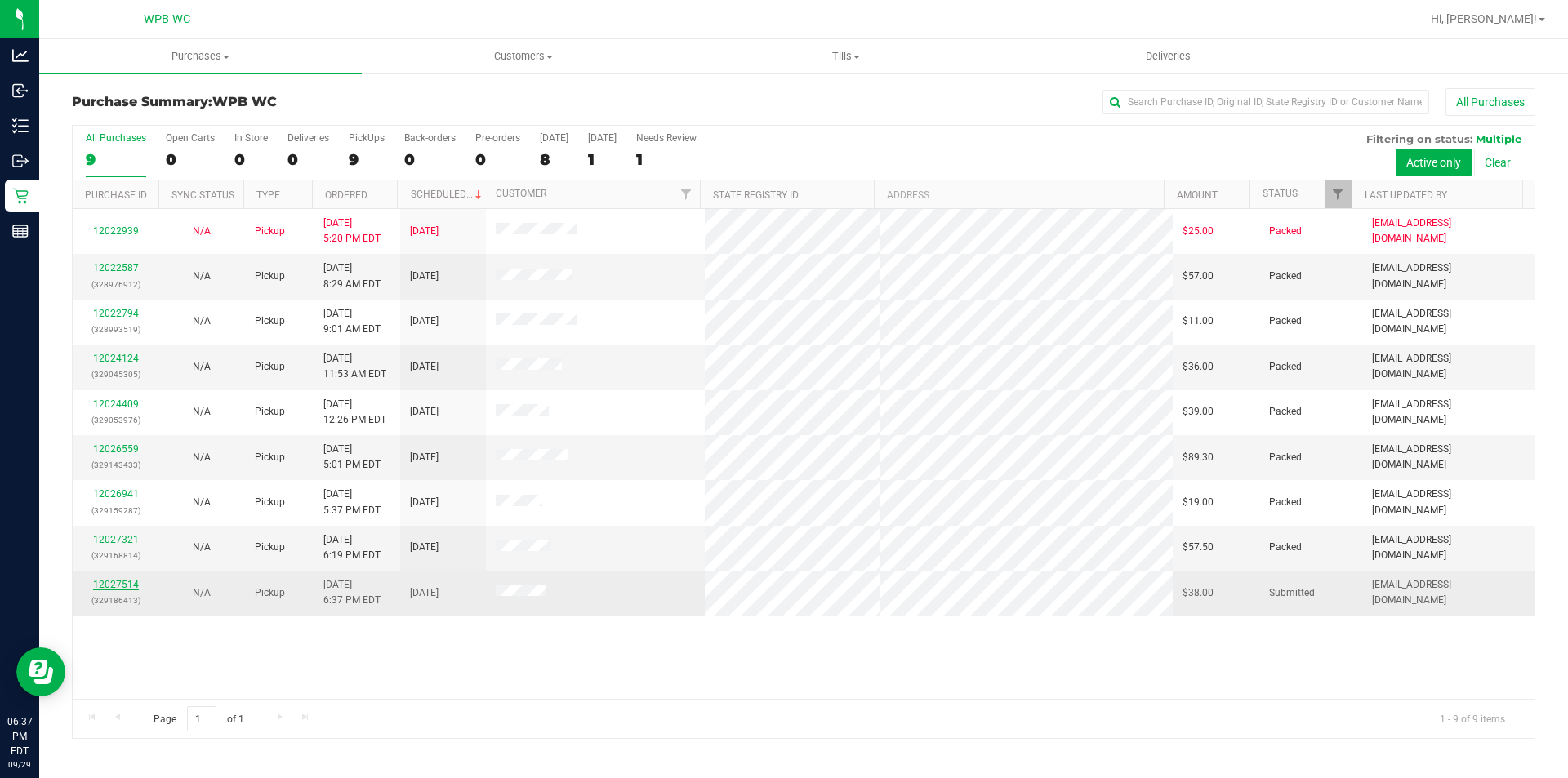
click at [131, 584] on link "12027514" at bounding box center [115, 584] width 45 height 12
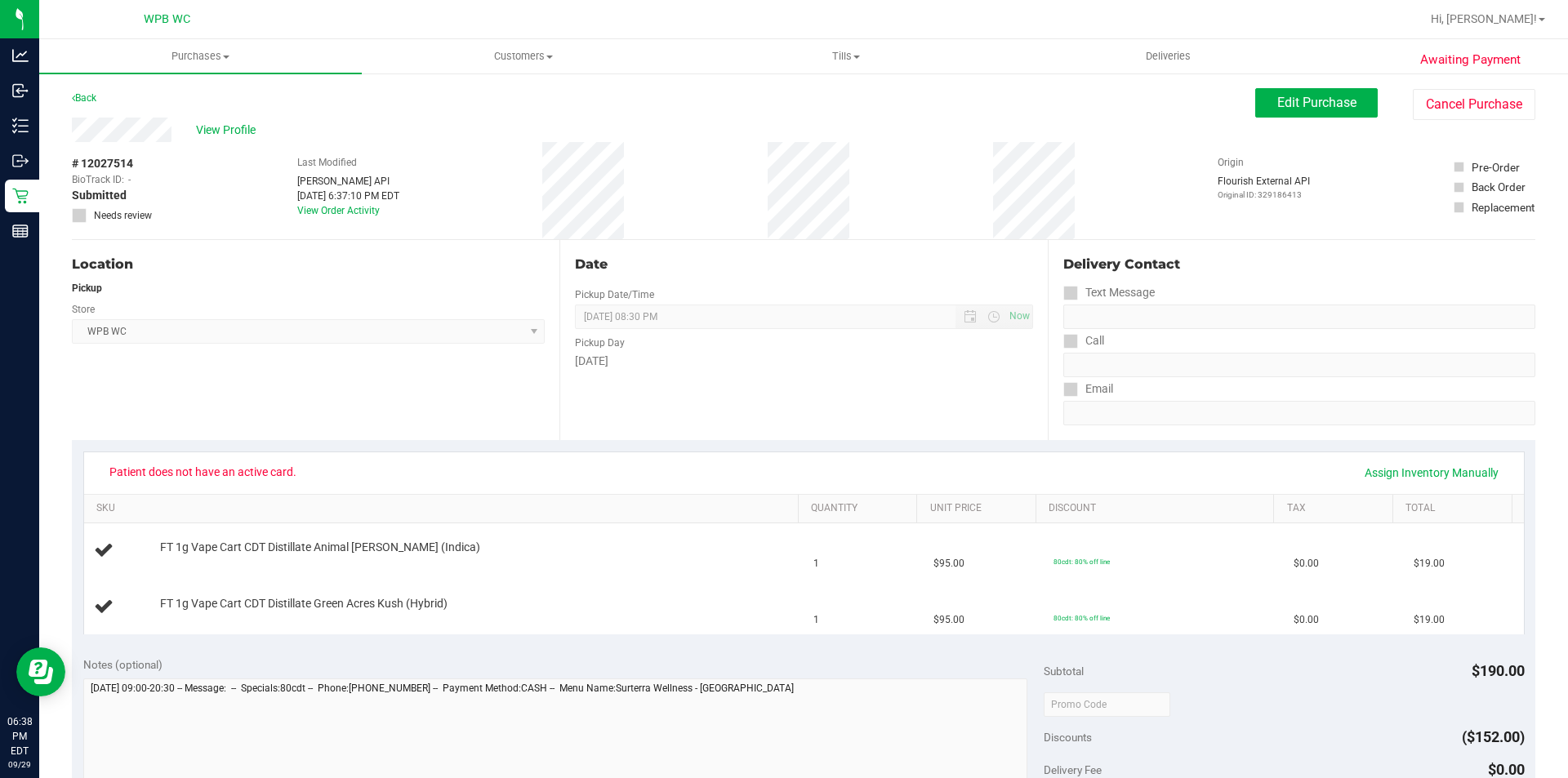
click at [165, 232] on div "# 12027514 BioTrack ID: - Submitted Needs review Last Modified [PERSON_NAME] AP…" at bounding box center [804, 190] width 1463 height 97
drag, startPoint x: 105, startPoint y: 269, endPoint x: 528, endPoint y: 163, distance: 436.1
click at [105, 269] on div "Location" at bounding box center [308, 264] width 473 height 20
drag, startPoint x: 1273, startPoint y: 95, endPoint x: 1226, endPoint y: 108, distance: 48.8
click at [1277, 95] on span "Edit Purchase" at bounding box center [1316, 102] width 79 height 15
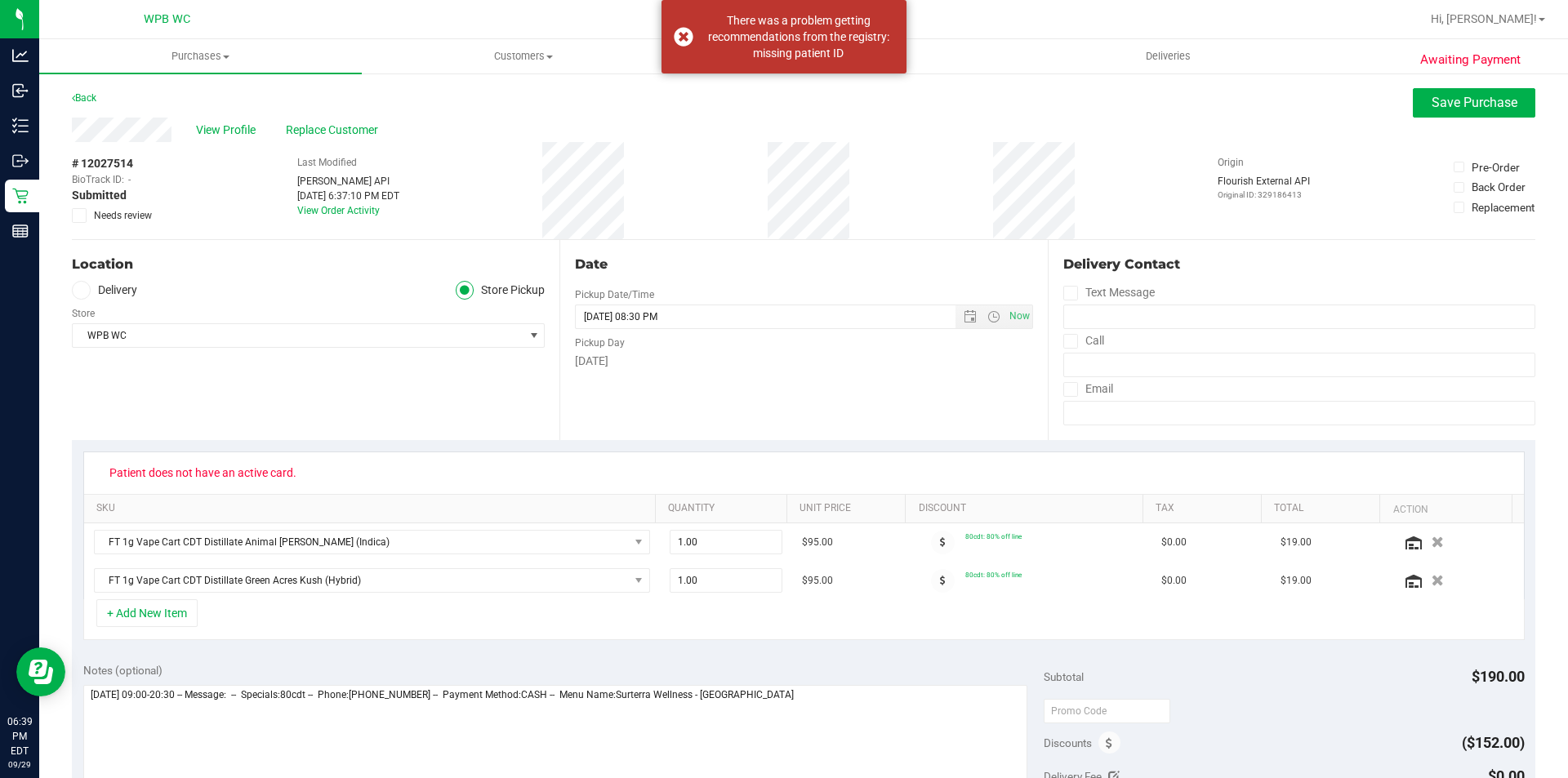
click at [79, 215] on icon at bounding box center [80, 215] width 11 height 0
click at [0, 0] on input "Needs review" at bounding box center [0, 0] width 0 height 0
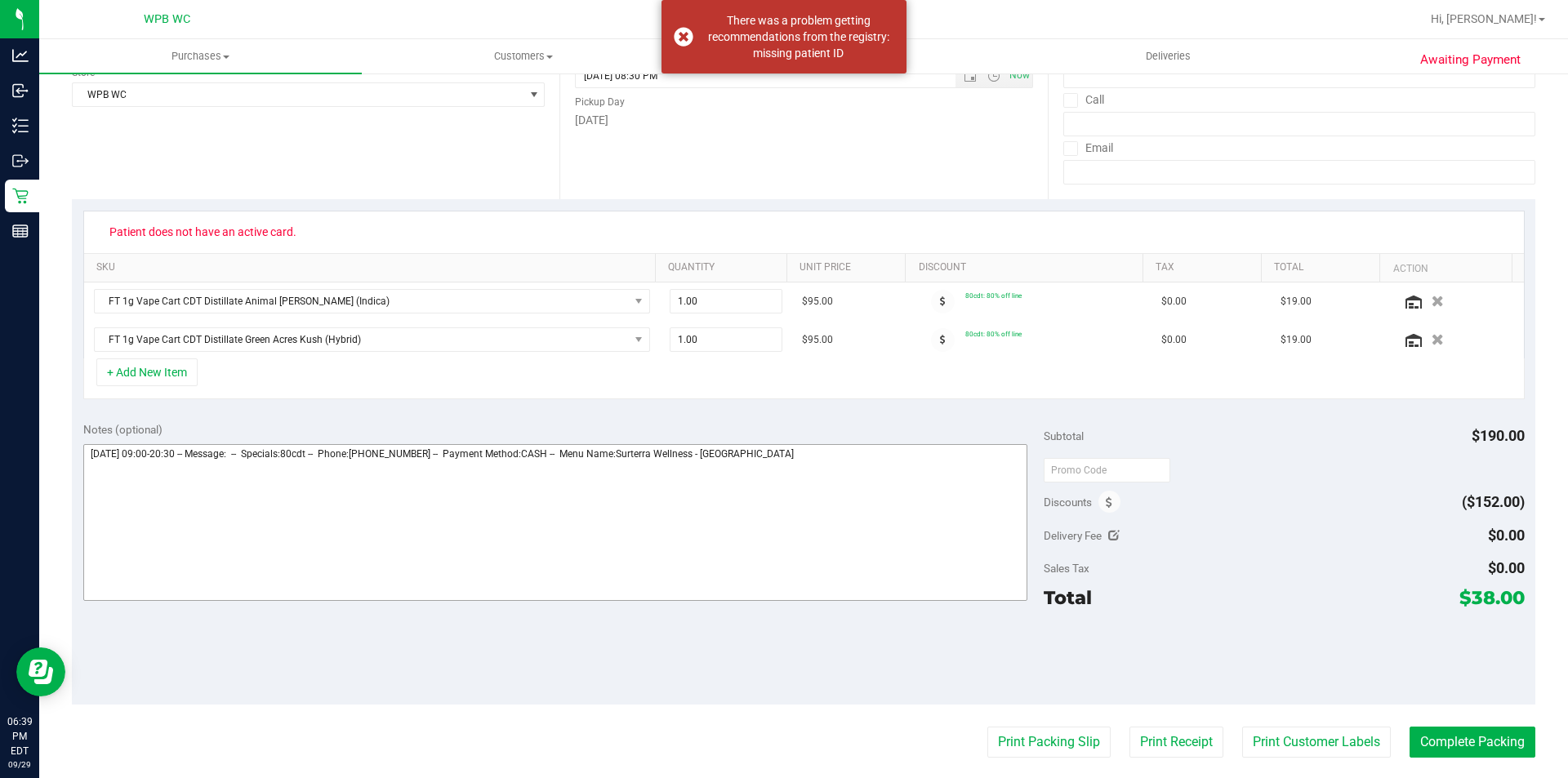
scroll to position [408, 0]
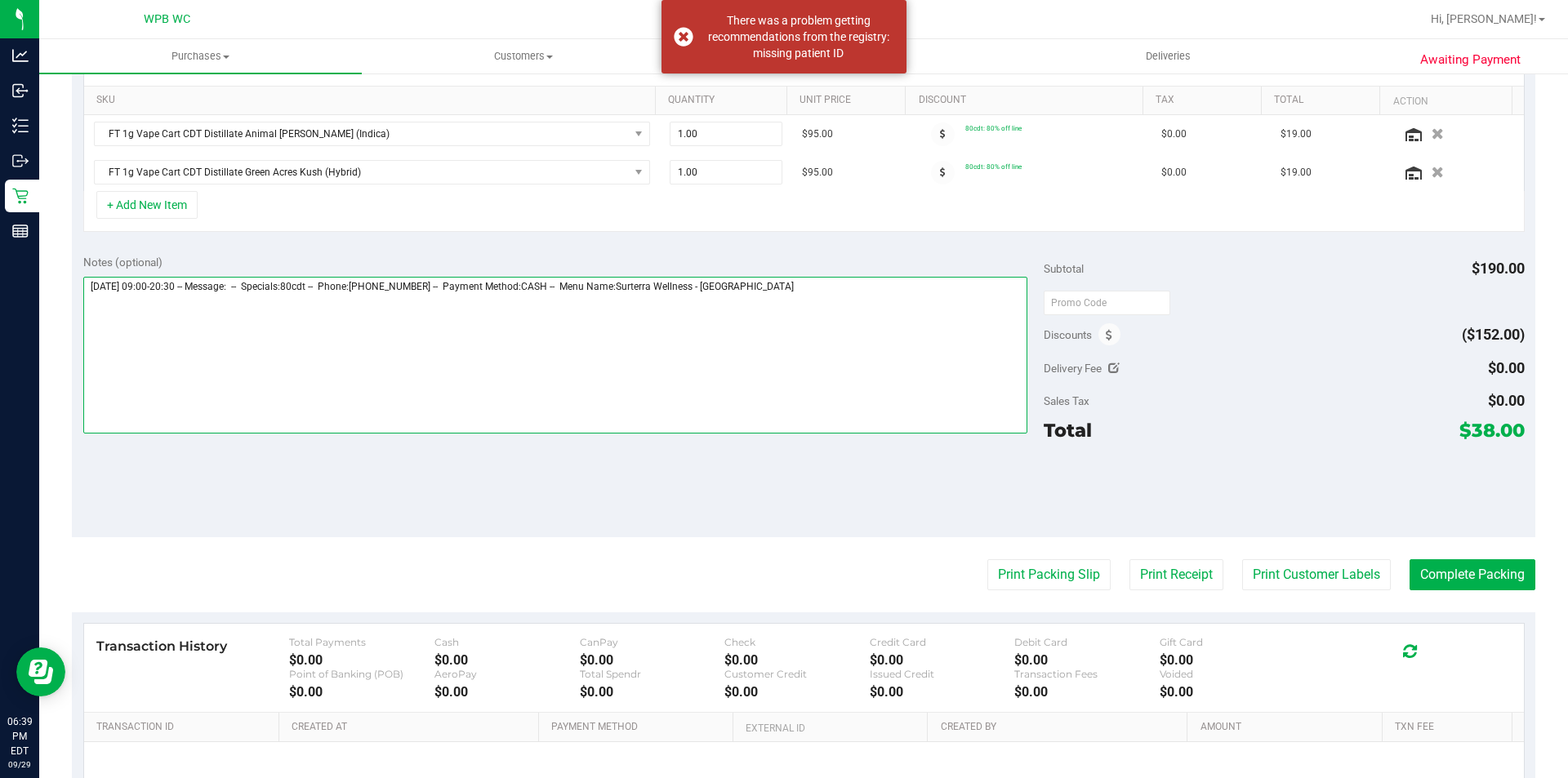
click at [926, 349] on textarea at bounding box center [555, 355] width 944 height 156
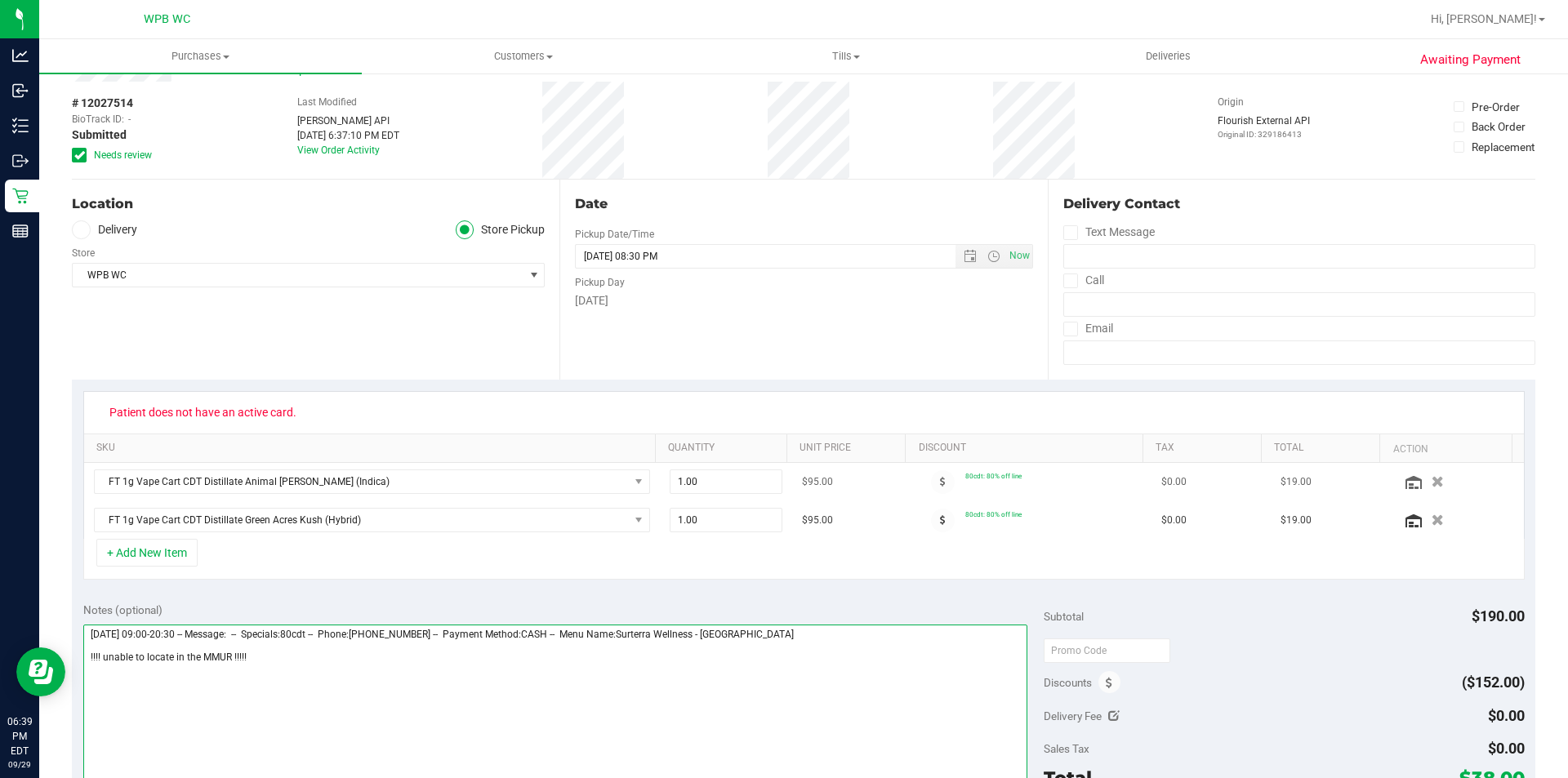
scroll to position [0, 0]
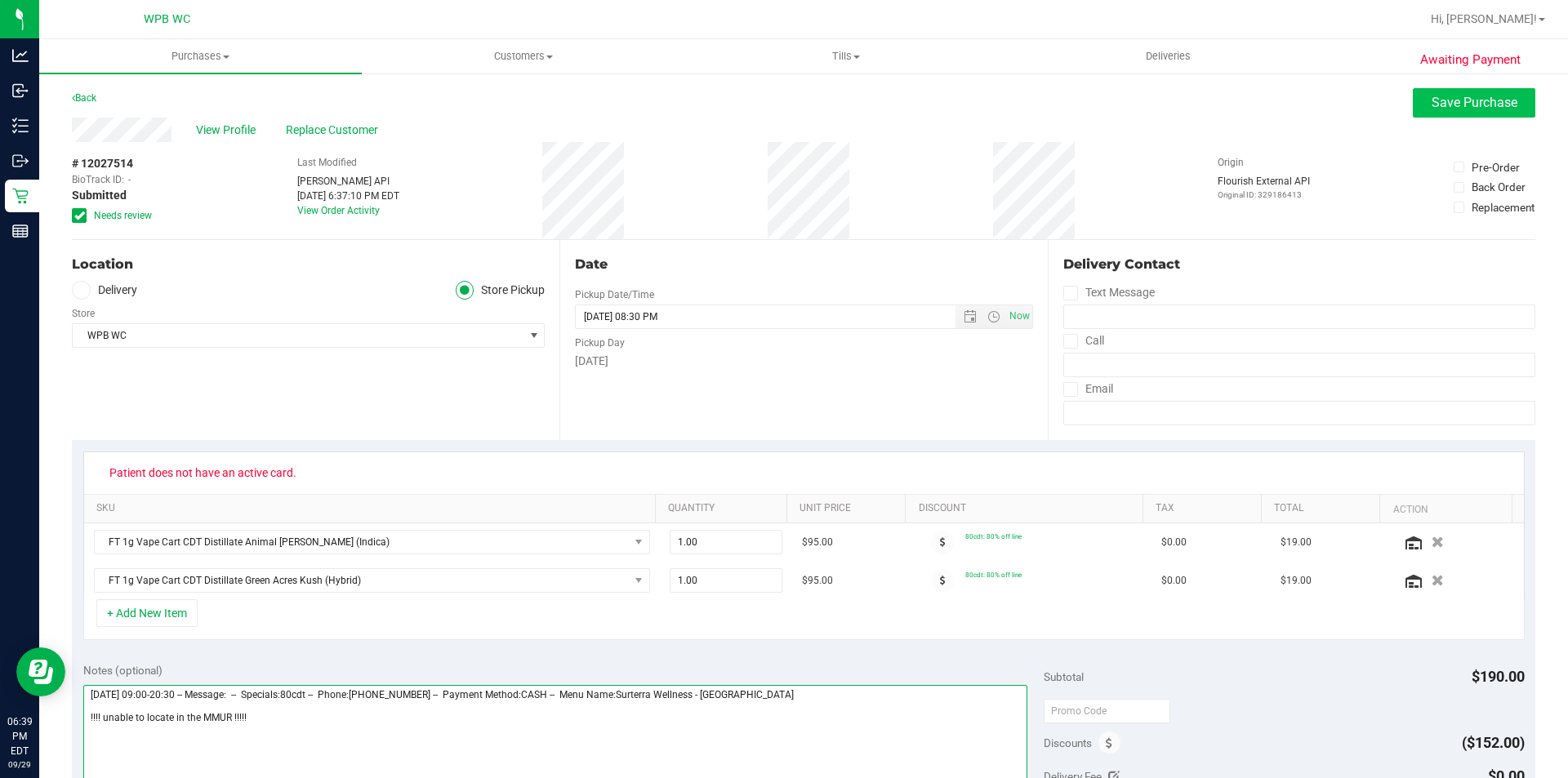
type textarea "[DATE] 09:00-20:30 -- Message: -- Specials:80cdt -- Phone:[PHONE_NUMBER] -- Pay…"
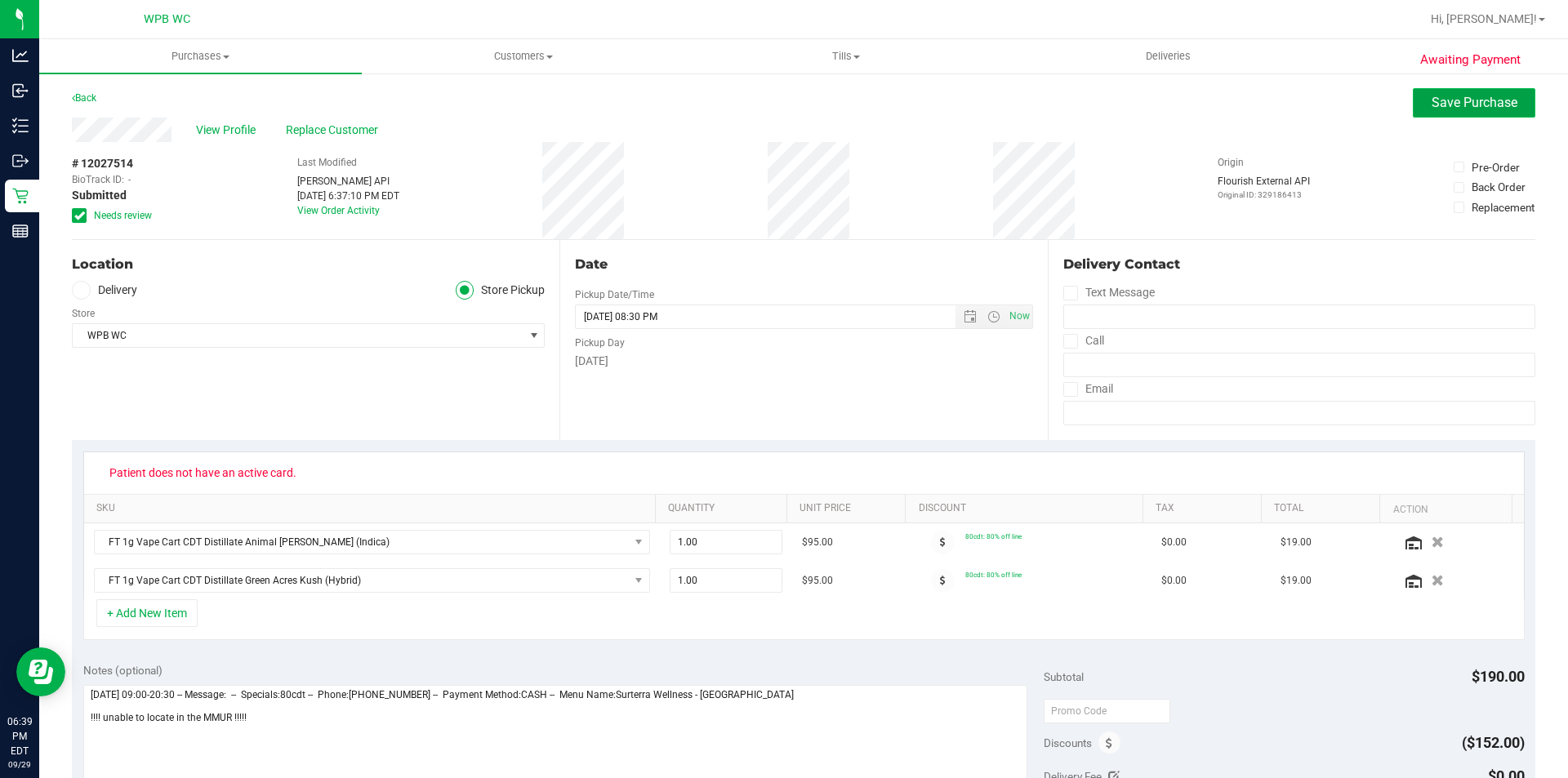
click at [1483, 108] on span "Save Purchase" at bounding box center [1474, 102] width 85 height 15
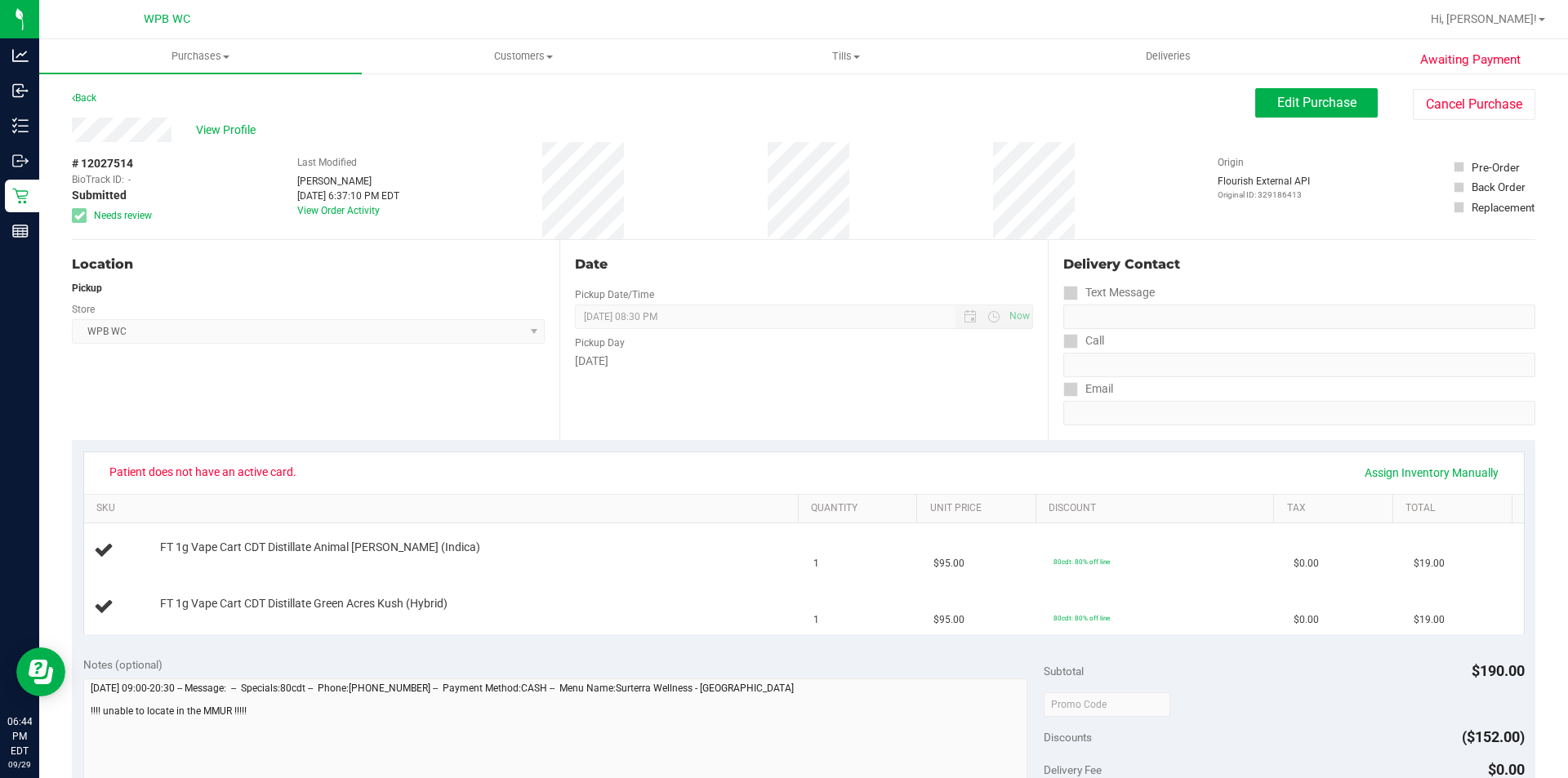
click at [89, 92] on div "Back" at bounding box center [84, 98] width 25 height 20
click at [89, 94] on link "Back" at bounding box center [84, 98] width 25 height 12
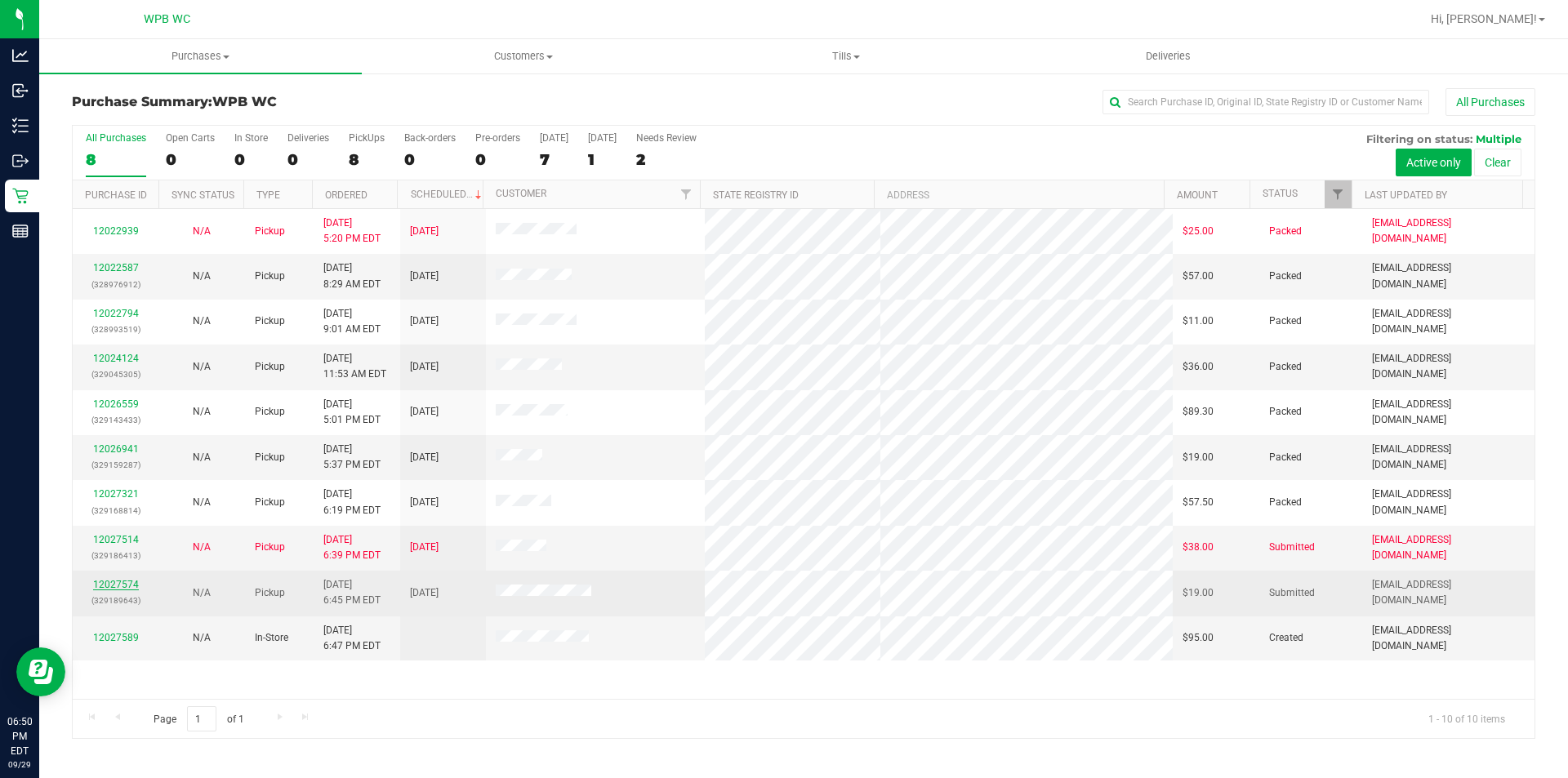
click at [131, 584] on link "12027574" at bounding box center [115, 584] width 45 height 12
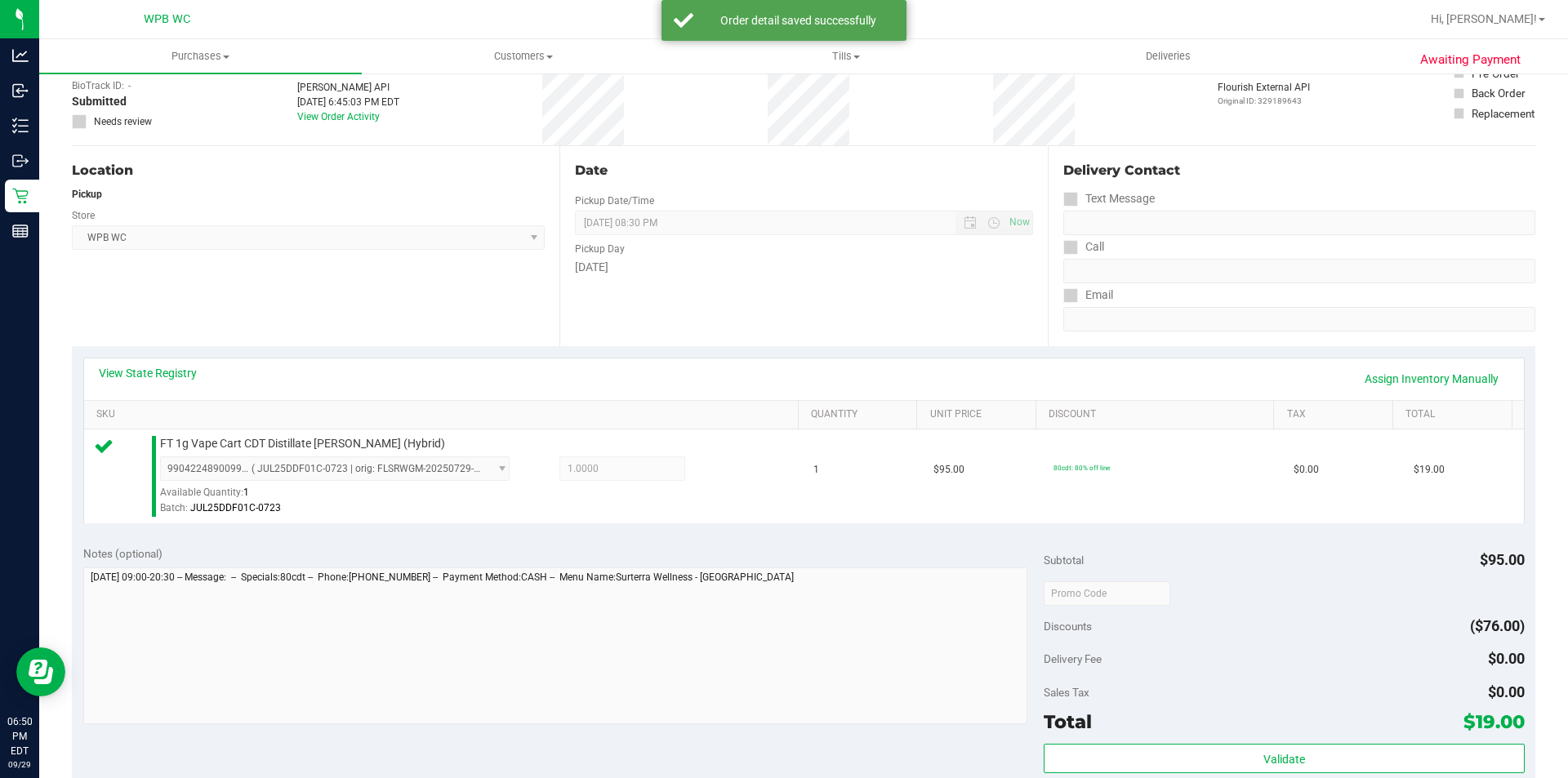
scroll to position [245, 0]
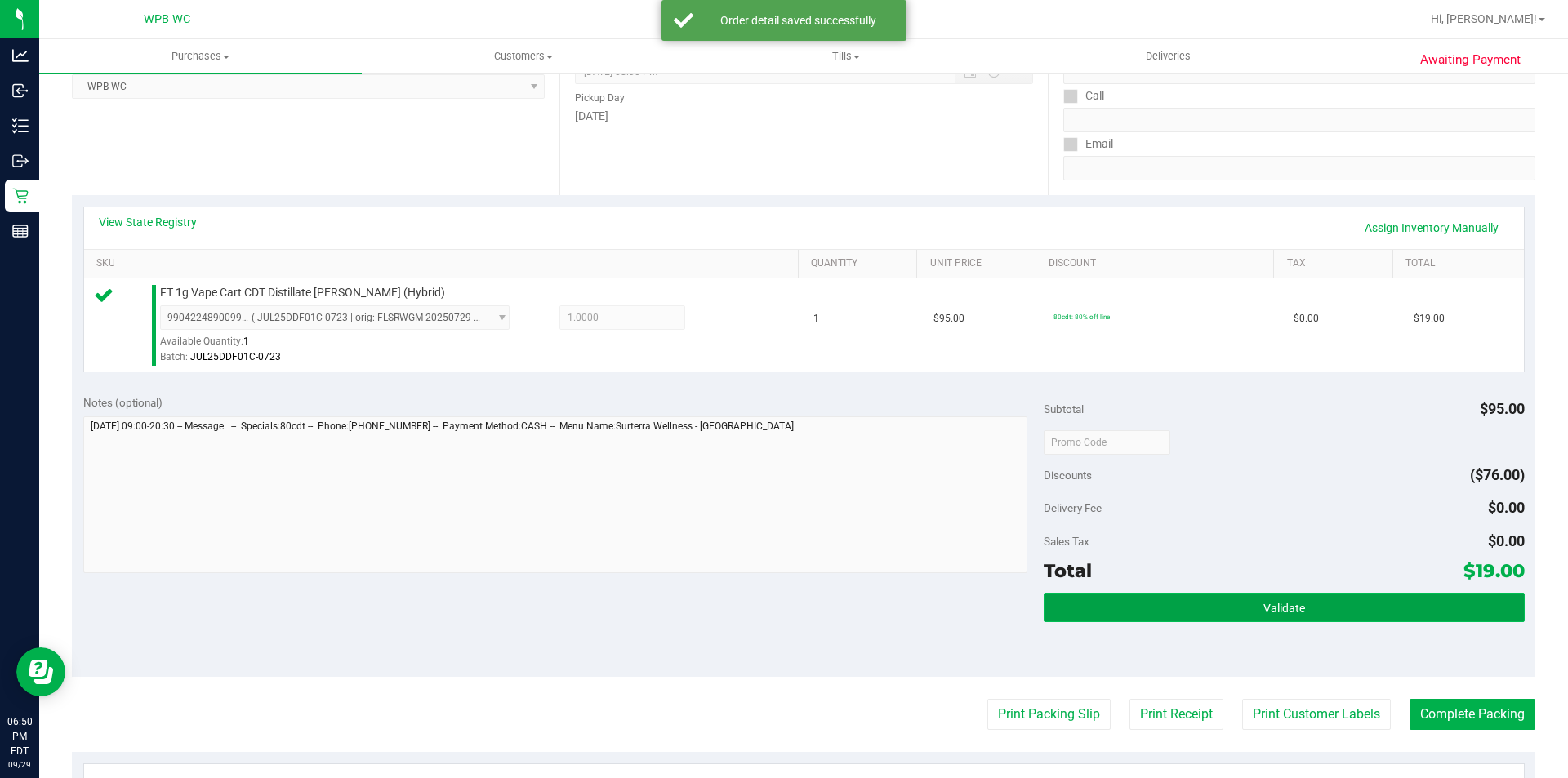
click at [1192, 611] on button "Validate" at bounding box center [1283, 607] width 480 height 29
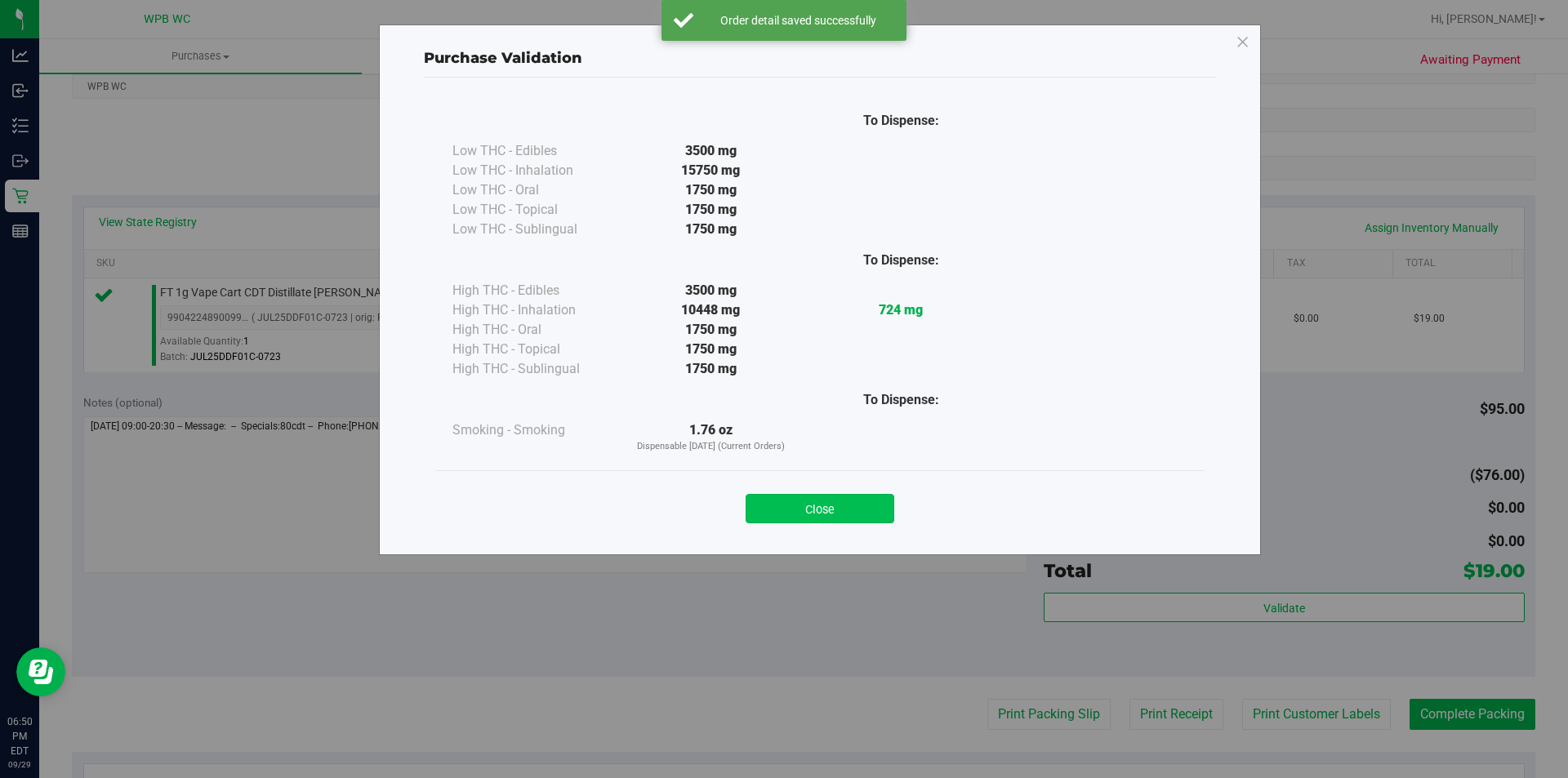
click at [844, 518] on button "Close" at bounding box center [820, 509] width 149 height 29
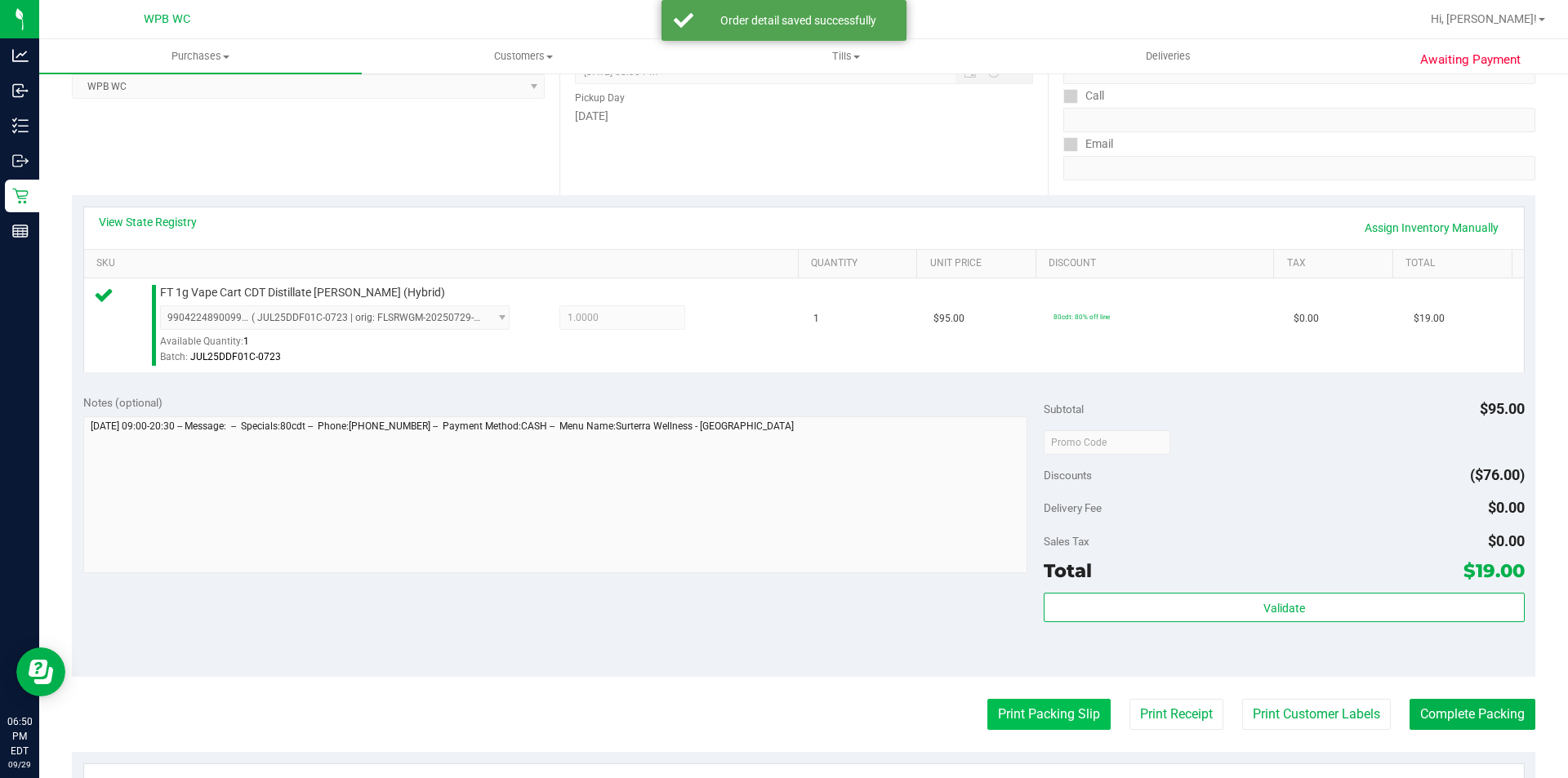
click at [1052, 708] on button "Print Packing Slip" at bounding box center [1049, 714] width 124 height 31
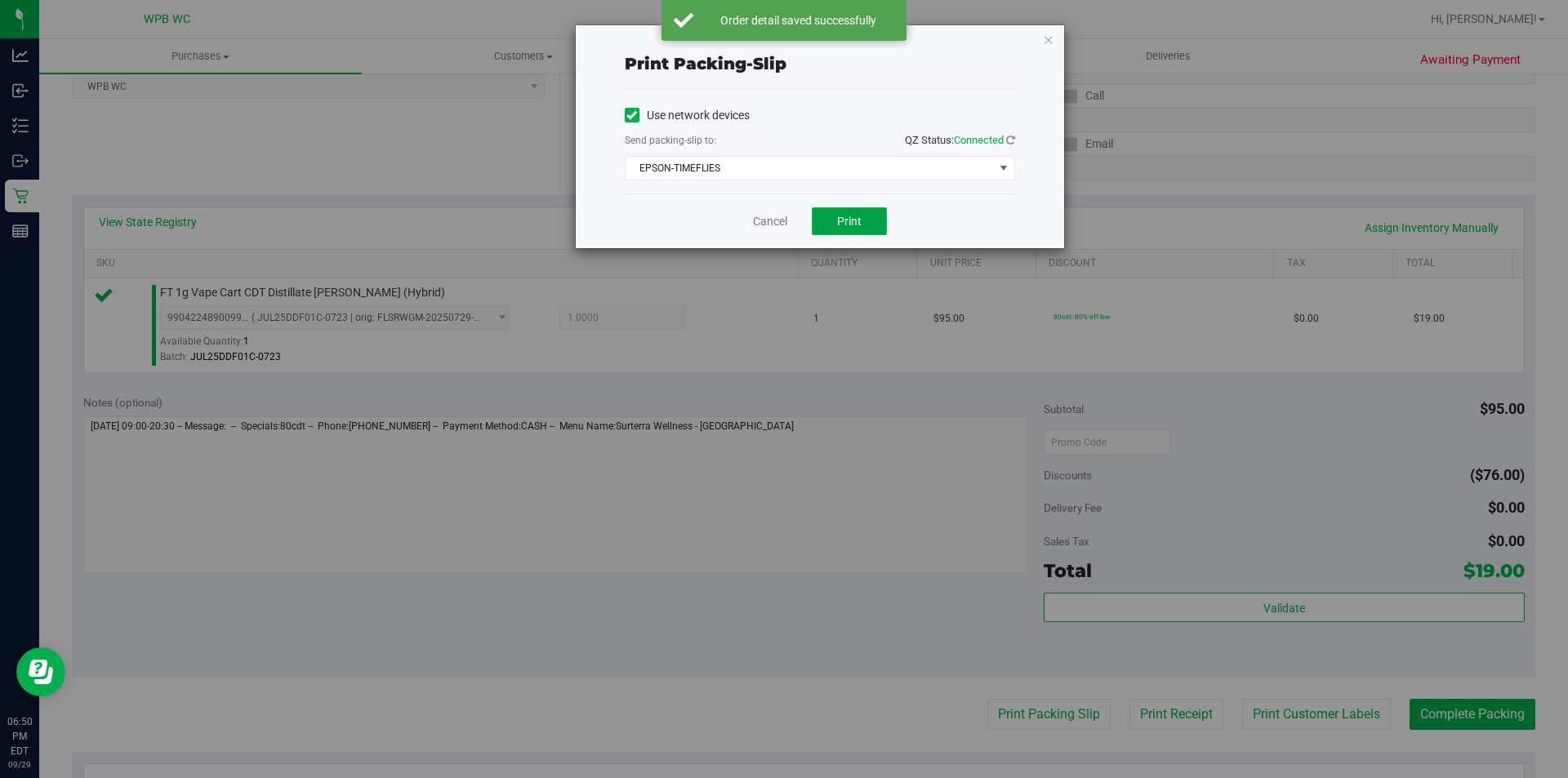
click at [832, 214] on button "Print" at bounding box center [849, 221] width 75 height 28
click at [1044, 38] on icon "button" at bounding box center [1048, 39] width 12 height 20
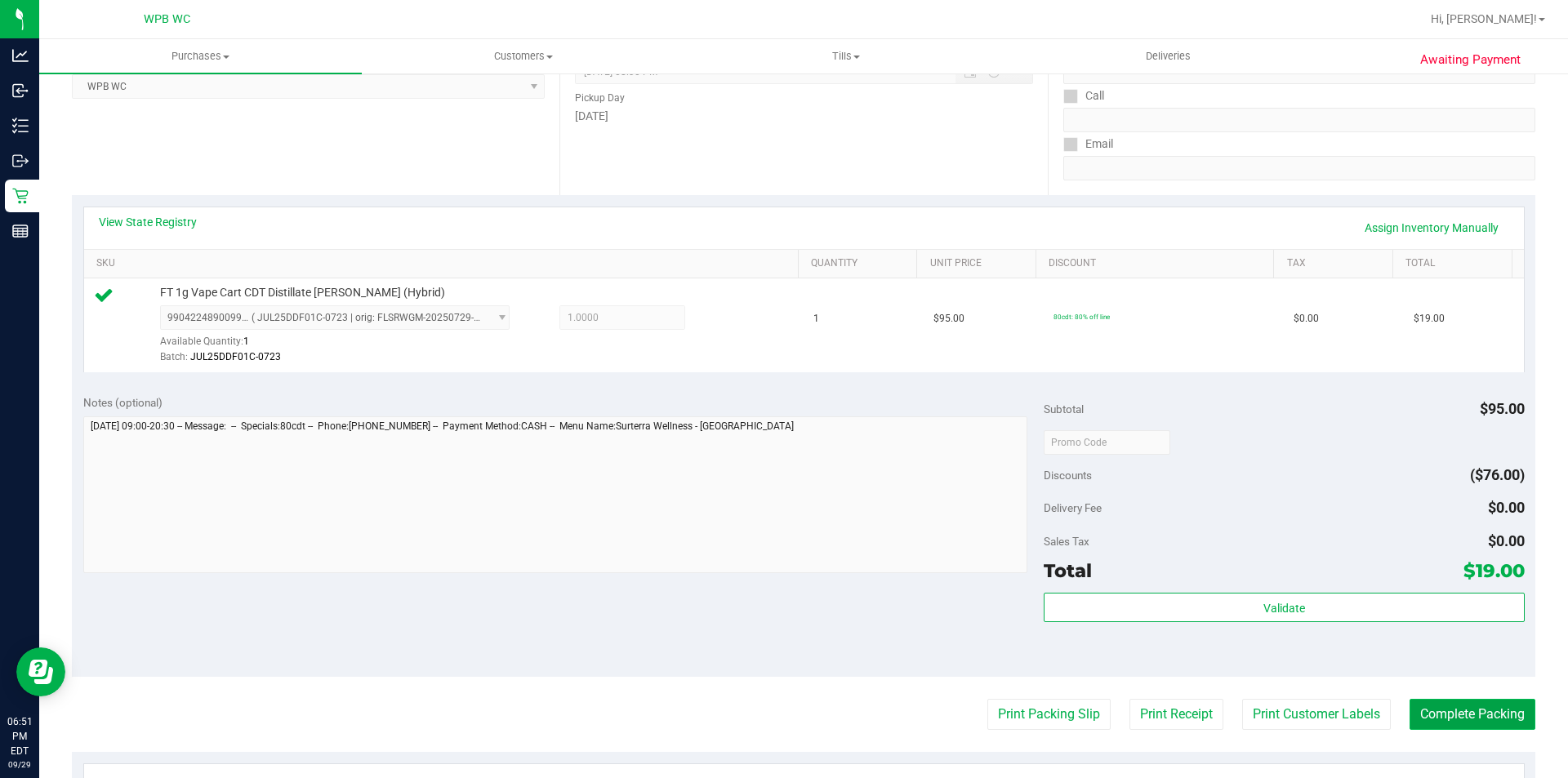
click at [1447, 711] on button "Complete Packing" at bounding box center [1473, 714] width 125 height 31
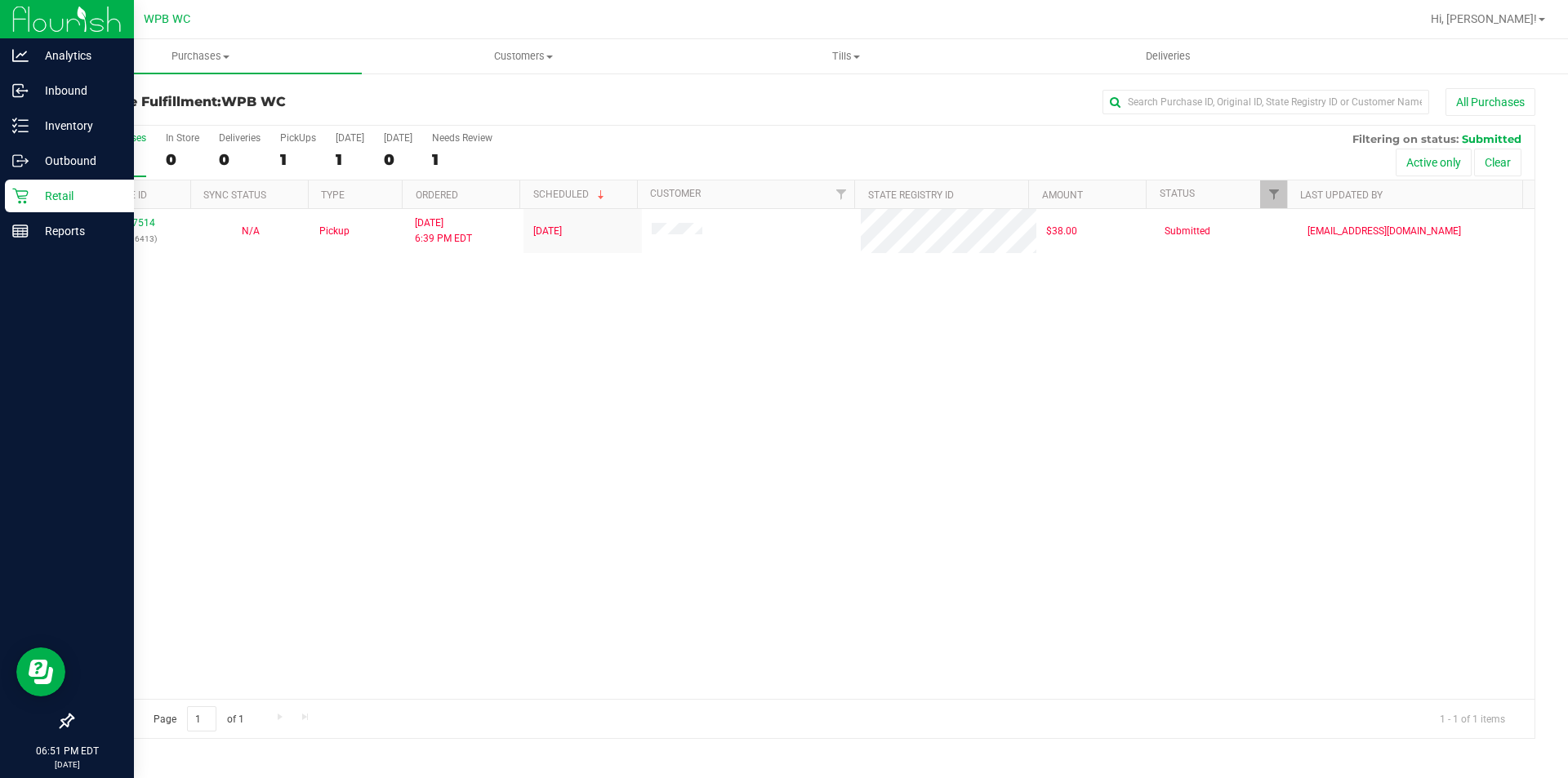
click at [42, 190] on p "Retail" at bounding box center [77, 196] width 98 height 20
